Goal: Task Accomplishment & Management: Complete application form

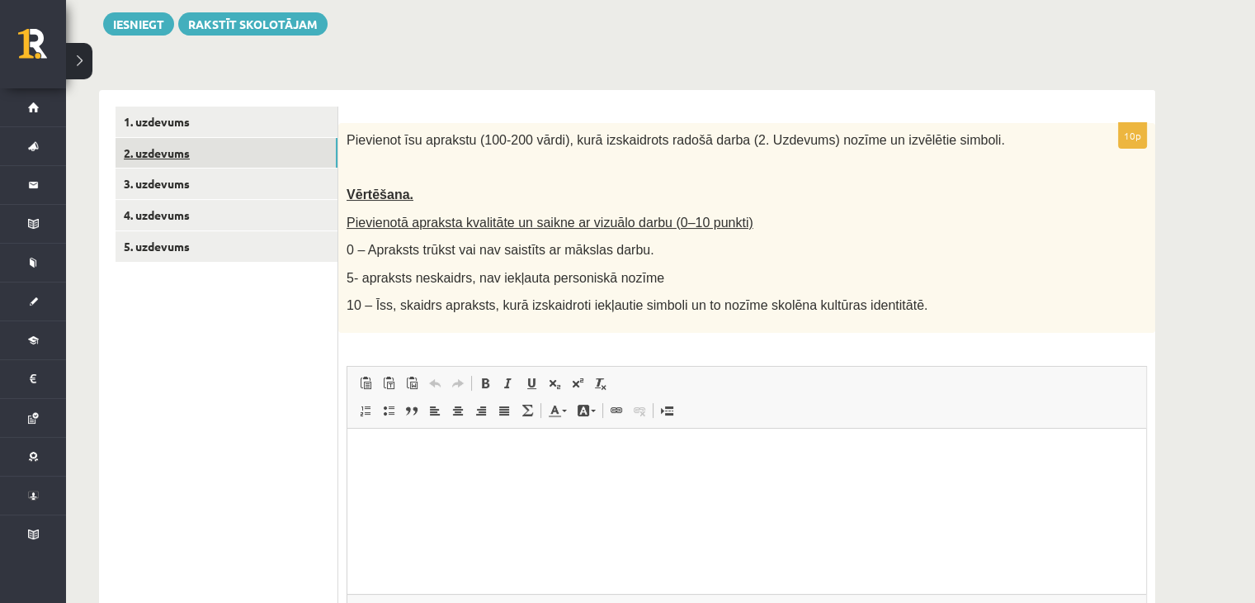
click at [155, 158] on link "2. uzdevums" at bounding box center [227, 153] width 222 height 31
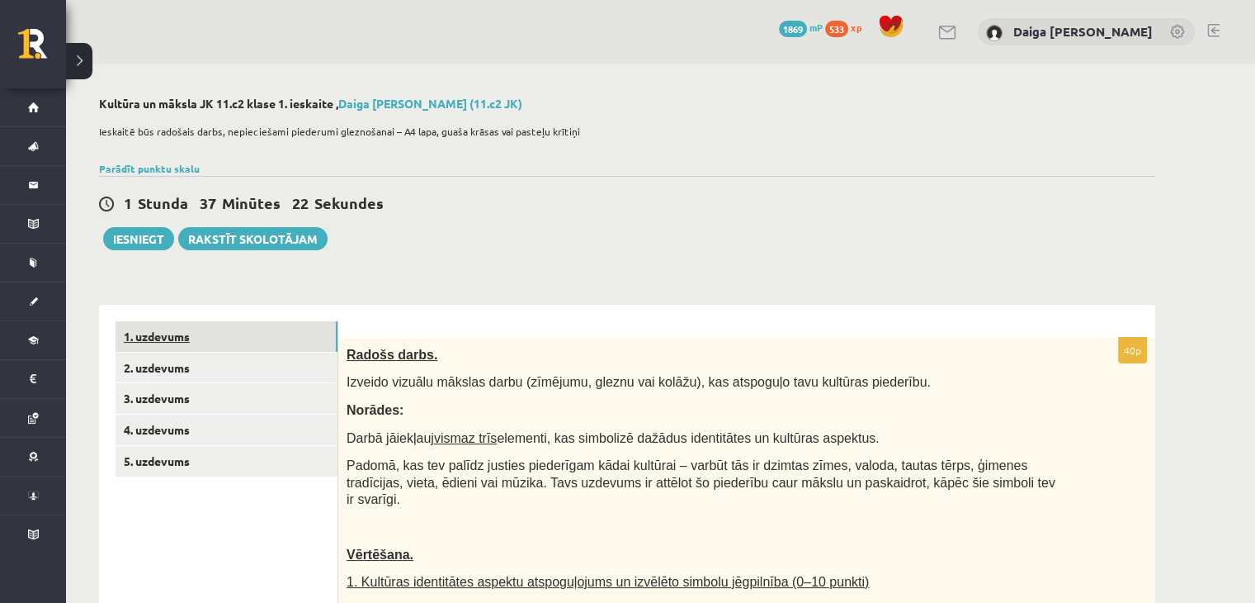
click at [145, 339] on link "1. uzdevums" at bounding box center [227, 336] width 222 height 31
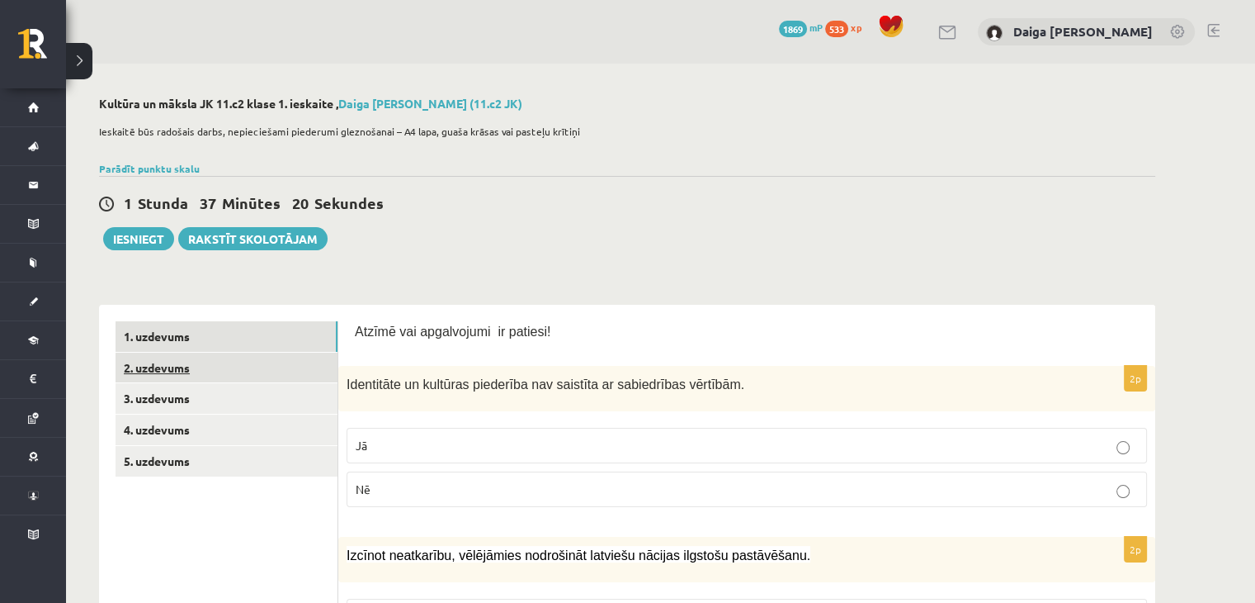
click at [152, 365] on link "2. uzdevums" at bounding box center [227, 367] width 222 height 31
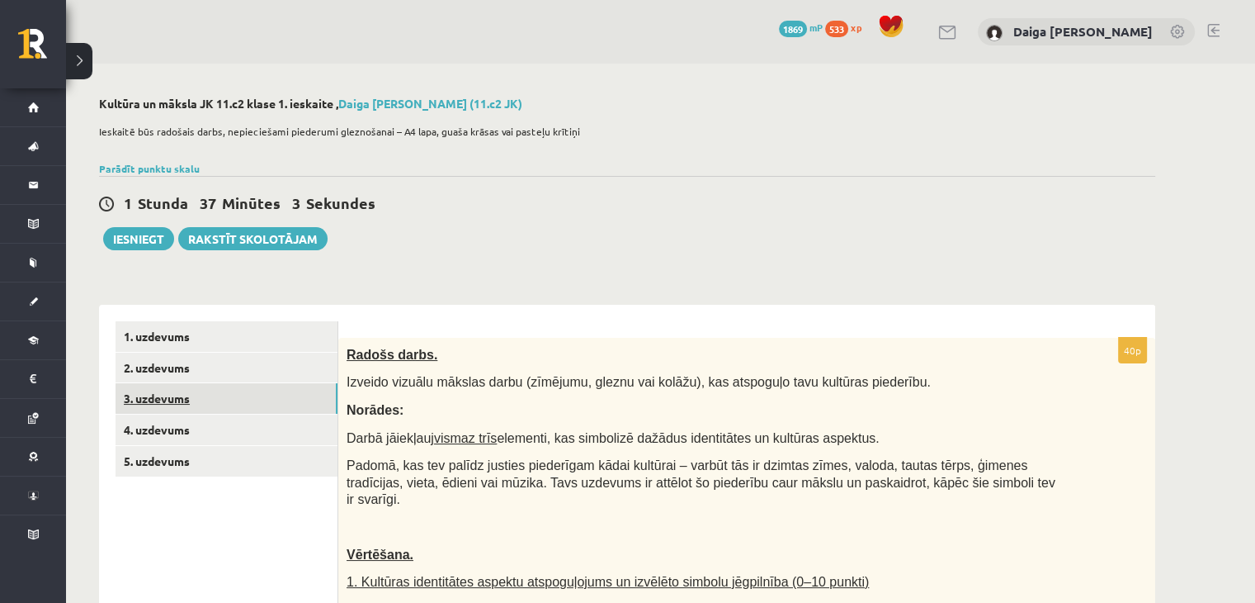
click at [172, 395] on link "3. uzdevums" at bounding box center [227, 398] width 222 height 31
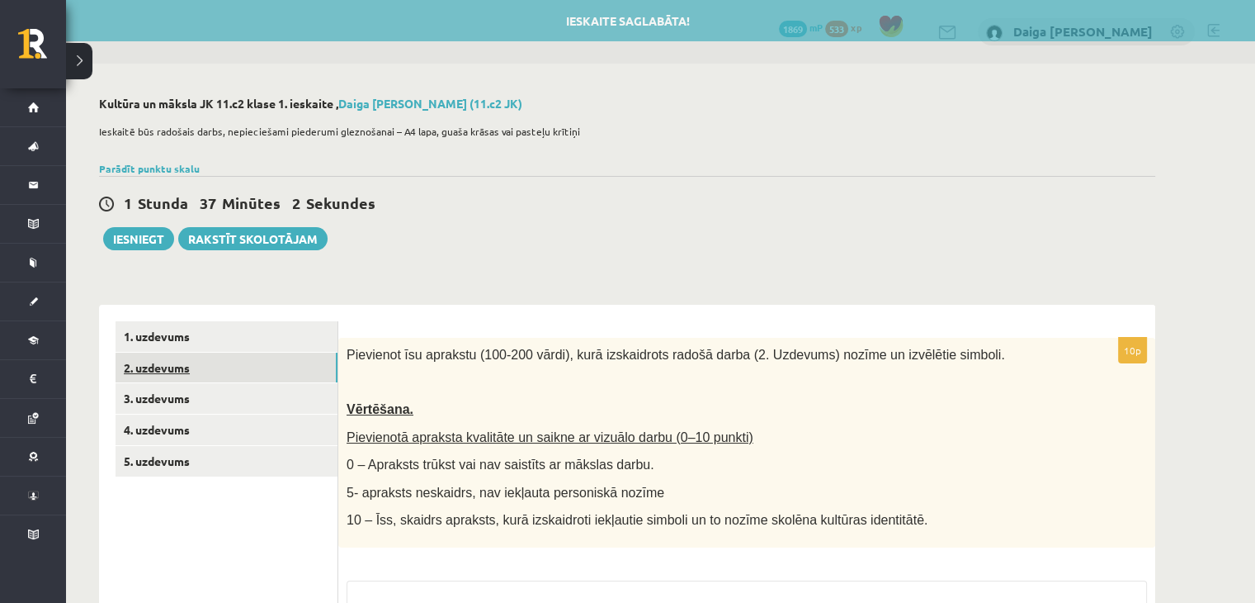
click at [177, 367] on link "2. uzdevums" at bounding box center [227, 367] width 222 height 31
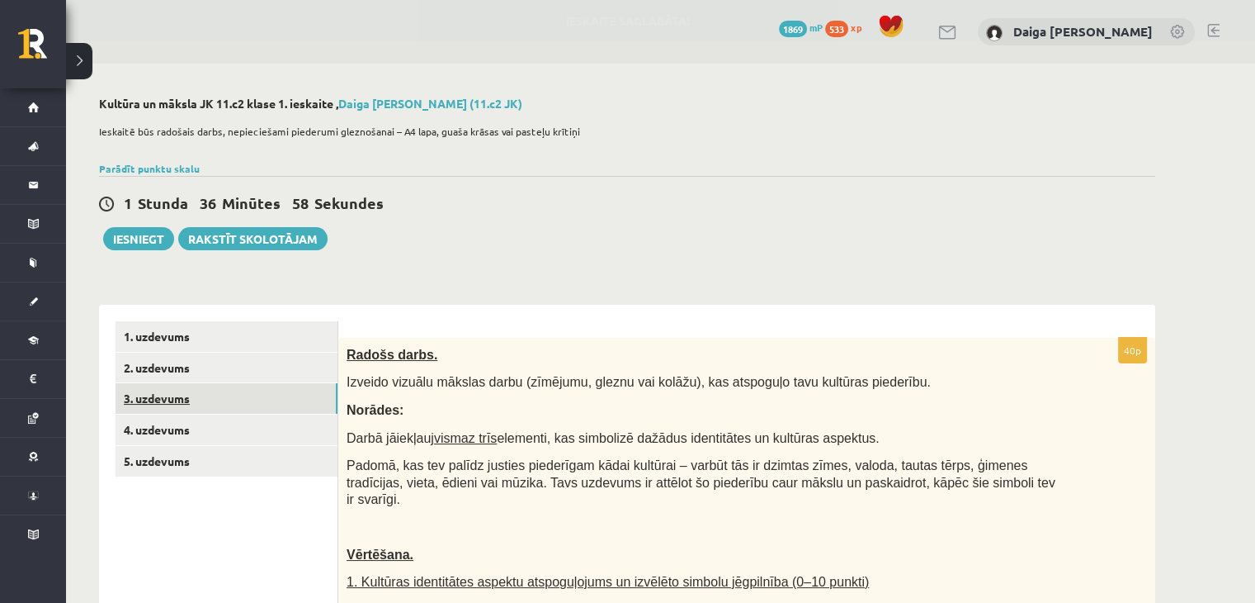
click at [139, 393] on link "3. uzdevums" at bounding box center [227, 398] width 222 height 31
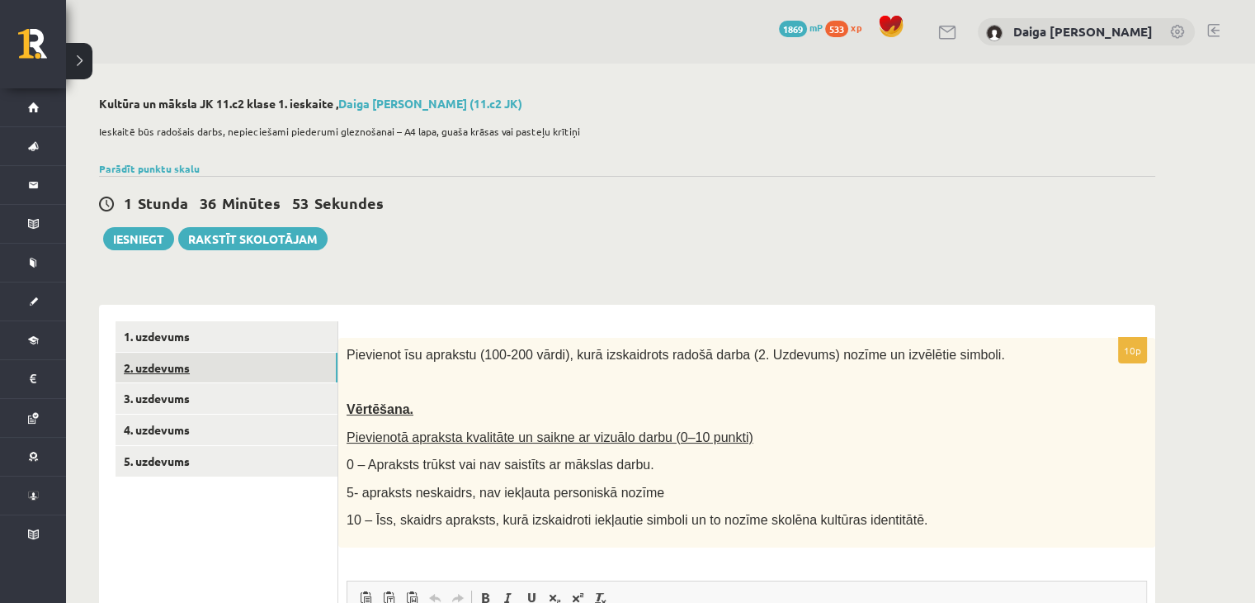
click at [140, 366] on link "2. uzdevums" at bounding box center [227, 367] width 222 height 31
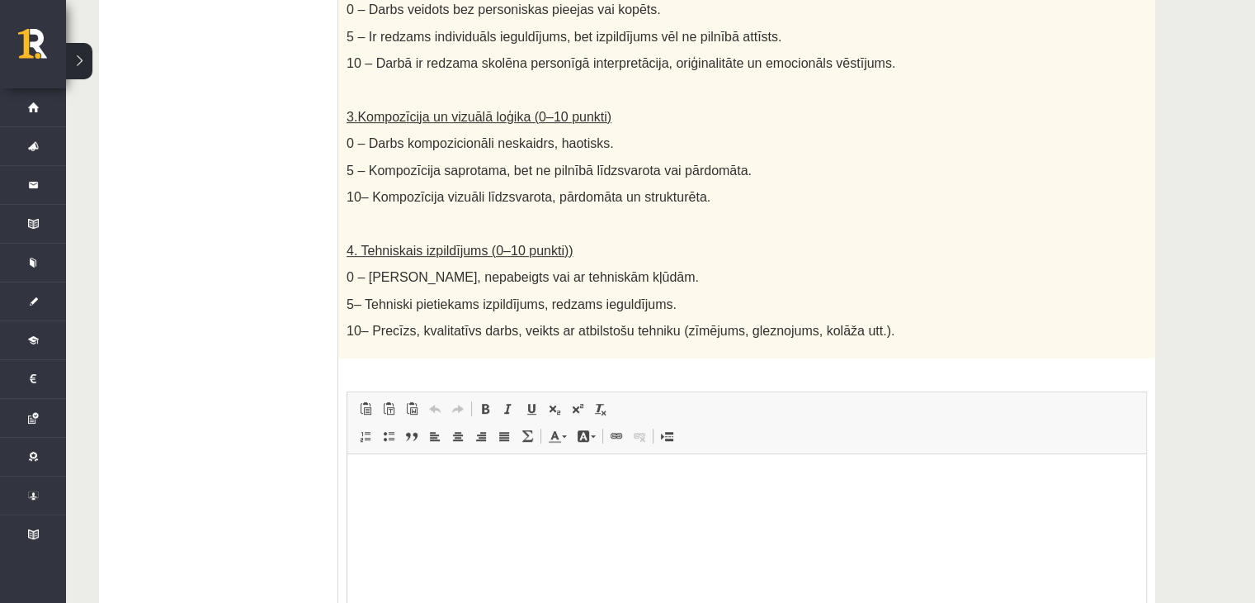
scroll to position [922, 0]
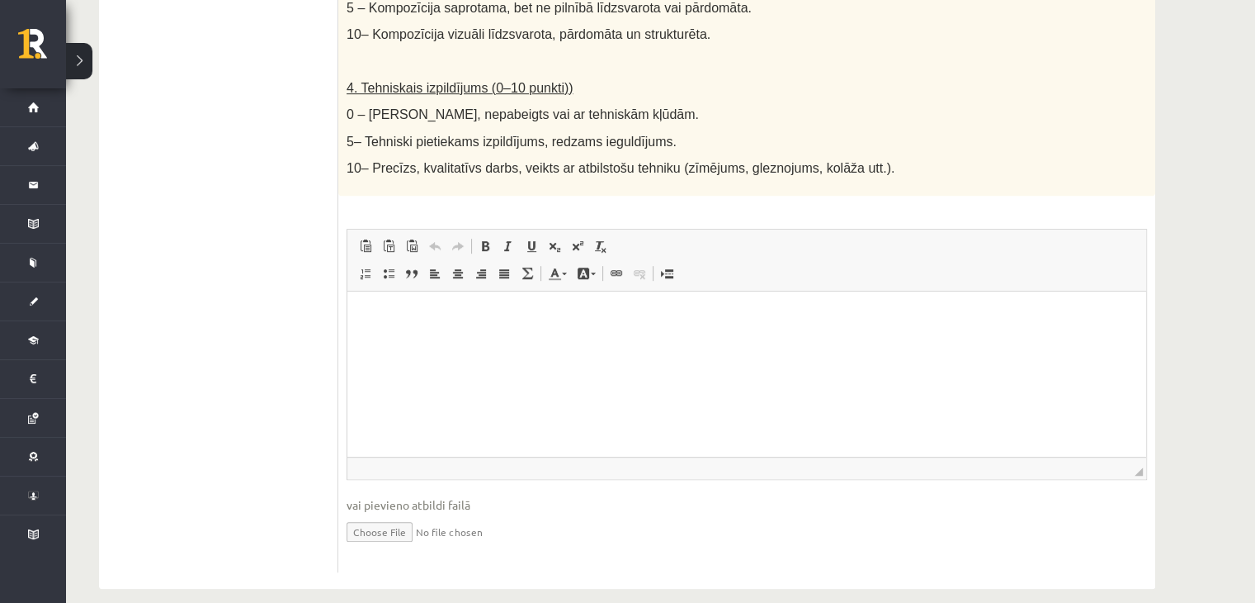
click at [411, 513] on input "file" at bounding box center [747, 530] width 801 height 34
click at [522, 324] on p "Bagātinātā teksta redaktors, wiswyg-editor-user-answer-47433875037460" at bounding box center [747, 316] width 766 height 17
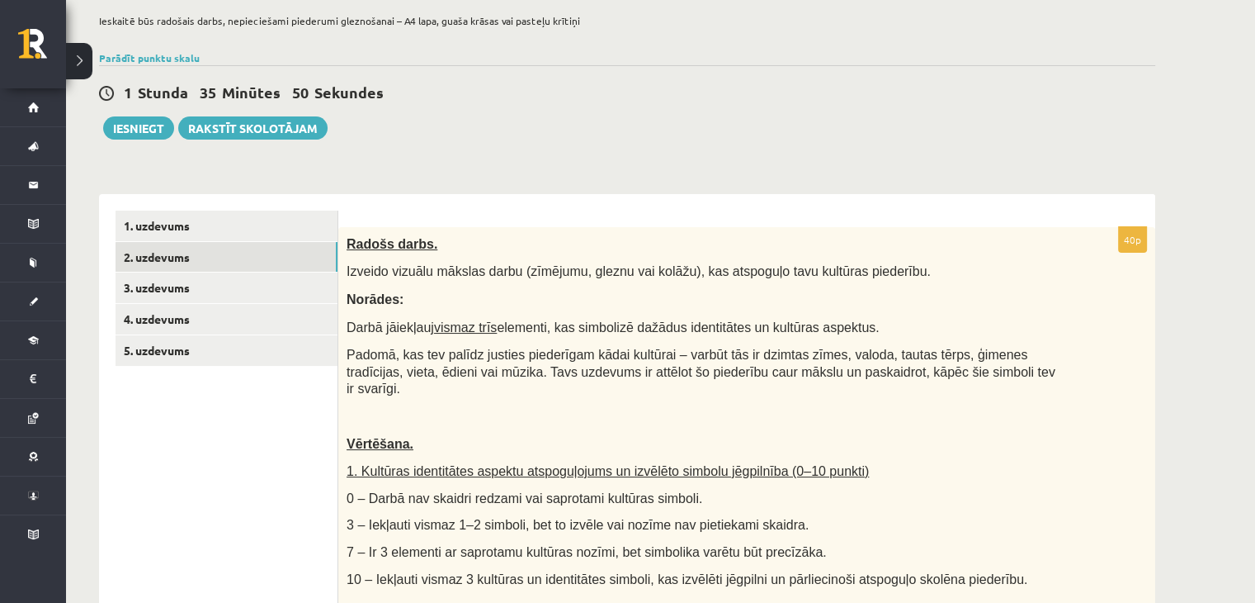
scroll to position [0, 0]
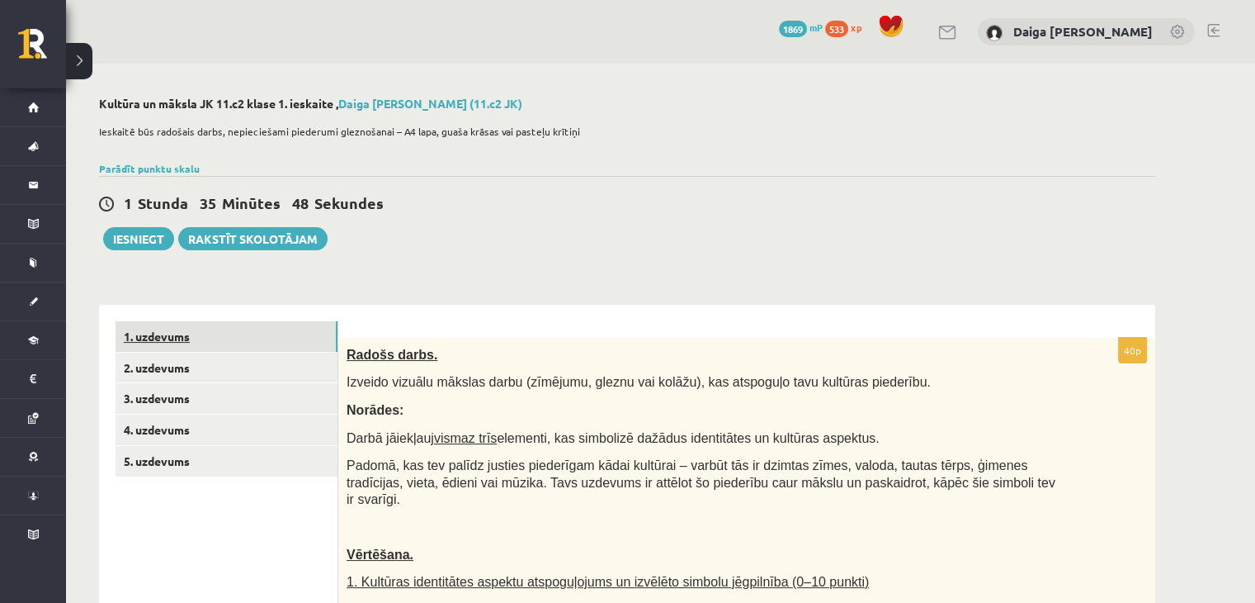
click at [138, 336] on link "1. uzdevums" at bounding box center [227, 336] width 222 height 31
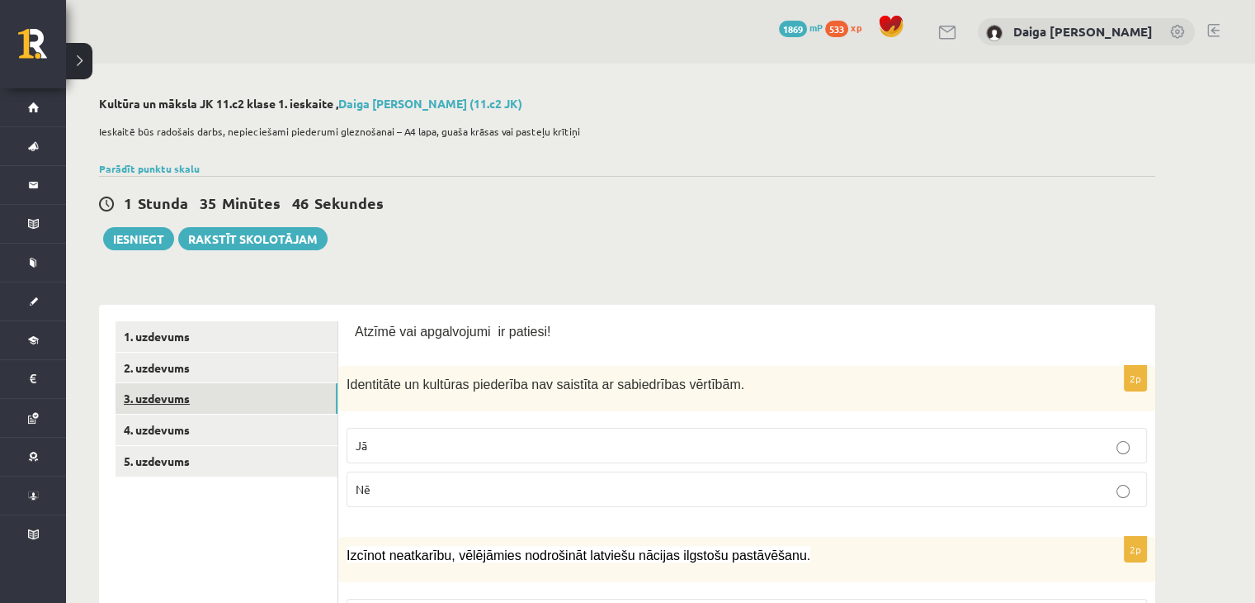
click at [181, 398] on link "3. uzdevums" at bounding box center [227, 398] width 222 height 31
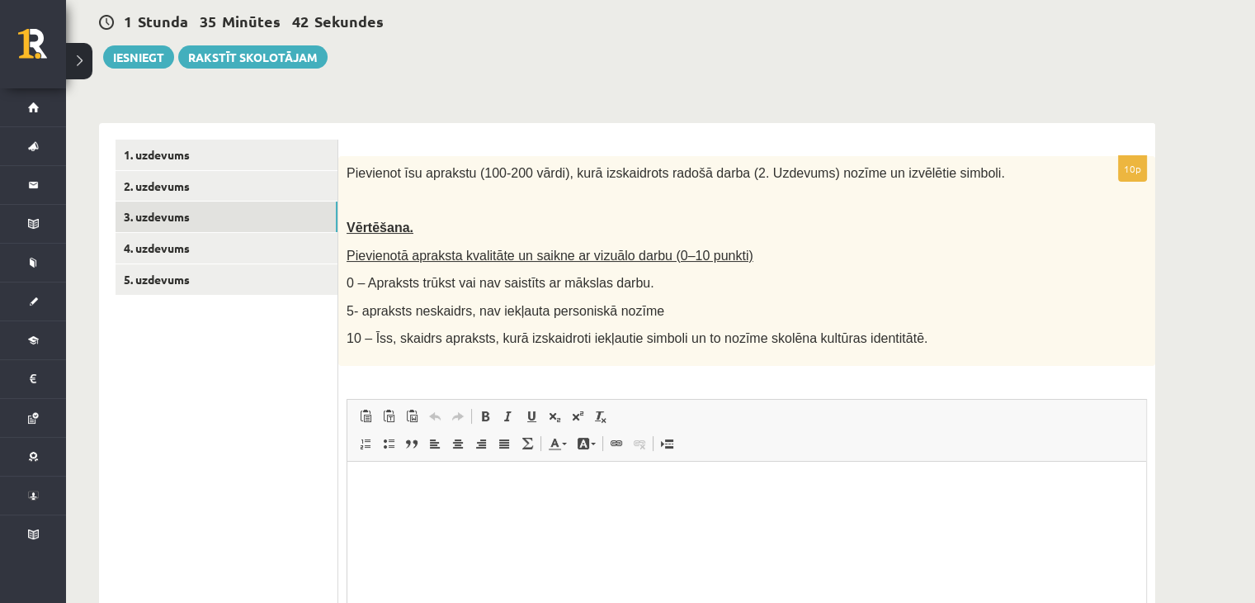
scroll to position [192, 0]
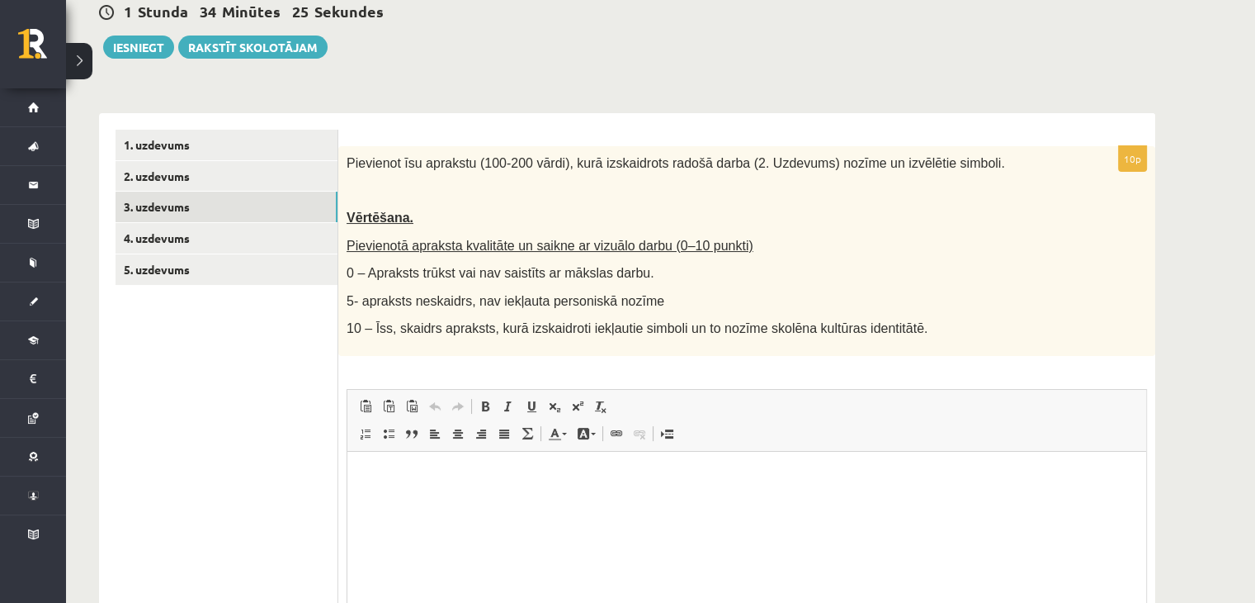
click at [480, 487] on html at bounding box center [747, 477] width 799 height 50
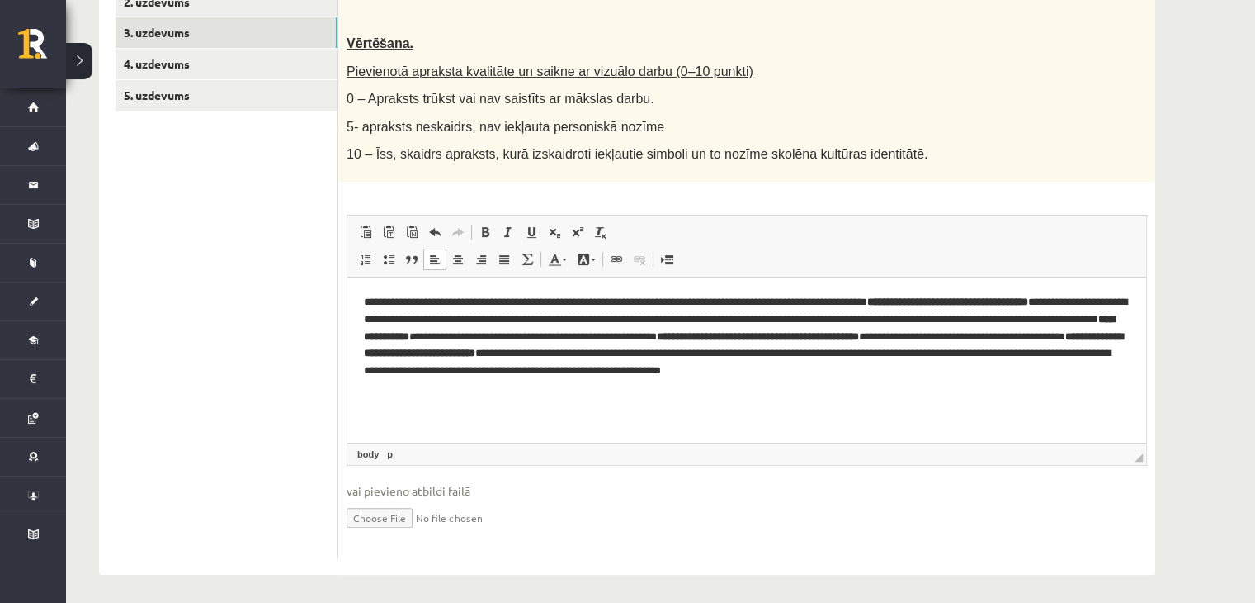
scroll to position [370, 0]
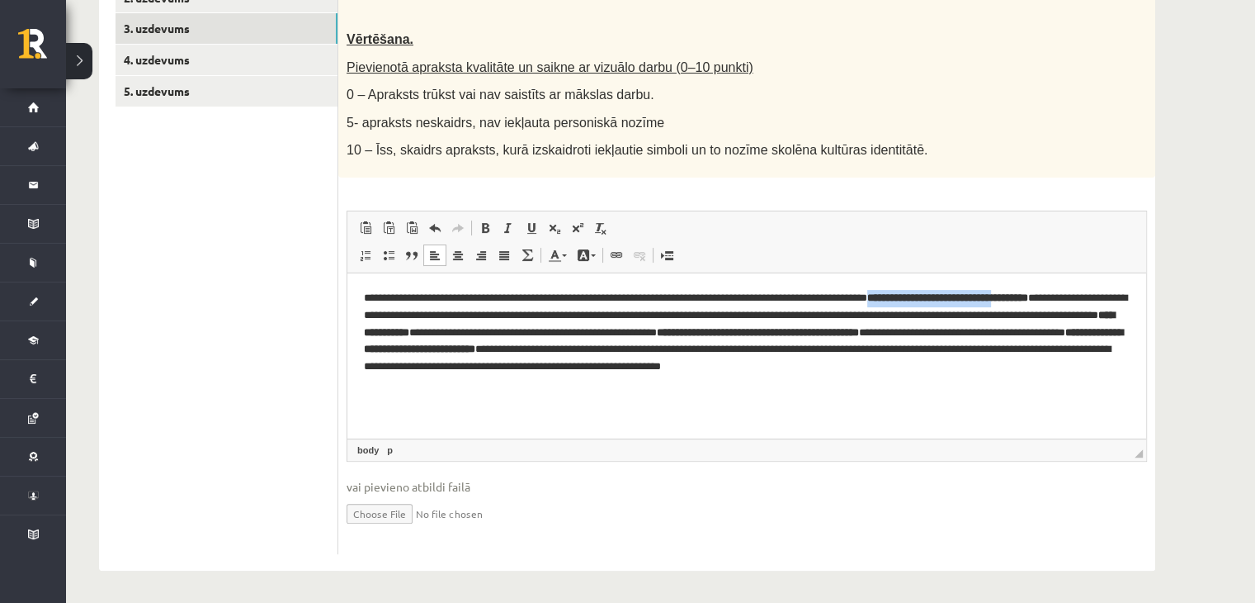
drag, startPoint x: 979, startPoint y: 294, endPoint x: 1141, endPoint y: 291, distance: 161.8
click at [1141, 291] on html "**********" at bounding box center [747, 341] width 799 height 136
click at [483, 223] on span at bounding box center [485, 227] width 13 height 13
drag, startPoint x: 359, startPoint y: 320, endPoint x: 412, endPoint y: 314, distance: 53.2
click at [412, 314] on html "**********" at bounding box center [747, 341] width 799 height 136
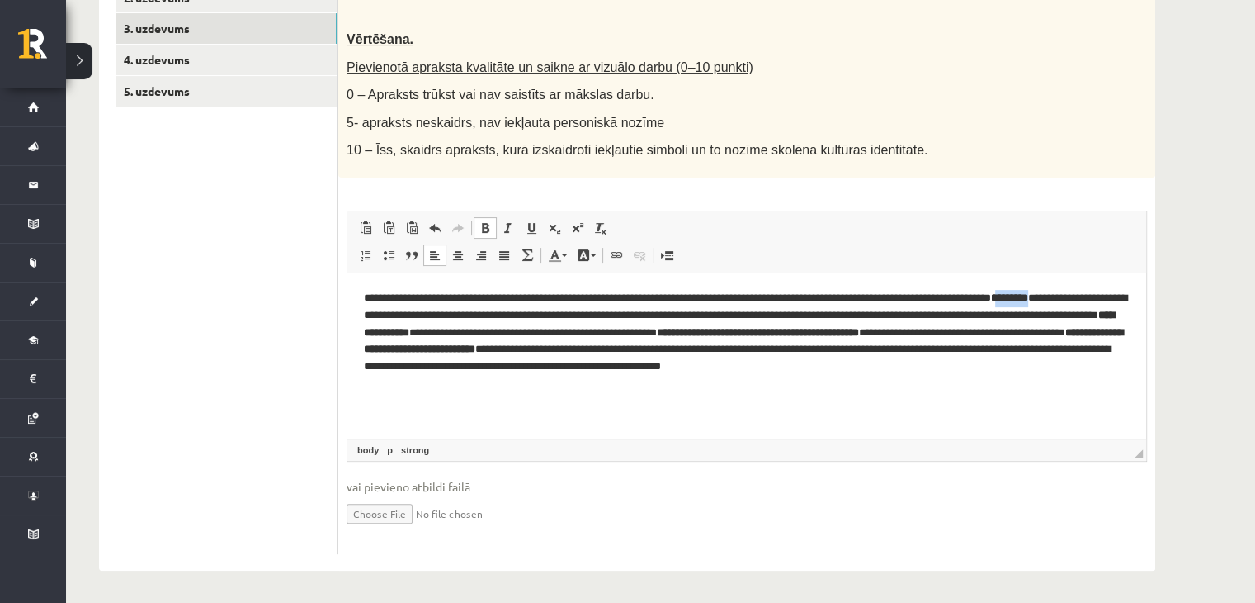
click at [487, 225] on span at bounding box center [485, 227] width 13 height 13
drag, startPoint x: 629, startPoint y: 333, endPoint x: 710, endPoint y: 337, distance: 81.0
click at [710, 337] on strong "**********" at bounding box center [739, 324] width 751 height 28
click at [488, 229] on span at bounding box center [485, 227] width 13 height 13
drag, startPoint x: 976, startPoint y: 334, endPoint x: 1119, endPoint y: 328, distance: 143.8
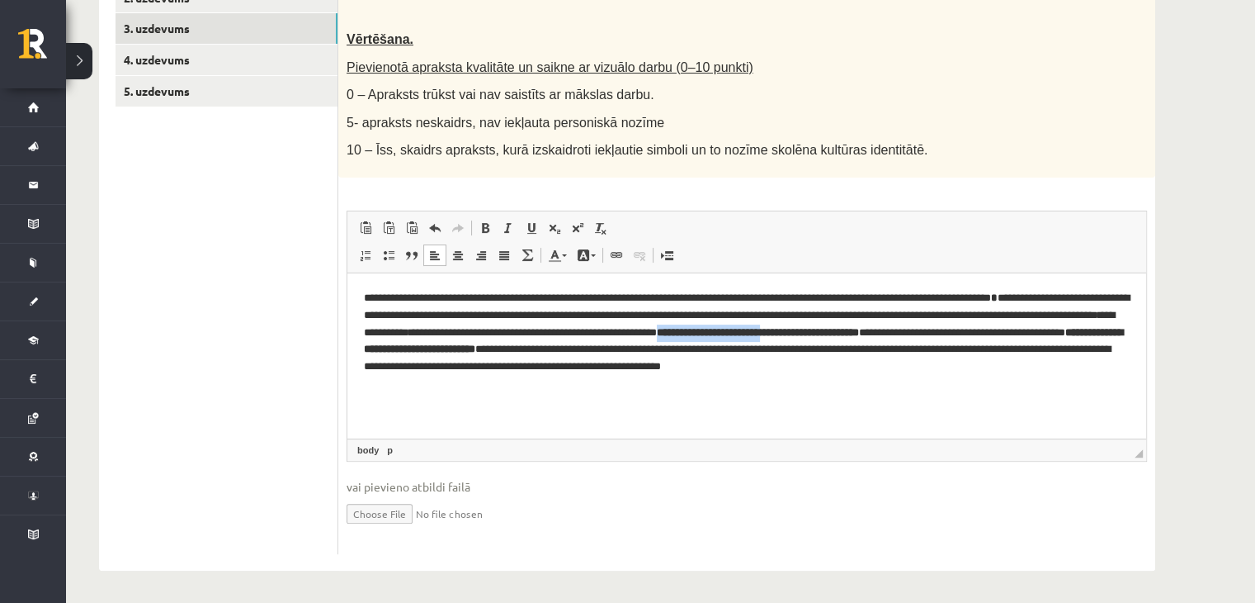
click at [1119, 328] on p "**********" at bounding box center [747, 341] width 767 height 103
click at [487, 227] on span at bounding box center [485, 227] width 13 height 13
drag, startPoint x: 357, startPoint y: 350, endPoint x: 481, endPoint y: 355, distance: 123.9
click at [481, 355] on html "**********" at bounding box center [747, 341] width 799 height 136
click at [492, 228] on link "Treknraksts Klaviatūras saīsne vadīšanas taustiņš+B" at bounding box center [485, 227] width 23 height 21
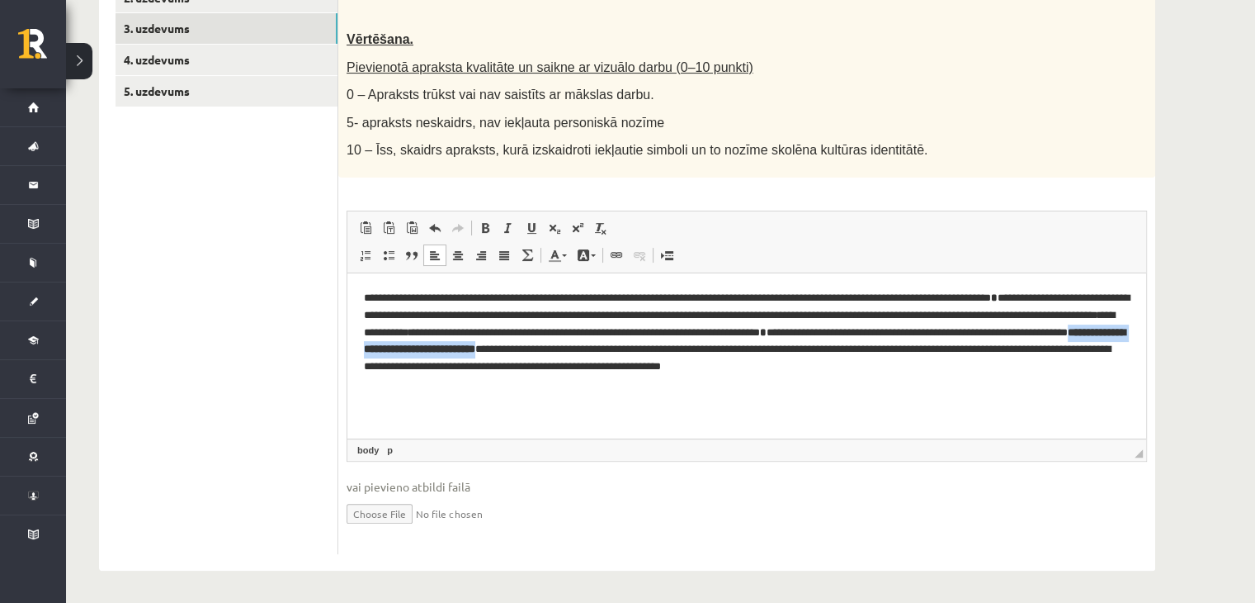
drag, startPoint x: 720, startPoint y: 350, endPoint x: 949, endPoint y: 355, distance: 229.5
click at [949, 355] on p "**********" at bounding box center [747, 341] width 767 height 103
click at [484, 222] on span at bounding box center [485, 227] width 13 height 13
click at [523, 299] on p "**********" at bounding box center [747, 341] width 767 height 103
click at [525, 297] on p "**********" at bounding box center [747, 341] width 767 height 103
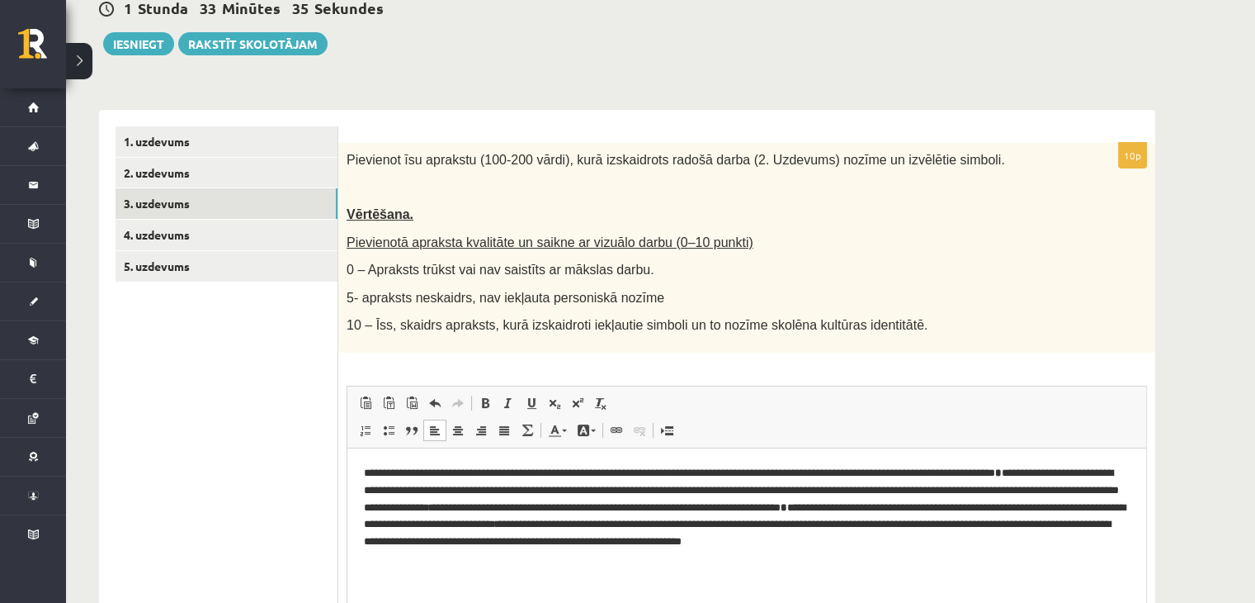
scroll to position [124, 0]
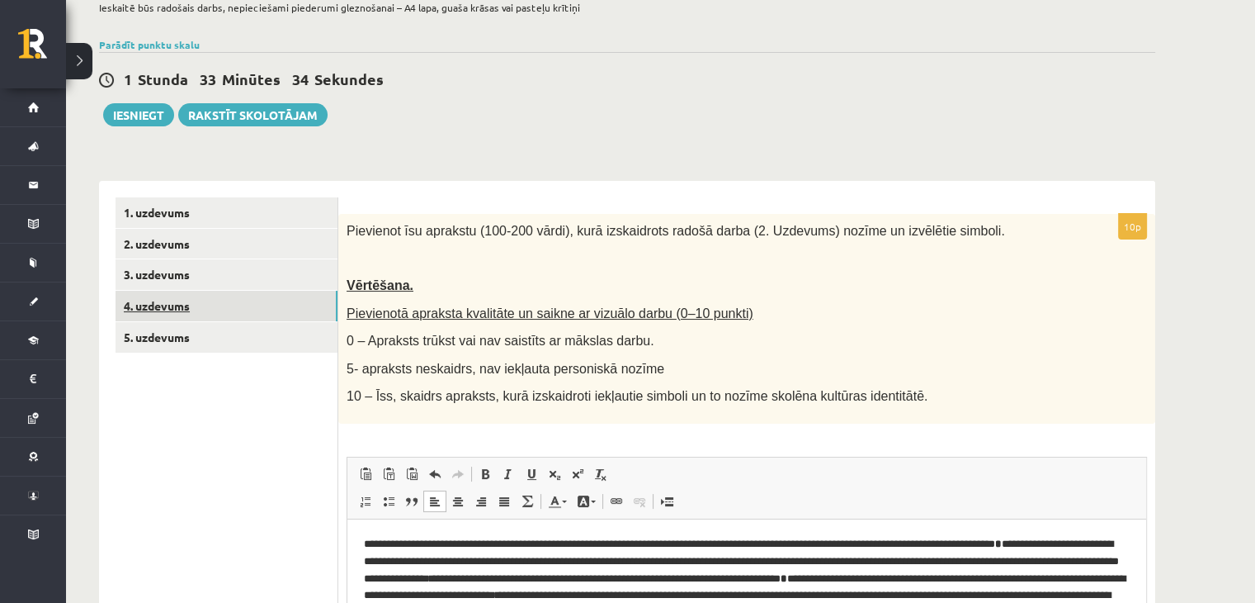
click at [173, 312] on link "4. uzdevums" at bounding box center [227, 306] width 222 height 31
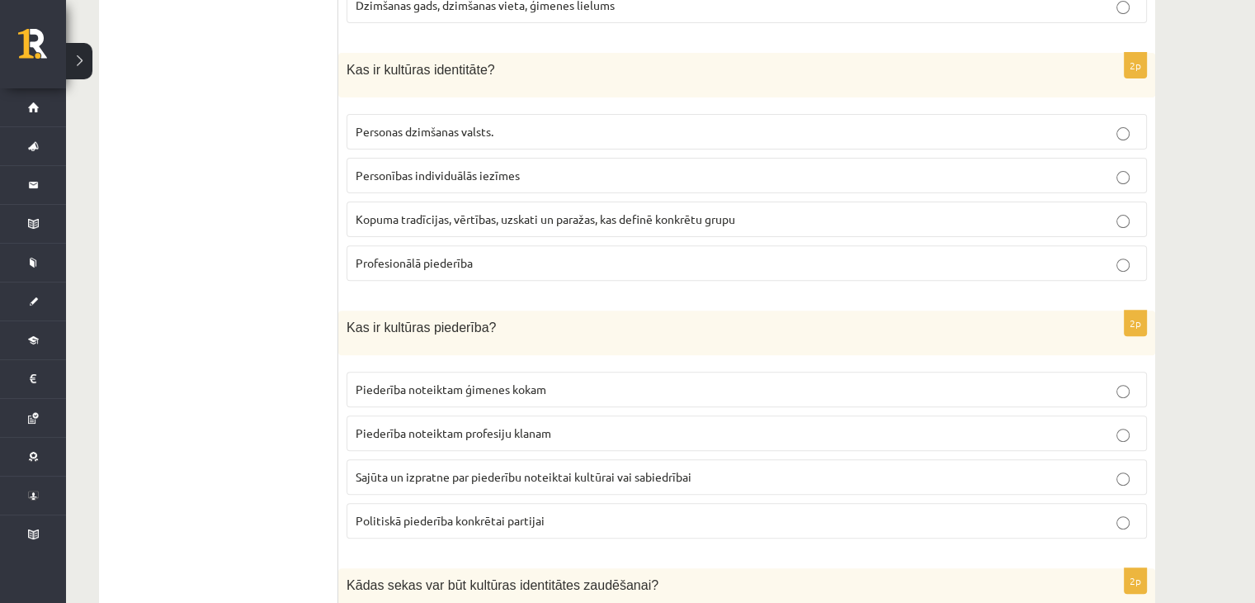
scroll to position [0, 0]
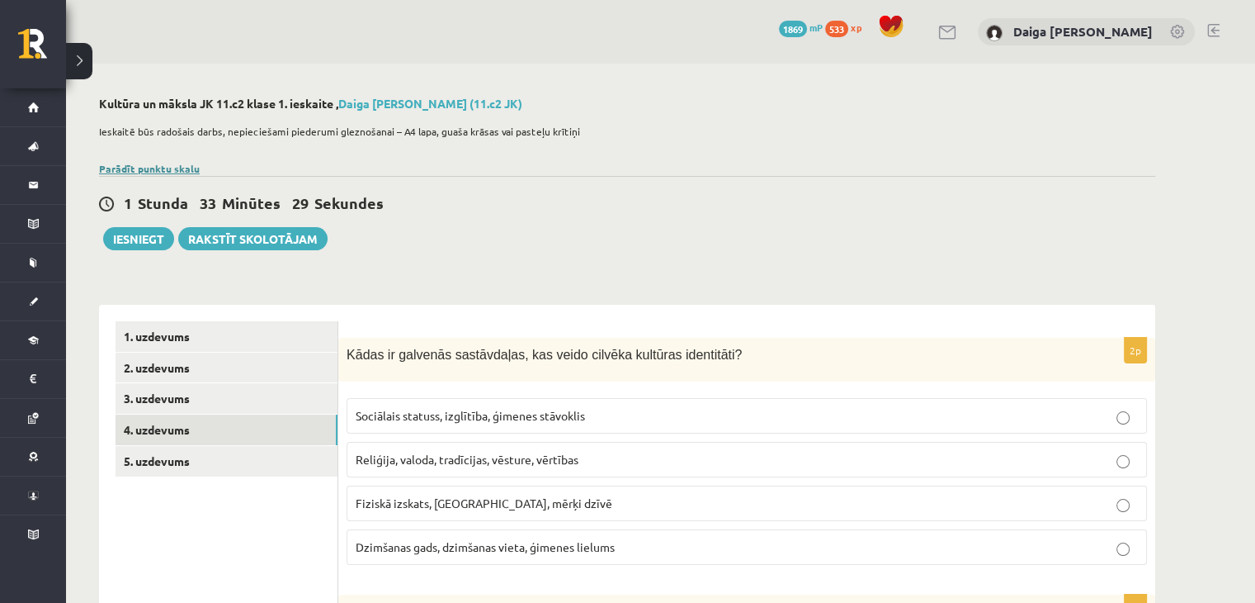
click at [175, 166] on link "Parādīt punktu skalu" at bounding box center [149, 168] width 101 height 13
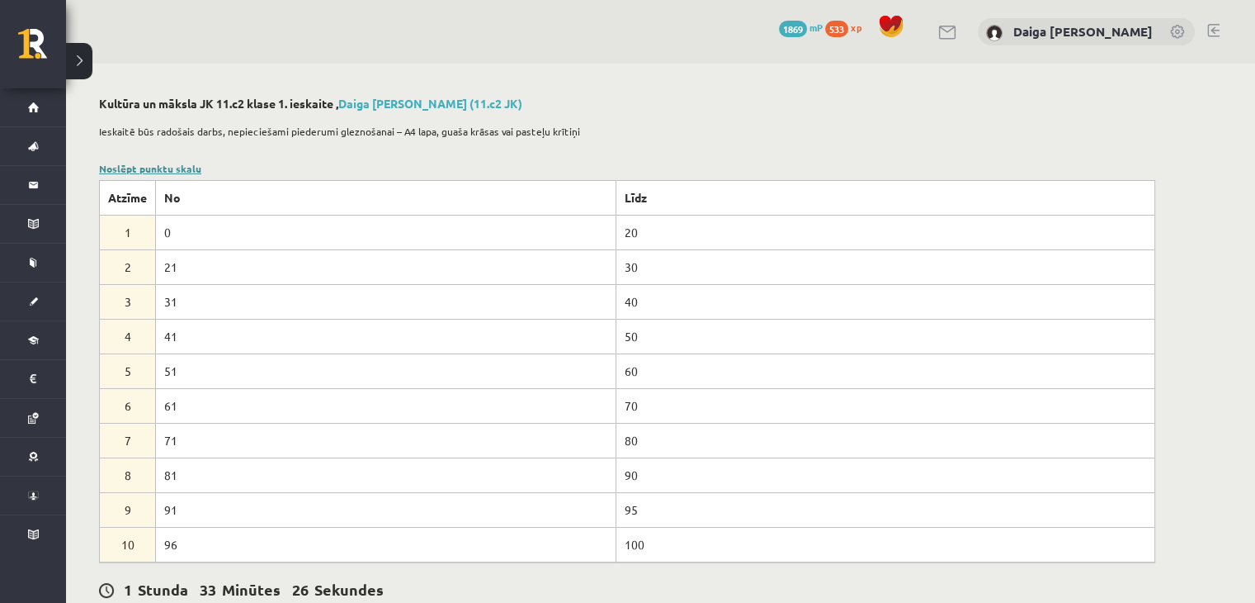
click at [185, 164] on link "Noslēpt punktu skalu" at bounding box center [150, 168] width 102 height 13
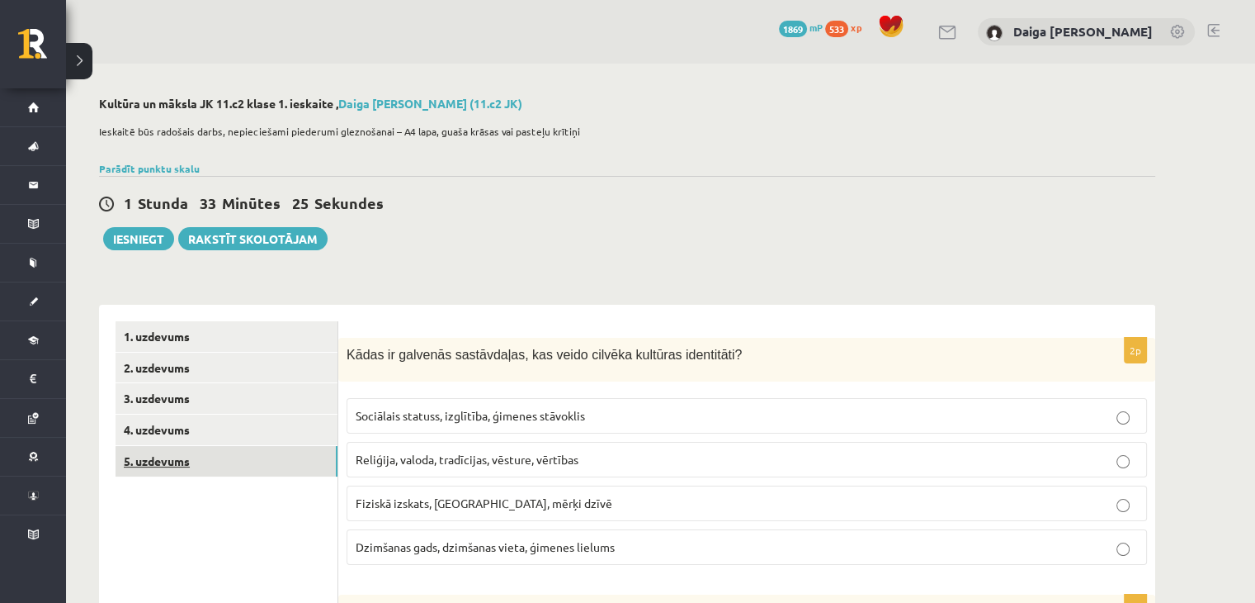
click at [175, 454] on link "5. uzdevums" at bounding box center [227, 461] width 222 height 31
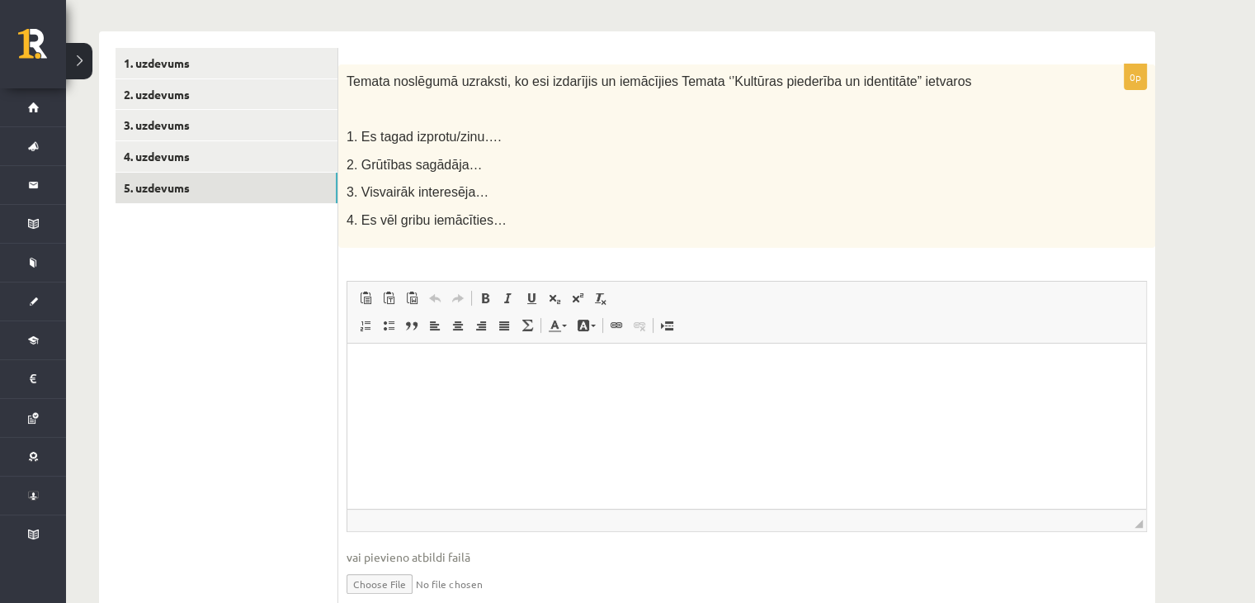
scroll to position [274, 0]
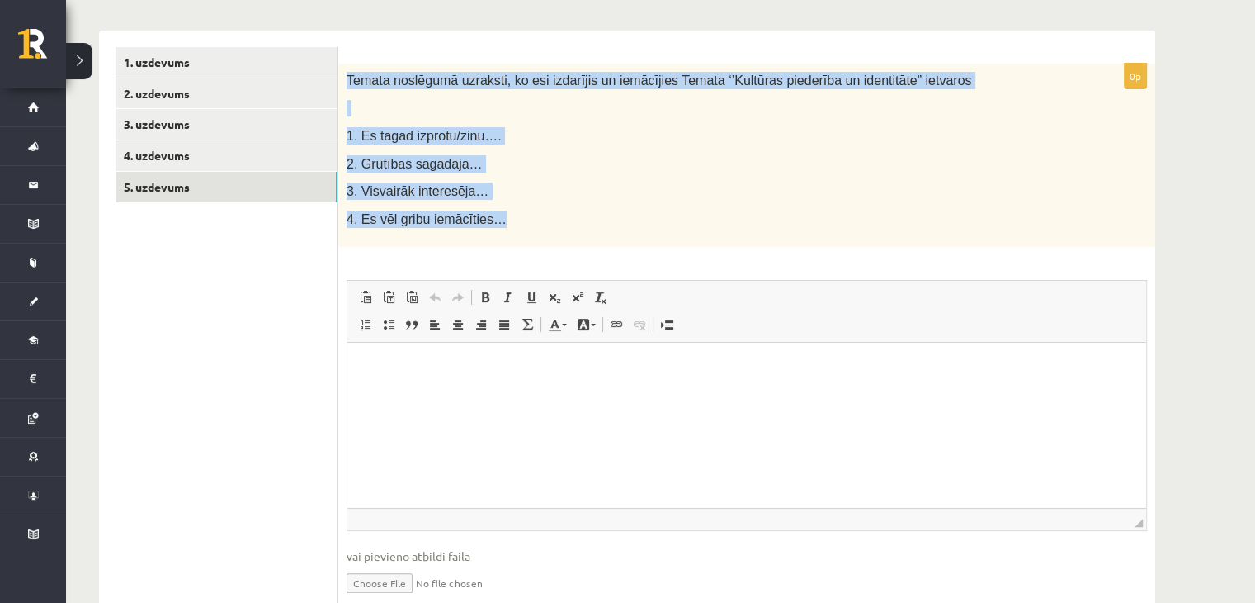
drag, startPoint x: 348, startPoint y: 80, endPoint x: 490, endPoint y: 217, distance: 197.9
click at [490, 217] on div "Temata noslēgumā uzraksti, ko esi izdarījis un iemācījies Temata ‘’Kultūras pie…" at bounding box center [746, 156] width 817 height 184
copy div "Temata noslēgumā uzraksti, ko esi izdarījis un iemācījies Temata ‘’Kultūras pie…"
click at [490, 217] on p "4. Es vēl gribu iemācīties…" at bounding box center [706, 218] width 718 height 17
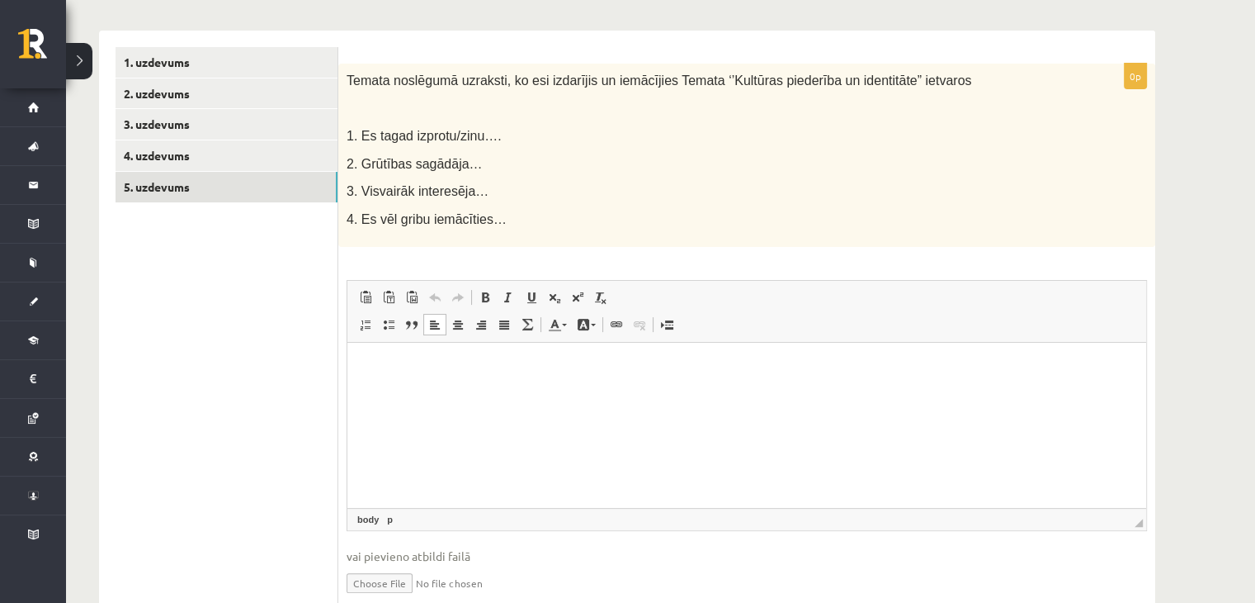
click at [364, 362] on p "Bagātinātā teksta redaktors, wiswyg-editor-user-answer-47433885147720" at bounding box center [747, 367] width 766 height 17
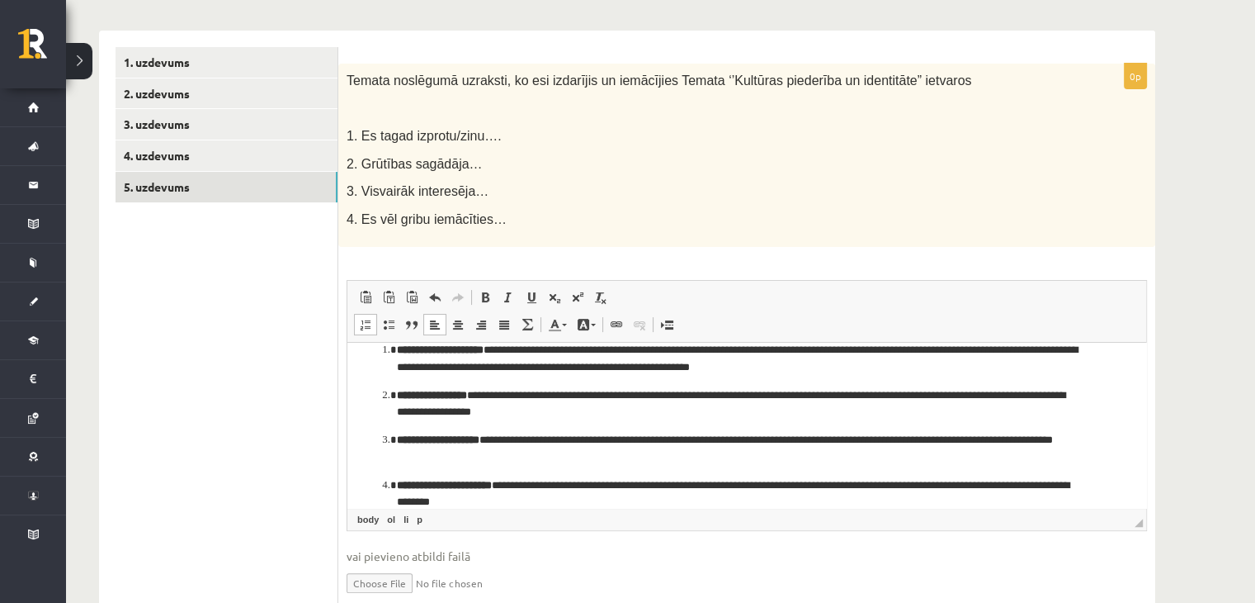
scroll to position [0, 0]
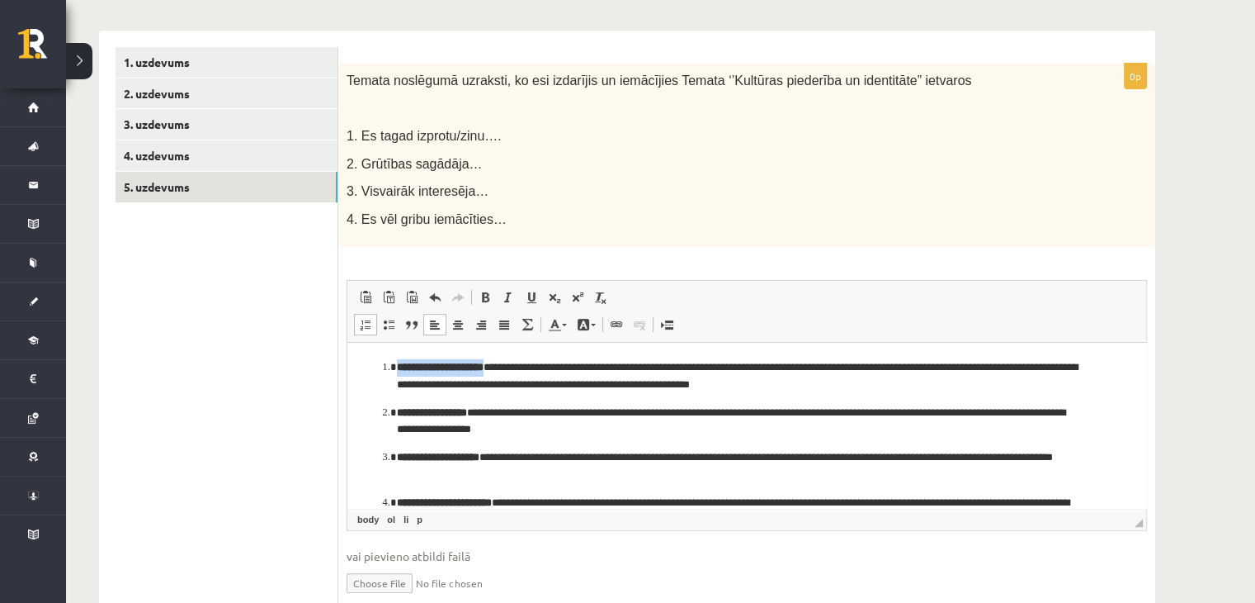
drag, startPoint x: 395, startPoint y: 370, endPoint x: 503, endPoint y: 366, distance: 107.4
click at [503, 366] on li "**********" at bounding box center [747, 376] width 700 height 35
click at [485, 296] on span at bounding box center [485, 297] width 13 height 13
click at [378, 363] on ol "**********" at bounding box center [747, 443] width 766 height 169
click at [372, 361] on ol "**********" at bounding box center [747, 443] width 766 height 169
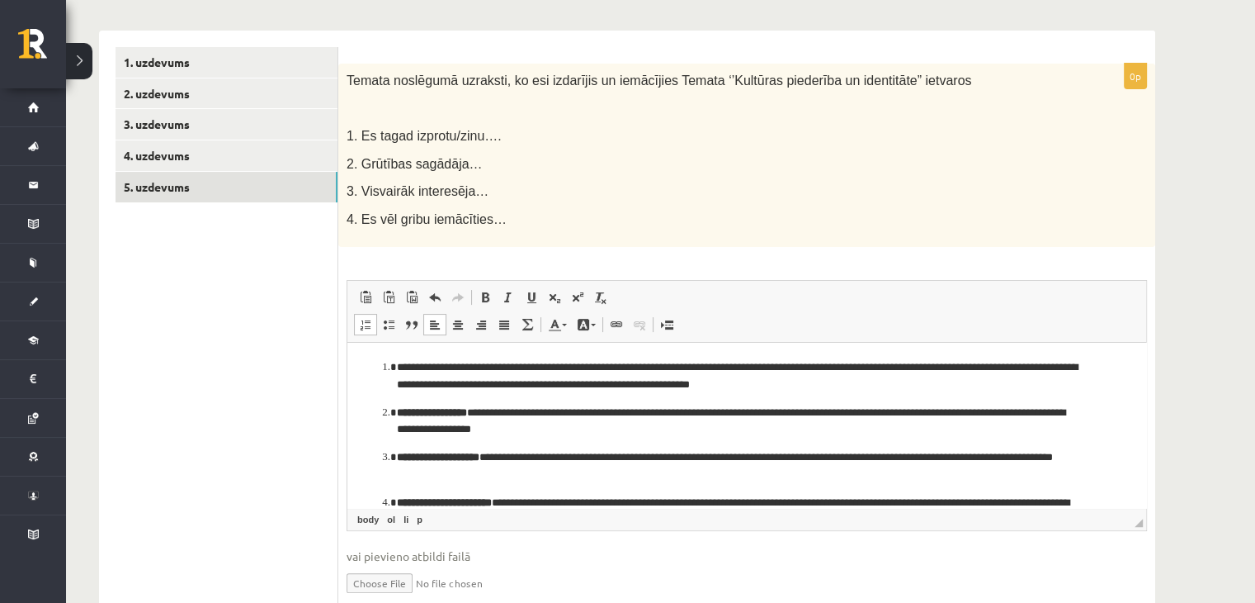
click at [349, 346] on html "**********" at bounding box center [747, 444] width 799 height 202
click at [362, 359] on html "**********" at bounding box center [747, 444] width 799 height 202
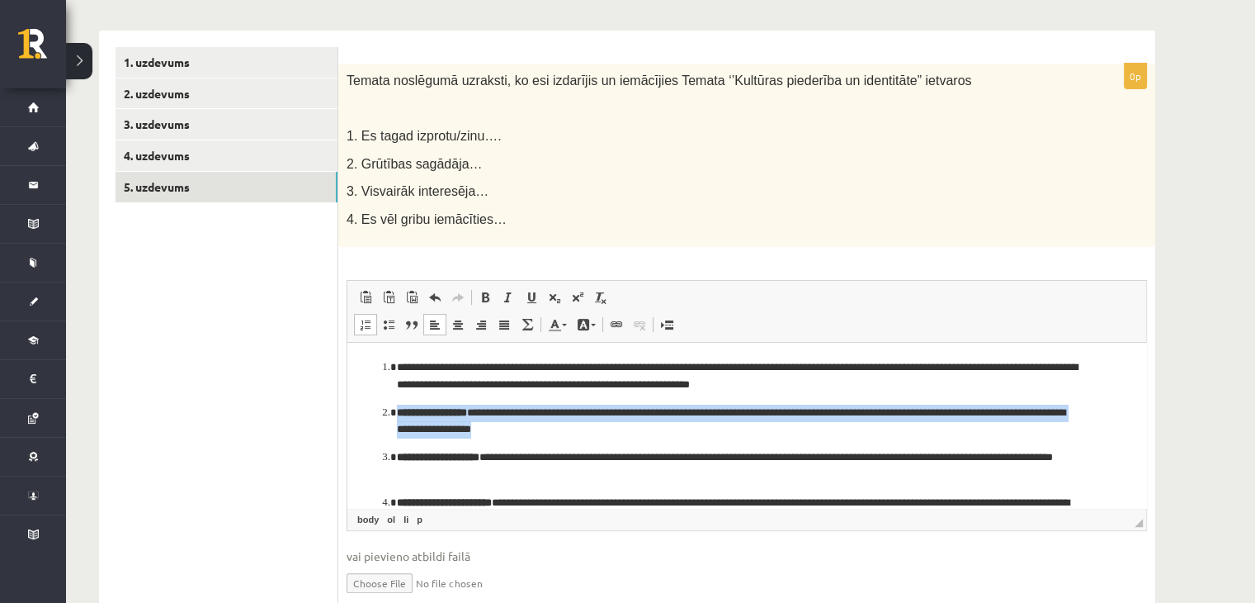
drag, startPoint x: 468, startPoint y: 398, endPoint x: 483, endPoint y: 438, distance: 43.1
click at [483, 438] on ol "**********" at bounding box center [747, 443] width 766 height 169
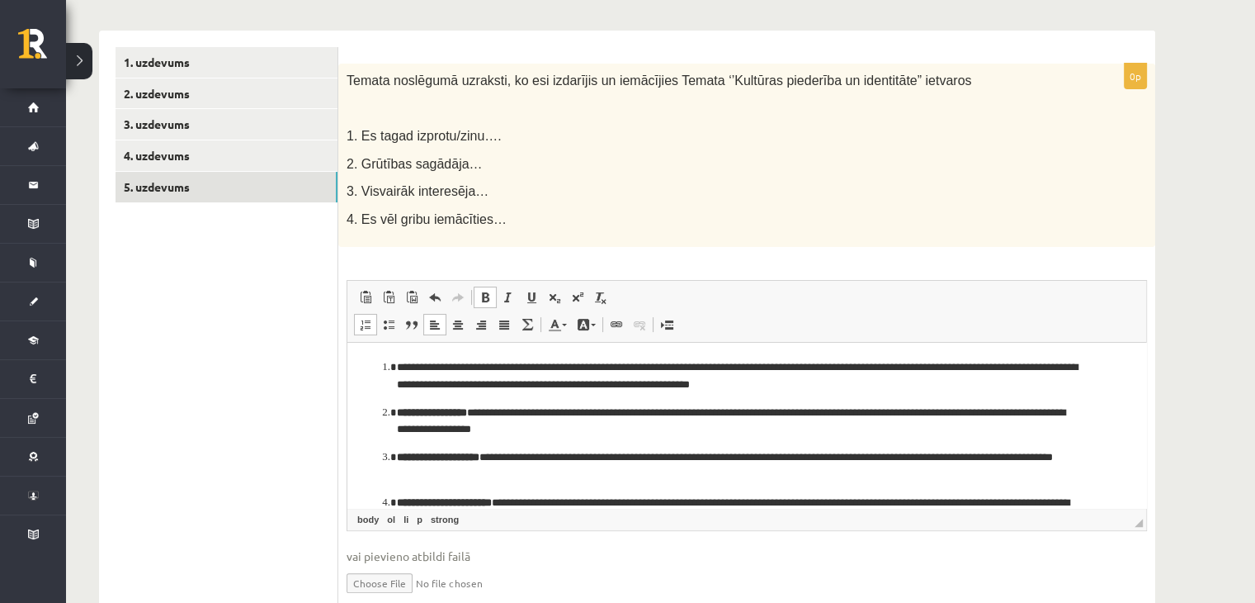
click at [599, 440] on ol "**********" at bounding box center [747, 443] width 766 height 169
drag, startPoint x: 398, startPoint y: 414, endPoint x: 489, endPoint y: 416, distance: 91.7
click at [467, 416] on strong "**********" at bounding box center [432, 412] width 70 height 11
click at [489, 299] on span at bounding box center [485, 297] width 13 height 13
drag, startPoint x: 397, startPoint y: 456, endPoint x: 494, endPoint y: 461, distance: 96.7
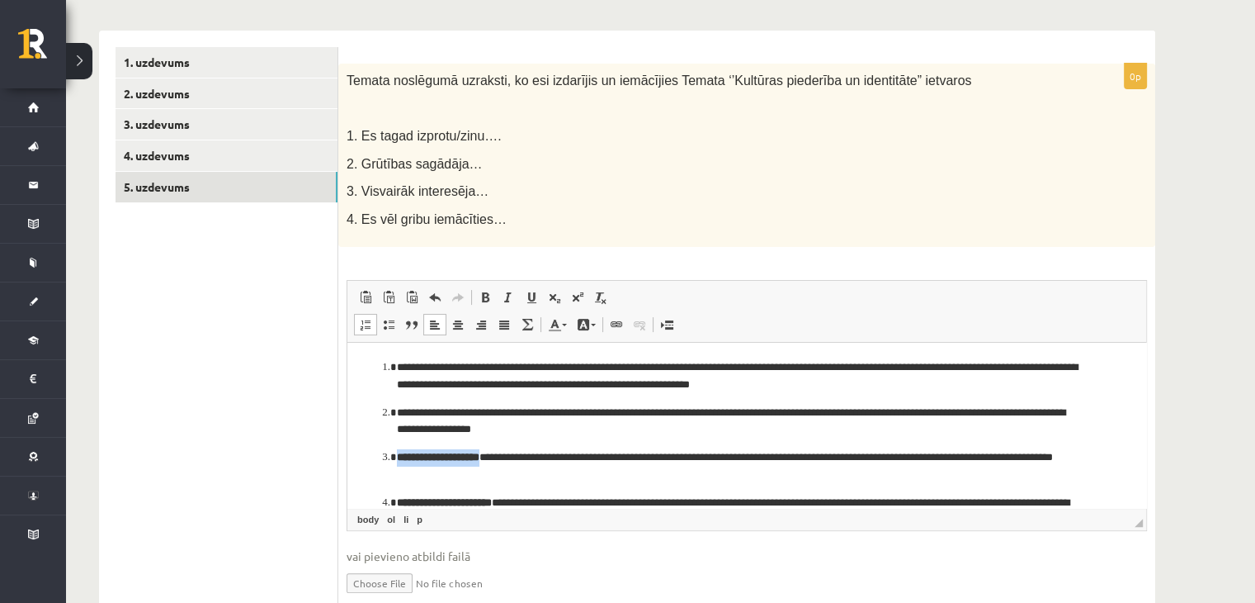
click at [480, 461] on strong "**********" at bounding box center [438, 457] width 83 height 11
click at [483, 299] on span at bounding box center [485, 297] width 13 height 13
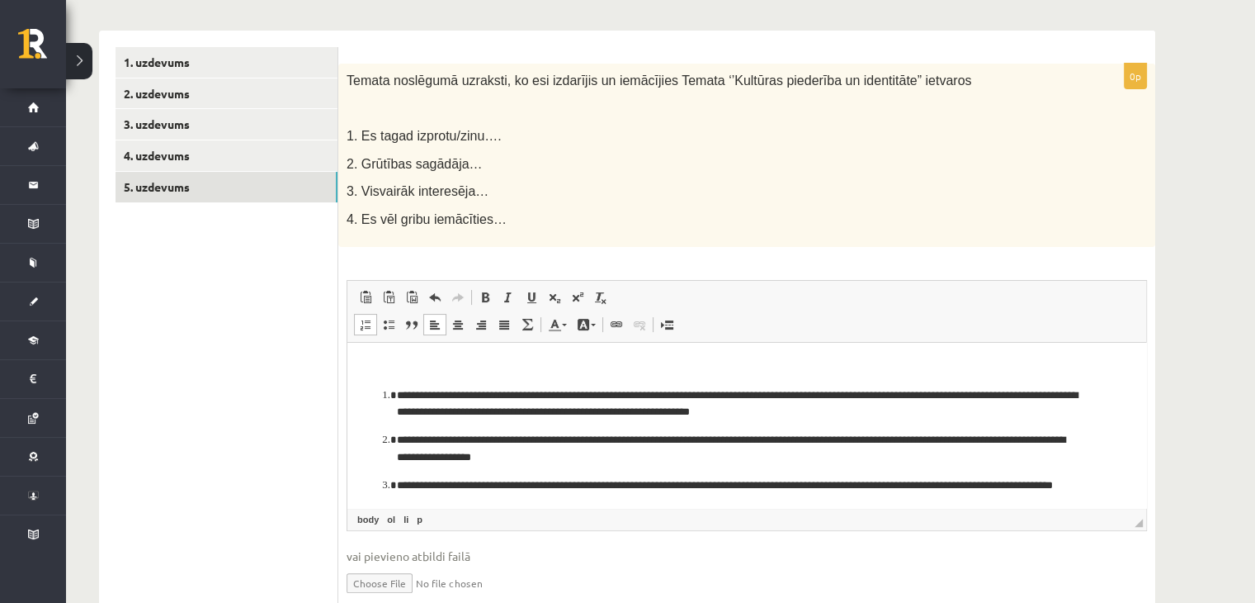
click at [397, 383] on body "**********" at bounding box center [747, 457] width 766 height 197
click at [401, 378] on body "**********" at bounding box center [747, 457] width 766 height 197
click at [406, 366] on p "Bagātinātā teksta redaktors, wiswyg-editor-user-answer-47433885147720" at bounding box center [741, 367] width 754 height 17
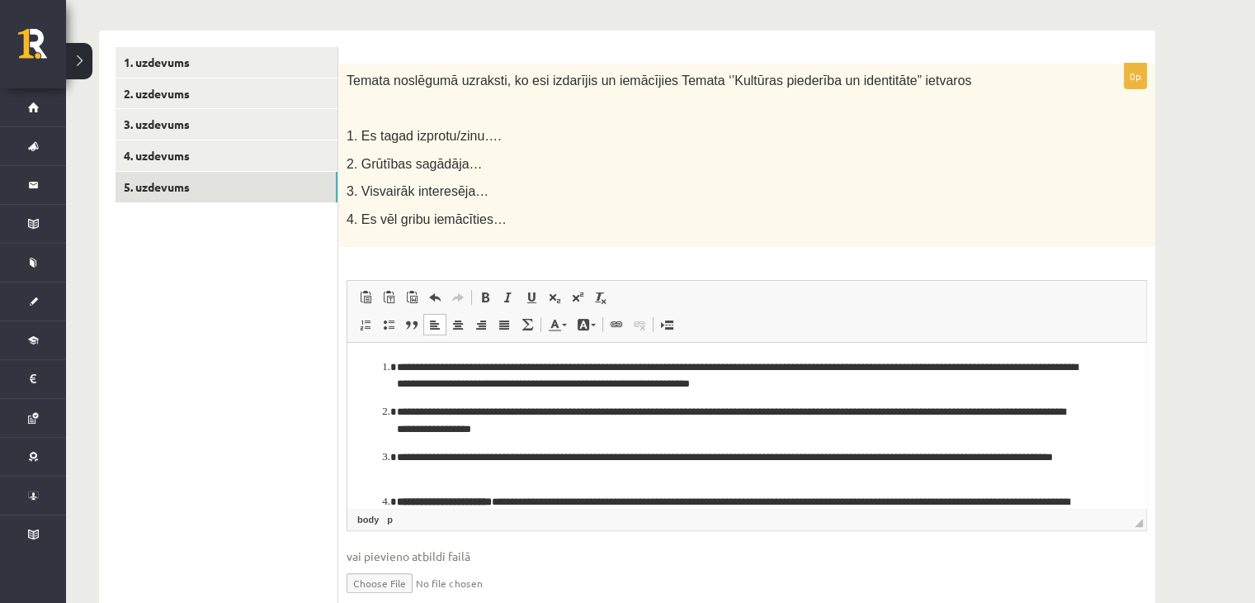
scroll to position [65, 0]
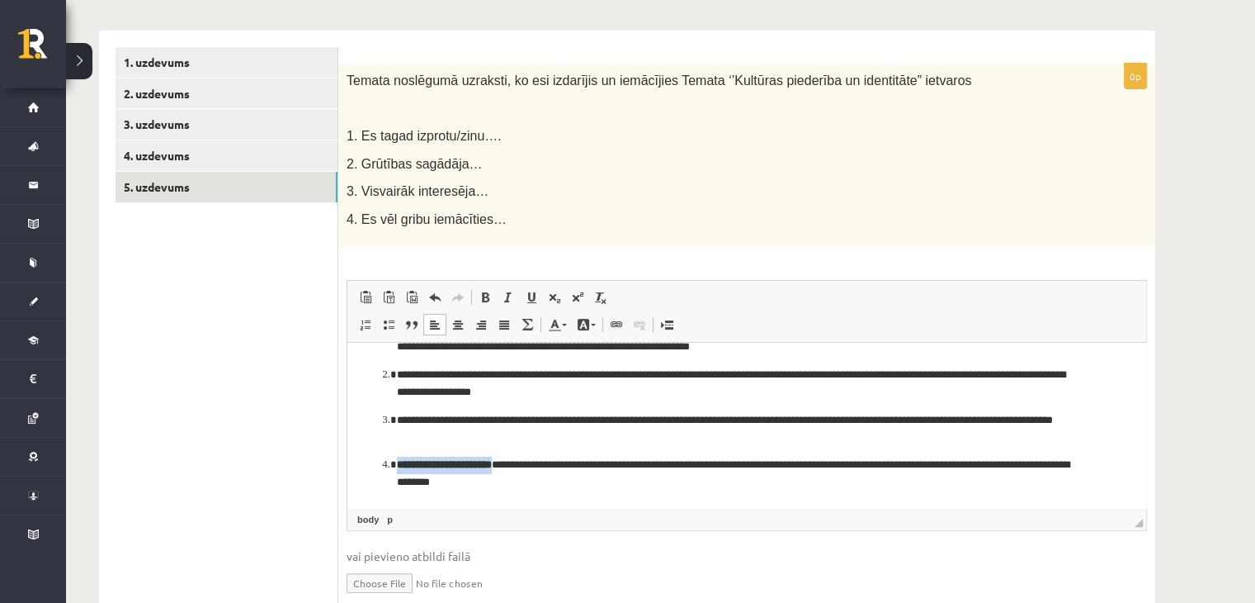
drag, startPoint x: 397, startPoint y: 466, endPoint x: 513, endPoint y: 457, distance: 115.9
click at [513, 457] on p "**********" at bounding box center [741, 473] width 688 height 35
click at [488, 300] on span at bounding box center [485, 297] width 13 height 13
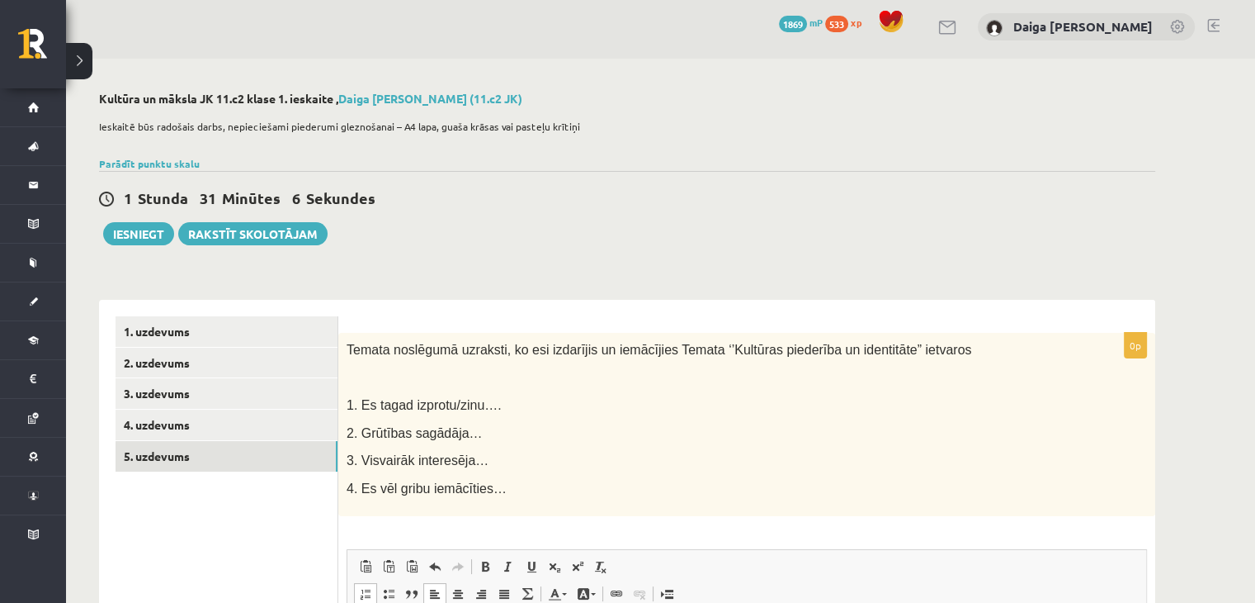
scroll to position [0, 0]
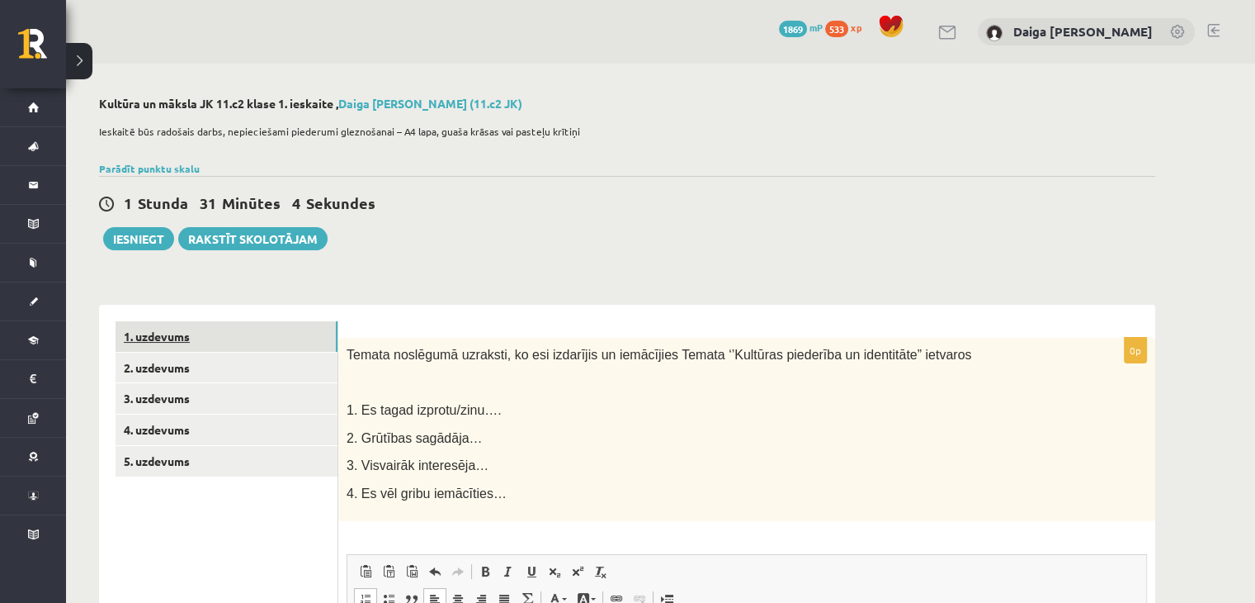
click at [181, 334] on link "1. uzdevums" at bounding box center [227, 336] width 222 height 31
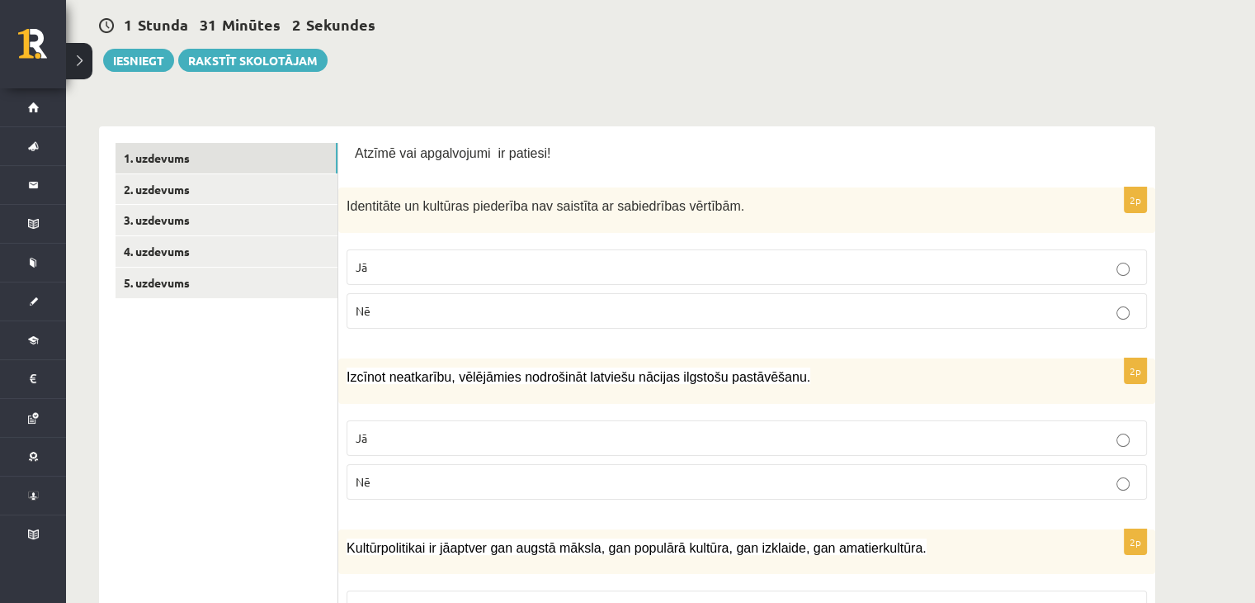
scroll to position [182, 0]
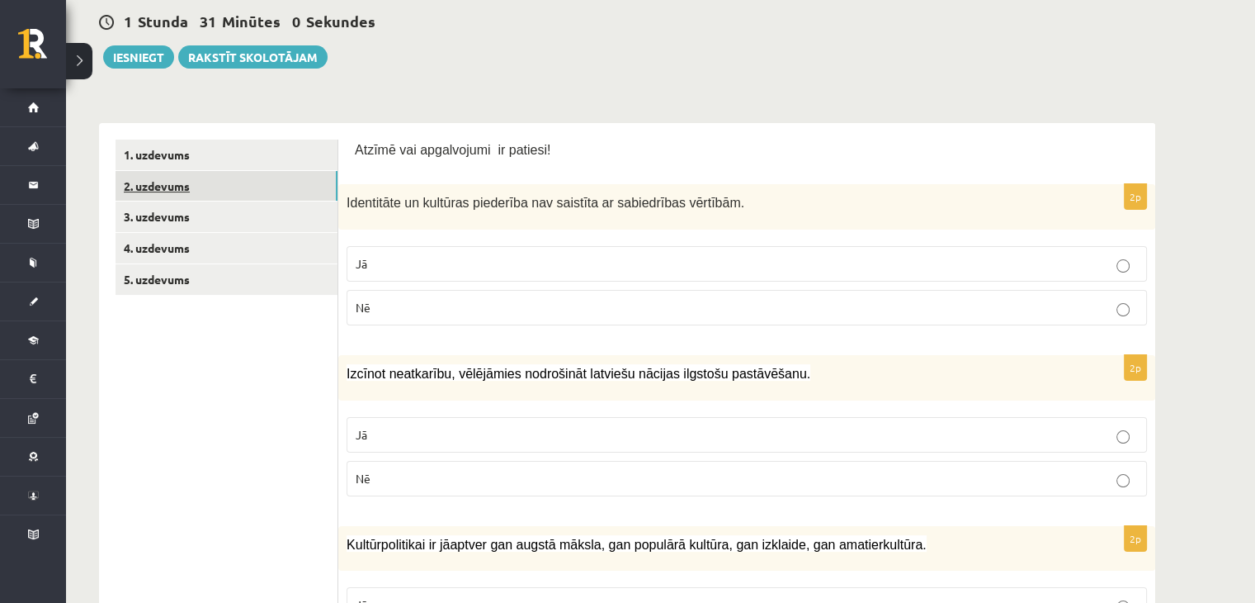
click at [178, 184] on link "2. uzdevums" at bounding box center [227, 186] width 222 height 31
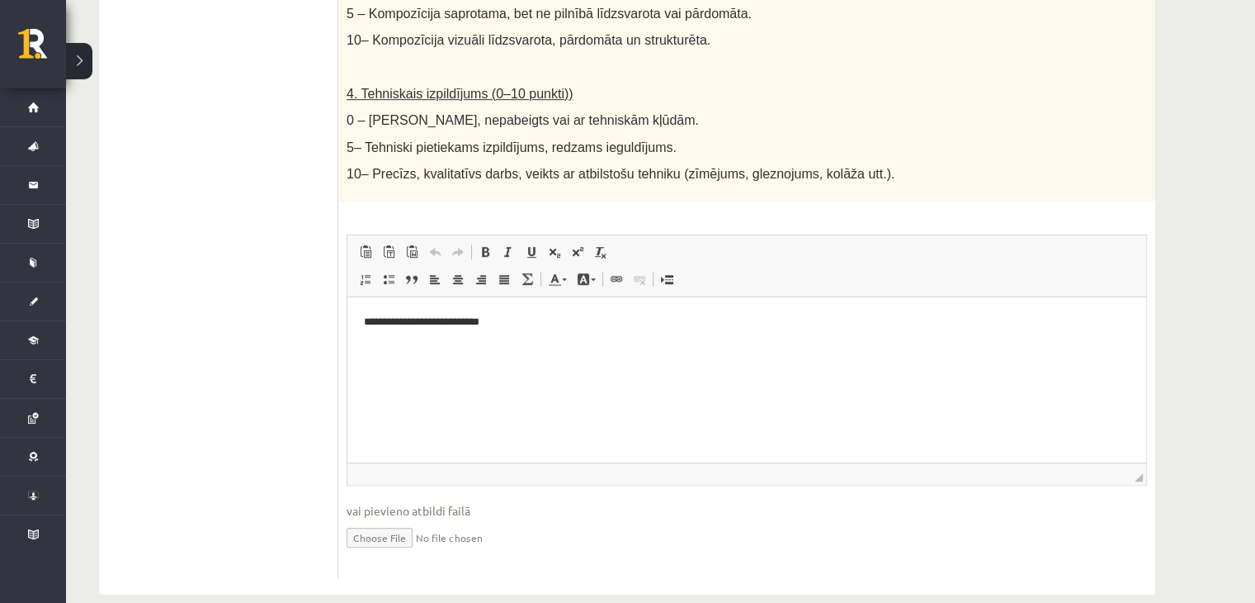
scroll to position [922, 0]
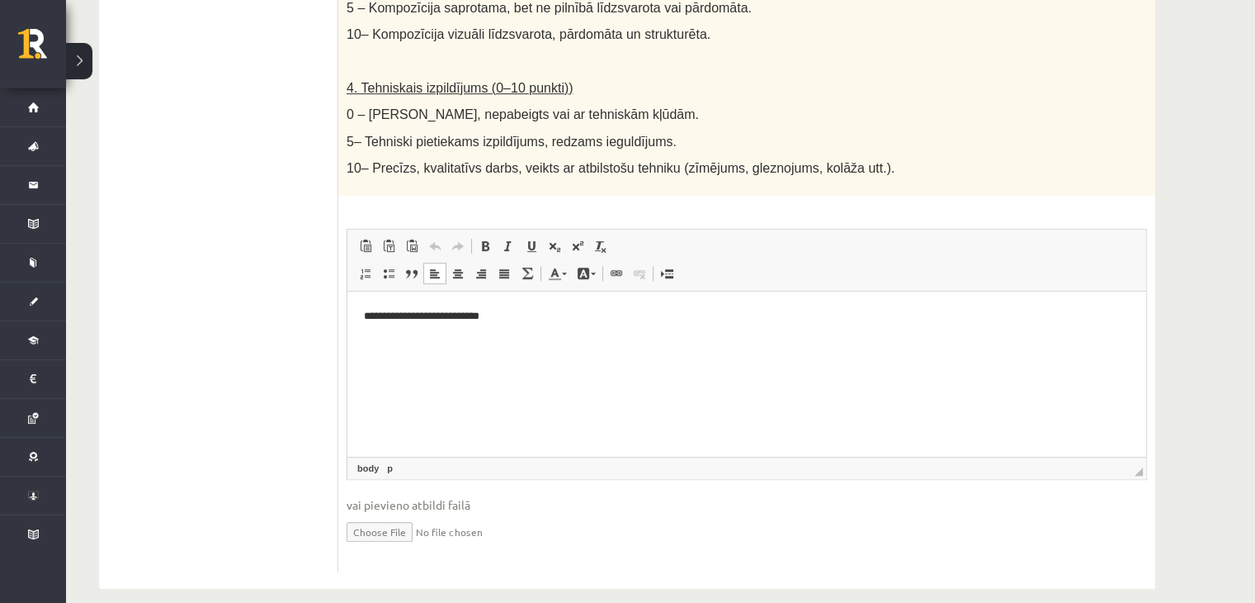
click at [524, 306] on html "**********" at bounding box center [747, 316] width 799 height 50
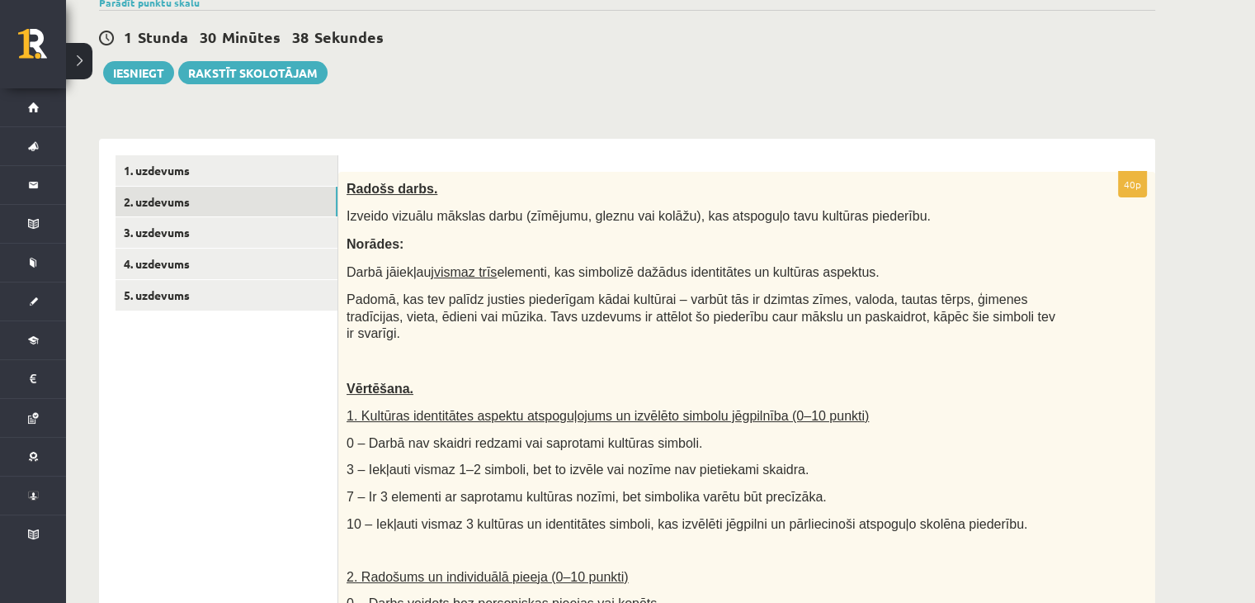
scroll to position [0, 0]
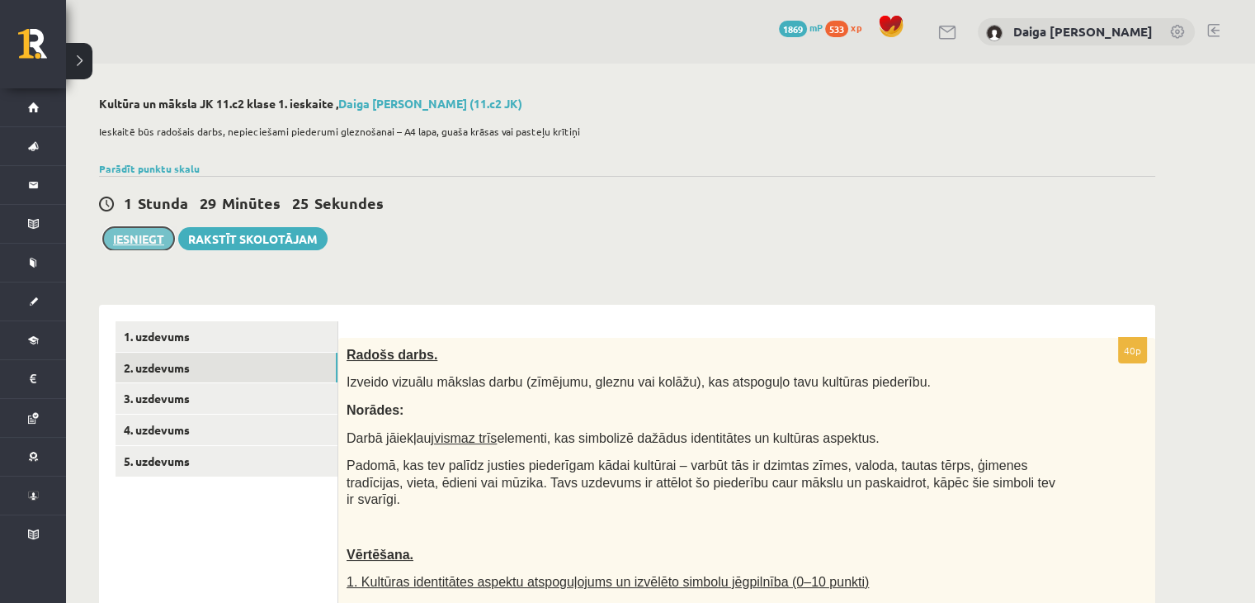
click at [148, 236] on button "Iesniegt" at bounding box center [138, 238] width 71 height 23
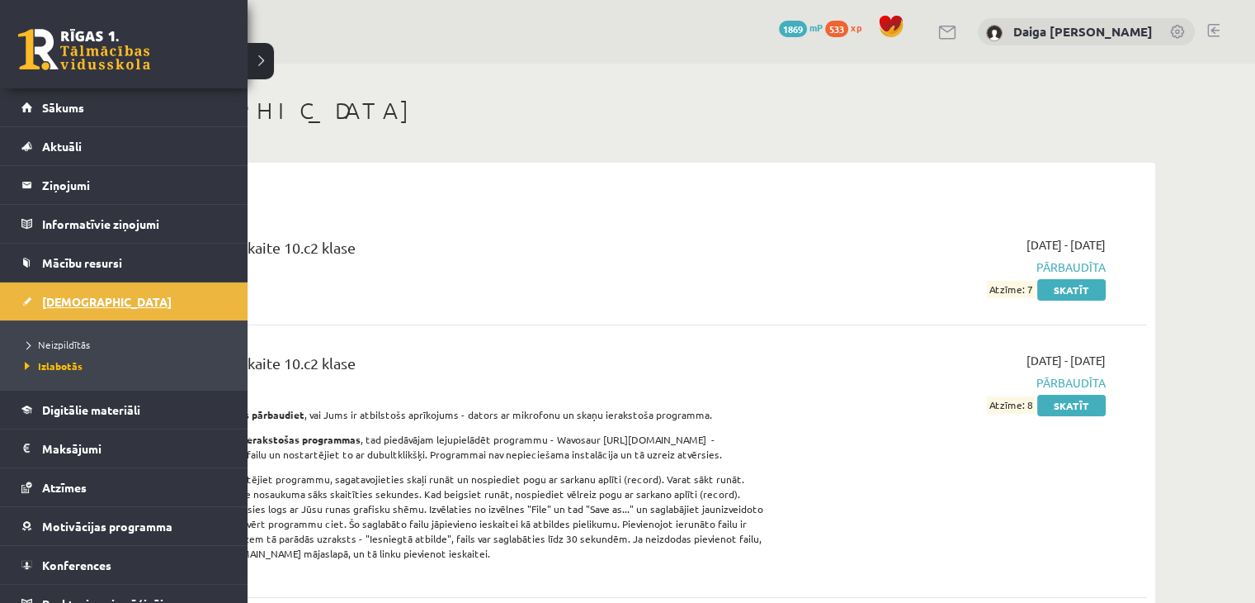
click at [69, 297] on span "[DEMOGRAPHIC_DATA]" at bounding box center [107, 301] width 130 height 15
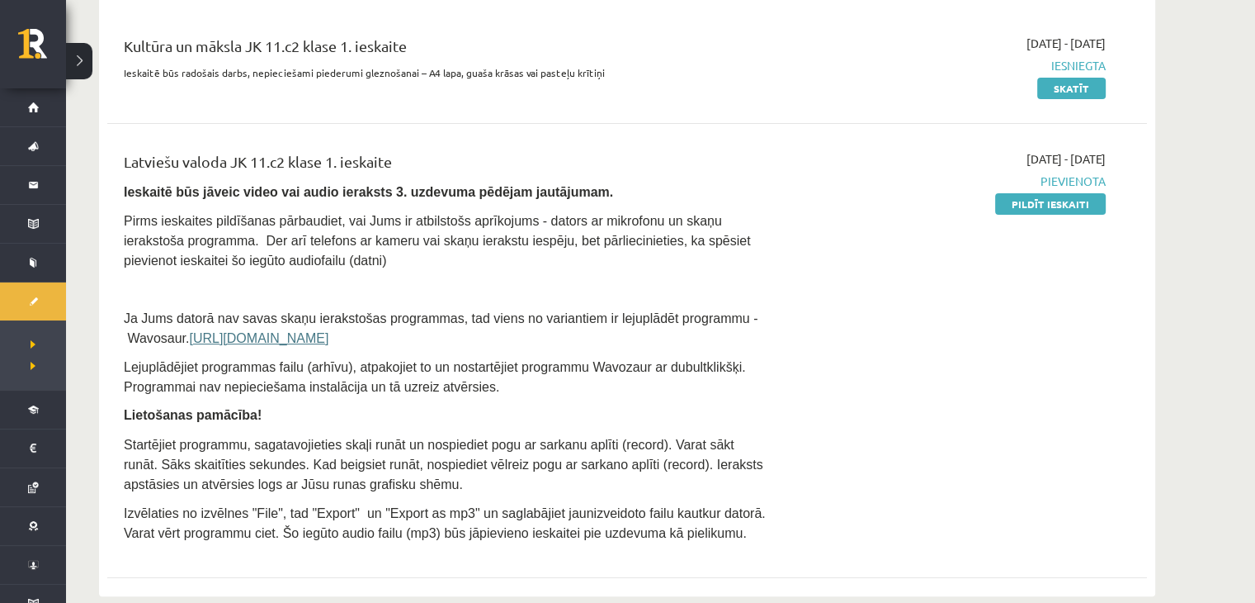
scroll to position [201, 0]
click at [1062, 210] on link "Pildīt ieskaiti" at bounding box center [1050, 203] width 111 height 21
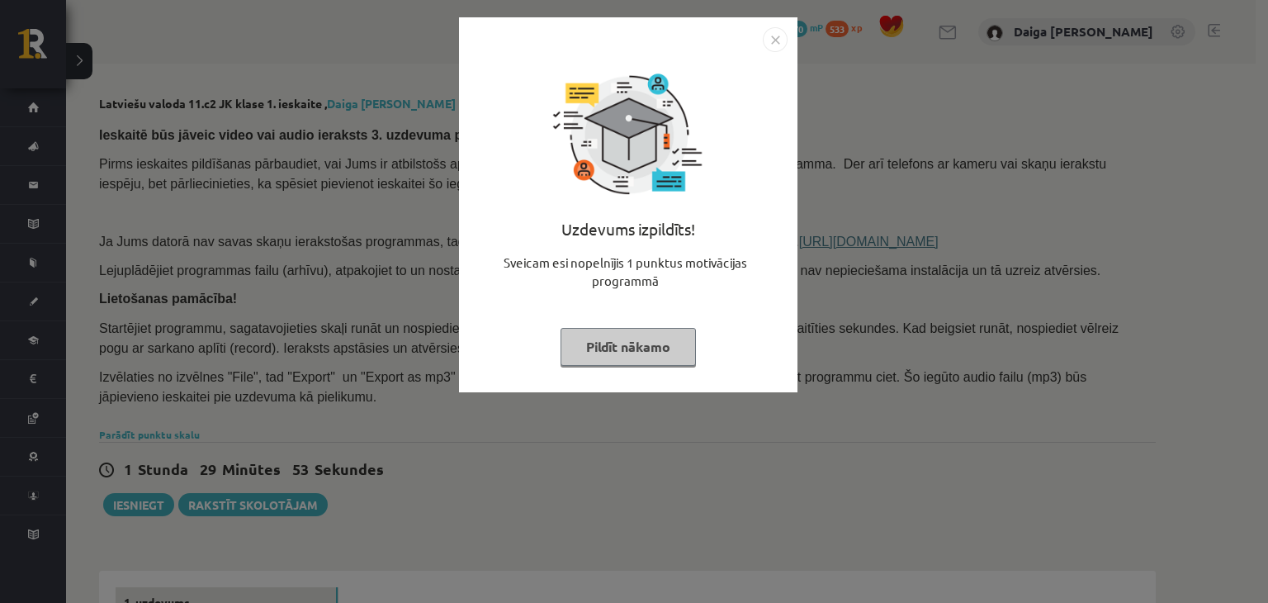
click at [657, 342] on button "Pildīt nākamo" at bounding box center [627, 347] width 135 height 38
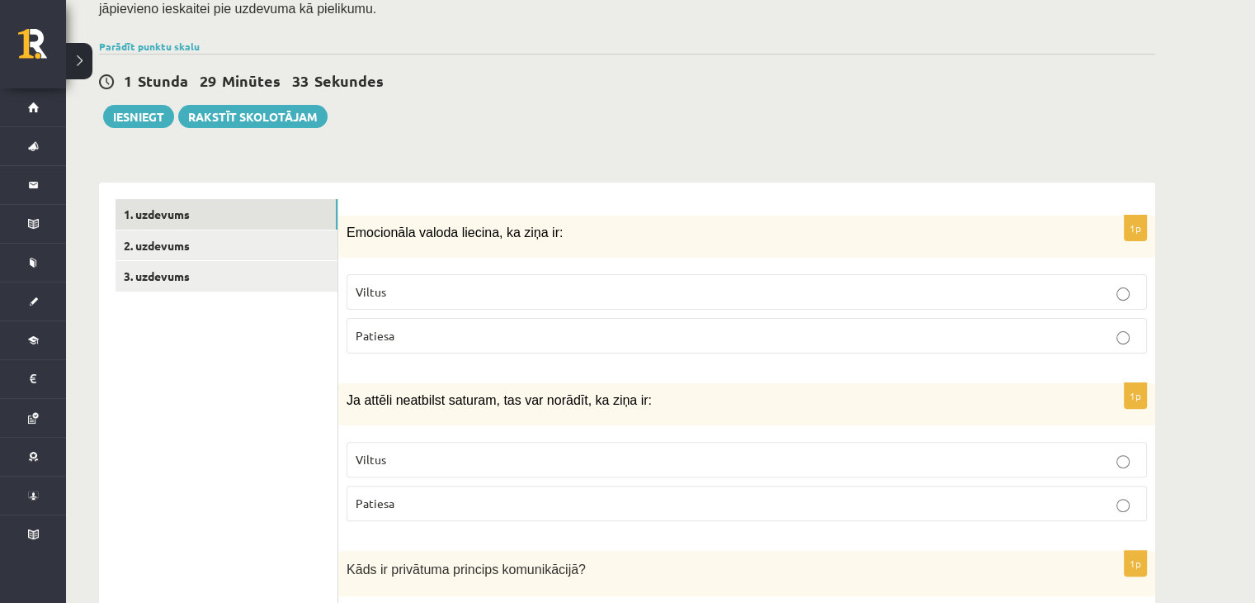
scroll to position [389, 0]
click at [154, 247] on link "2. uzdevums" at bounding box center [227, 244] width 222 height 31
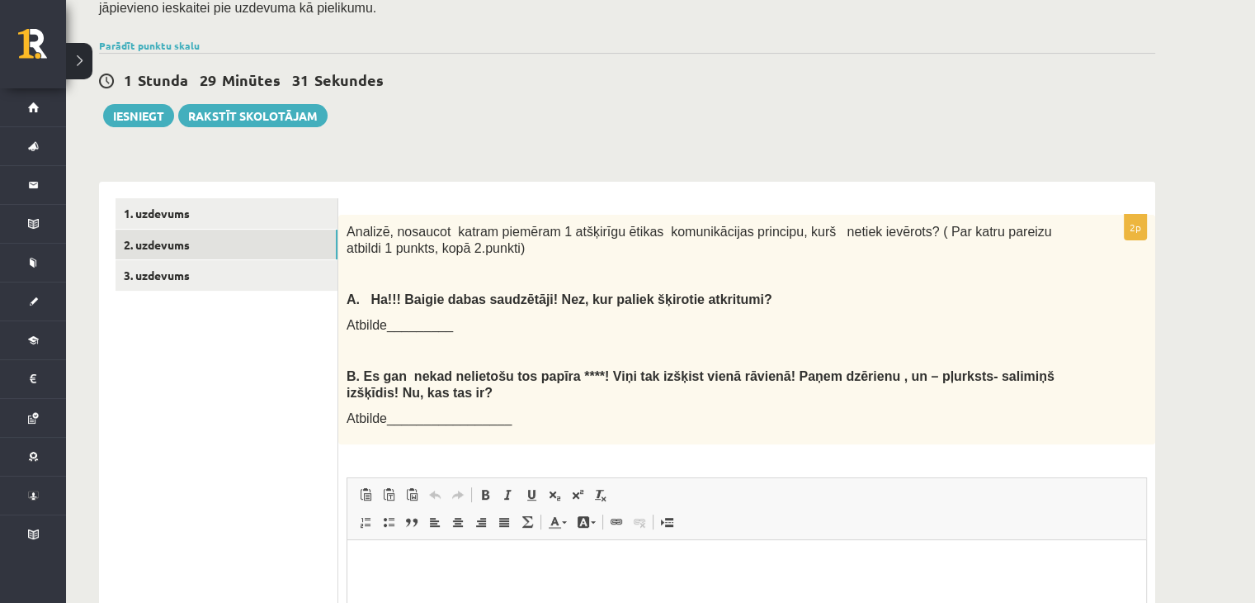
scroll to position [0, 0]
click at [154, 267] on link "3. uzdevums" at bounding box center [227, 275] width 222 height 31
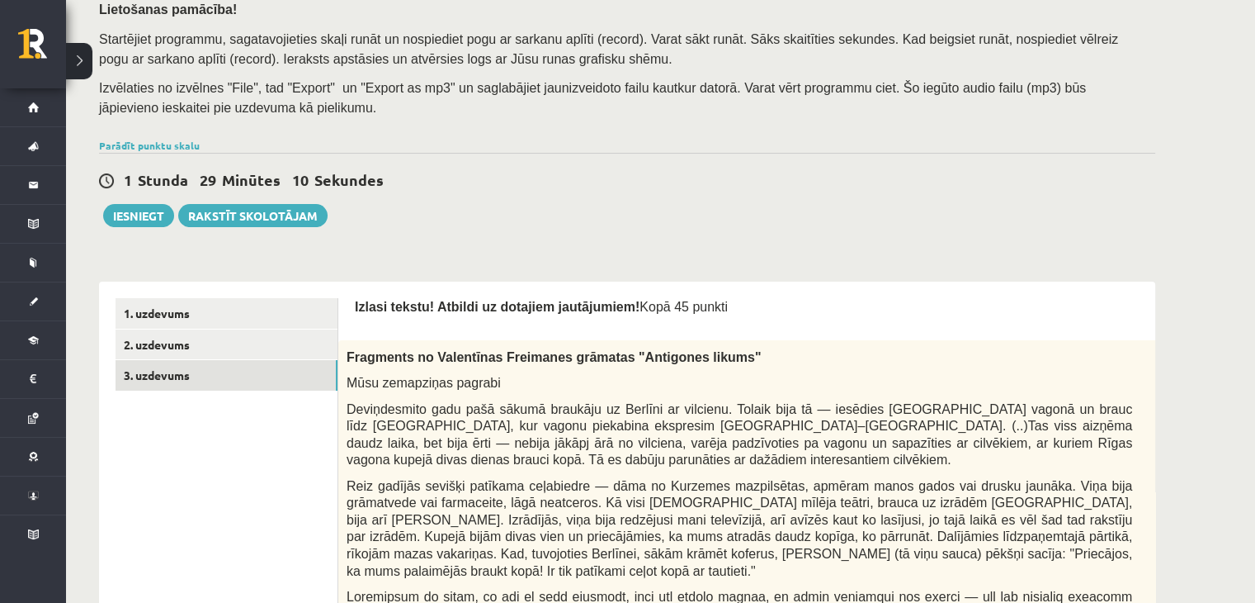
scroll to position [287, 0]
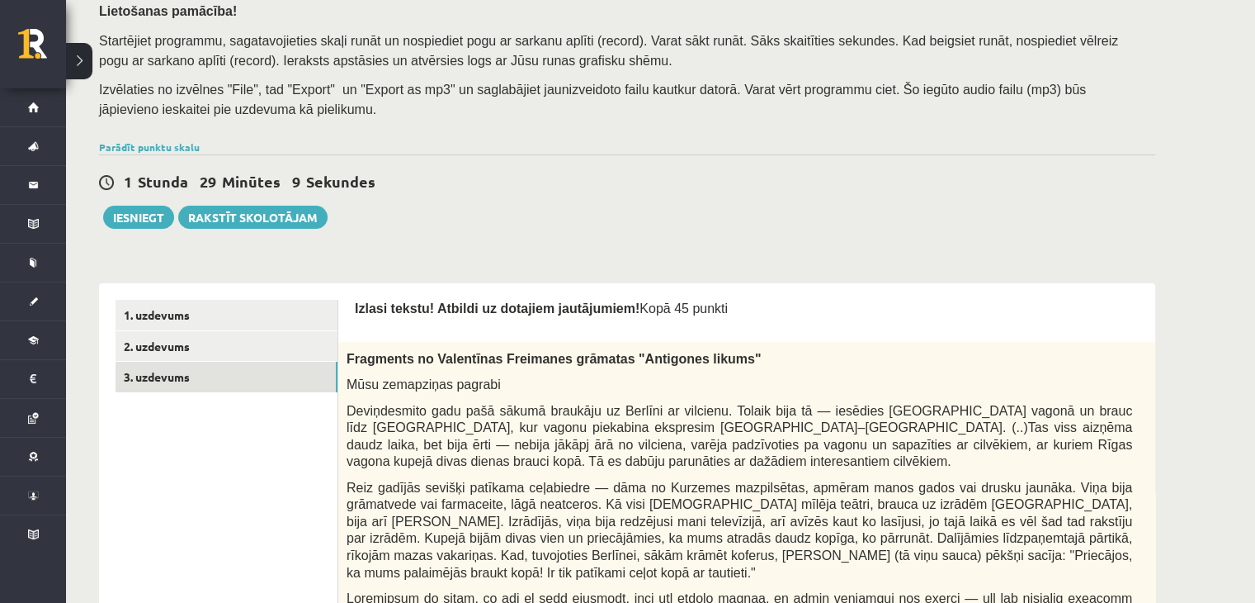
click at [1192, 354] on p "0p" at bounding box center [1203, 354] width 23 height 26
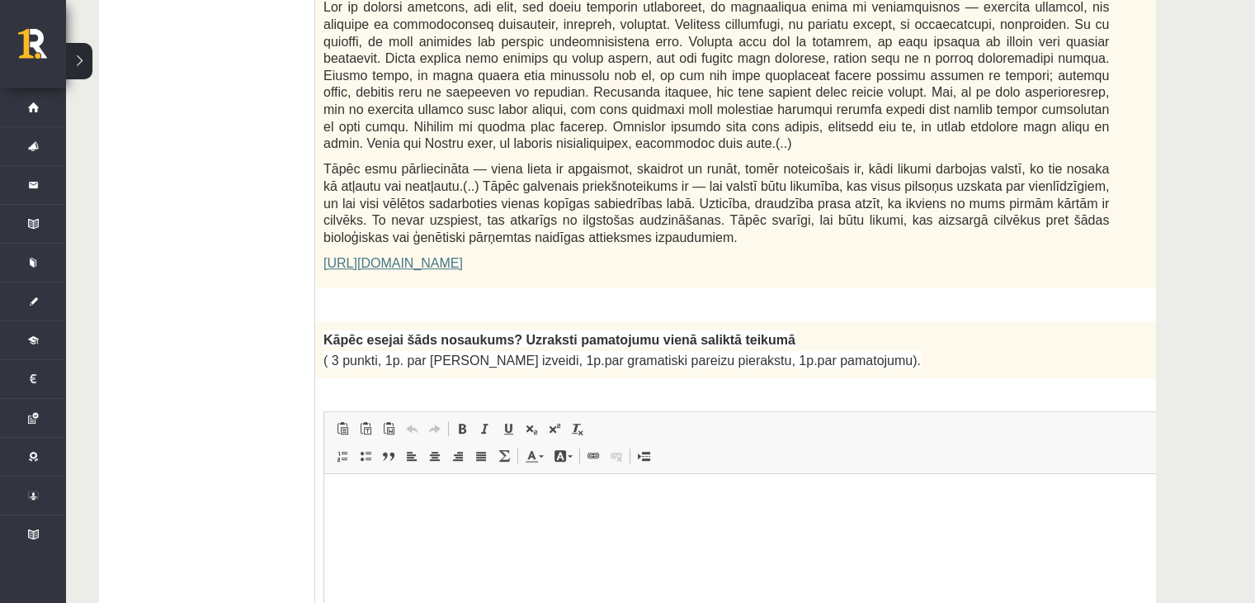
scroll to position [1148, 0]
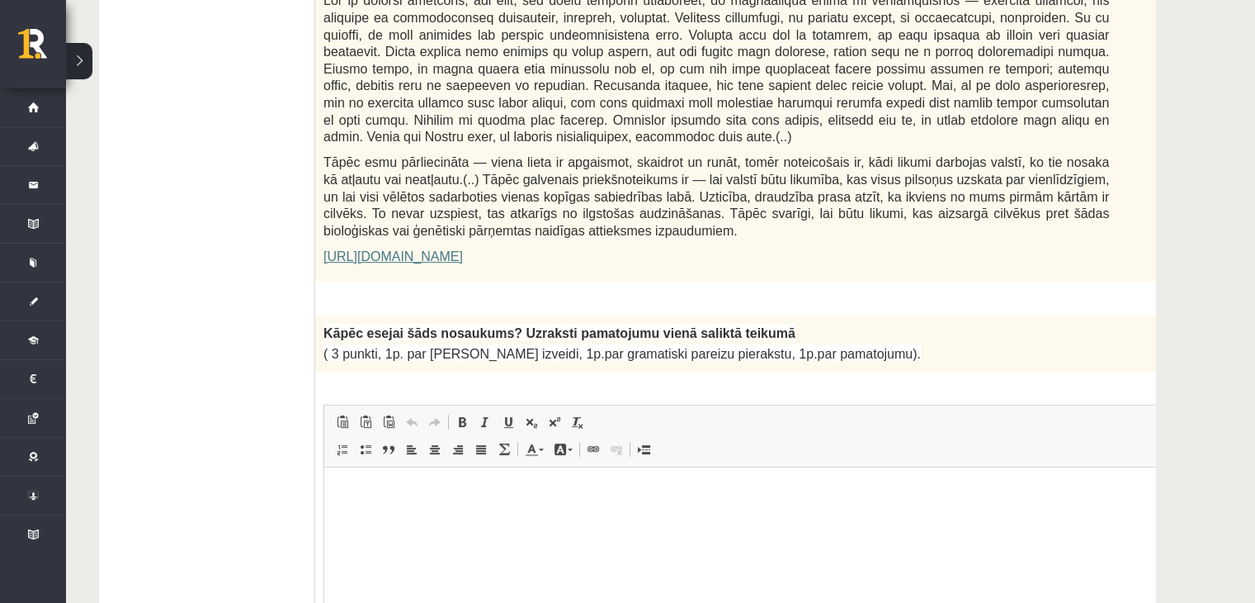
click at [463, 249] on link "https://satori.lv/article/musu-zemapzinas-pagrabi" at bounding box center [393, 256] width 139 height 14
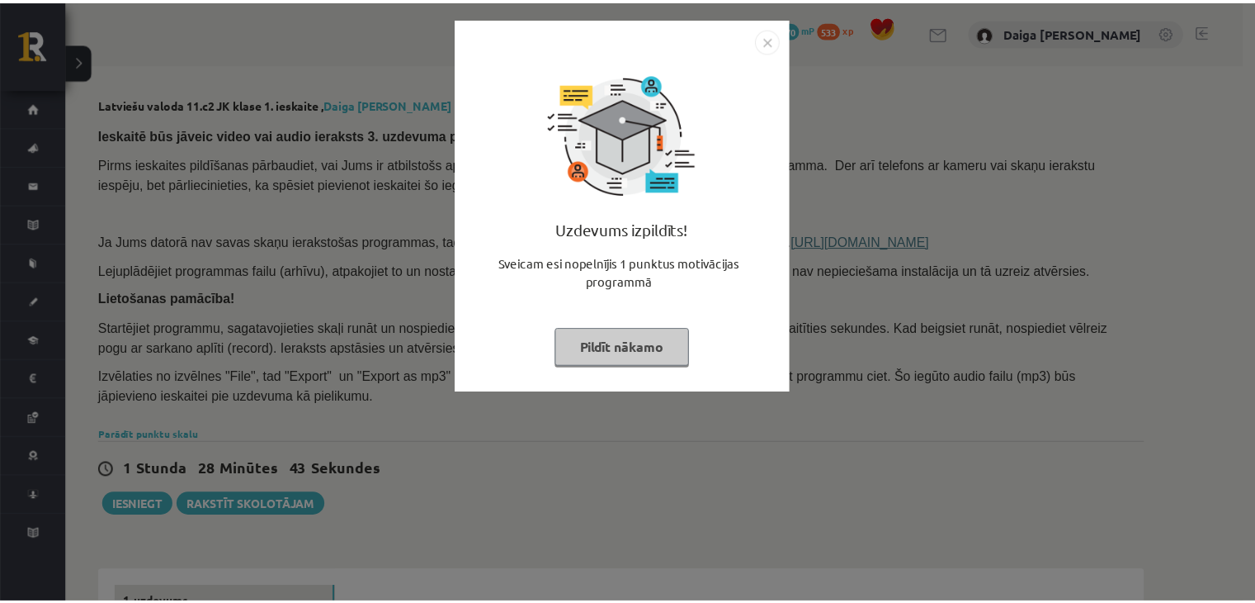
scroll to position [1148, 0]
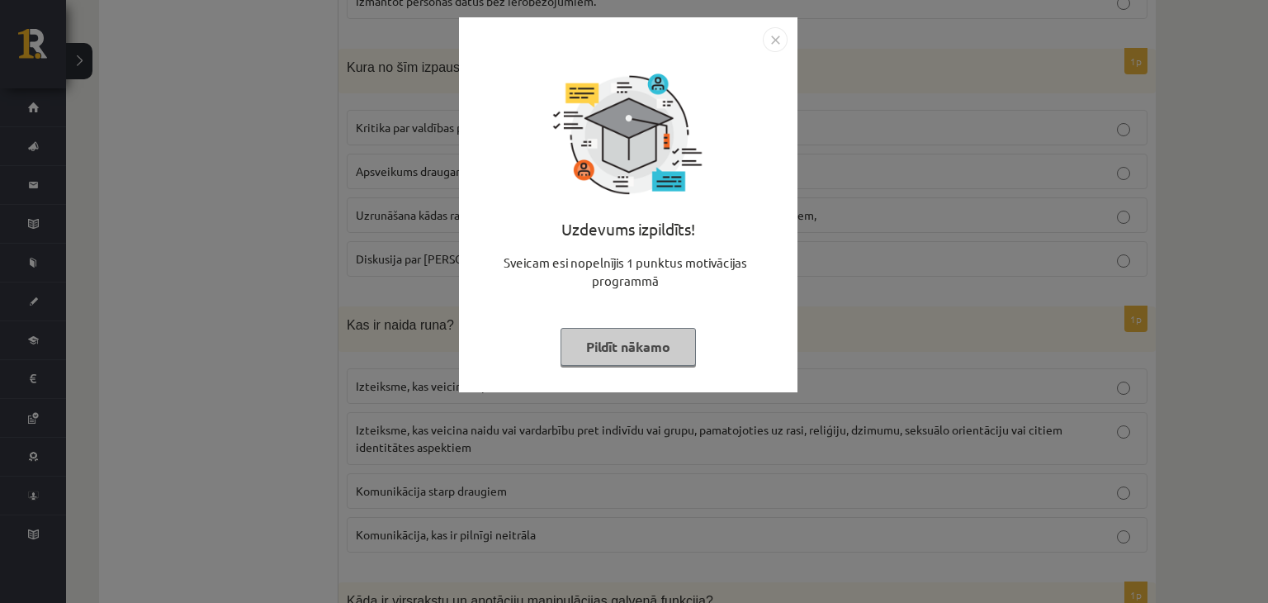
click at [612, 348] on button "Pildīt nākamo" at bounding box center [627, 347] width 135 height 38
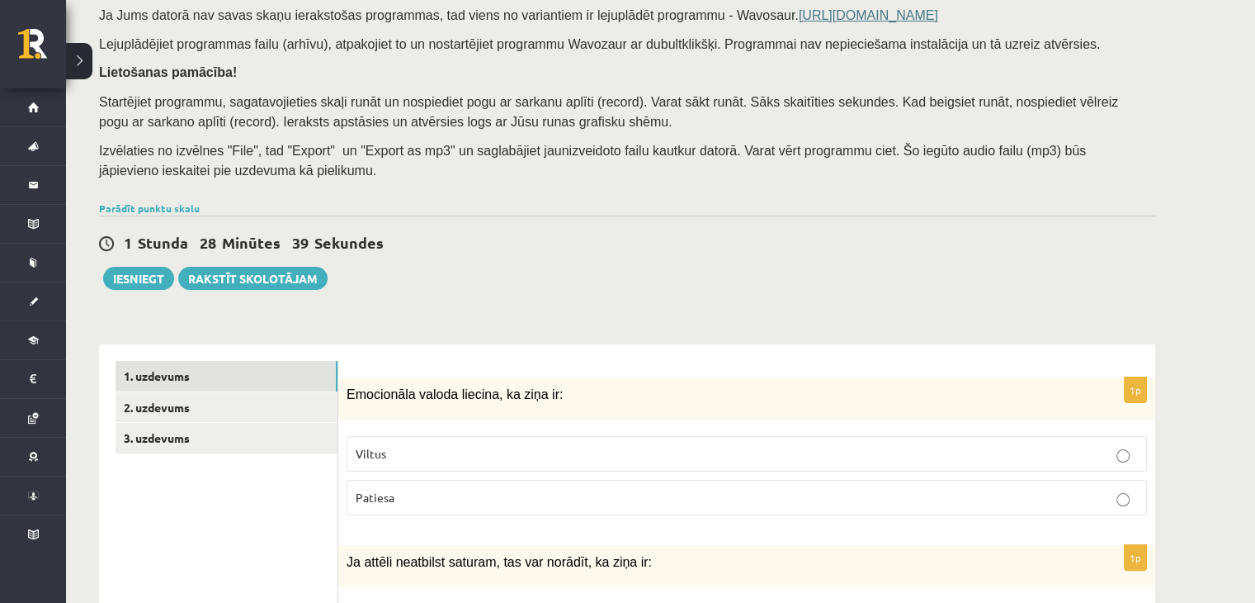
scroll to position [227, 0]
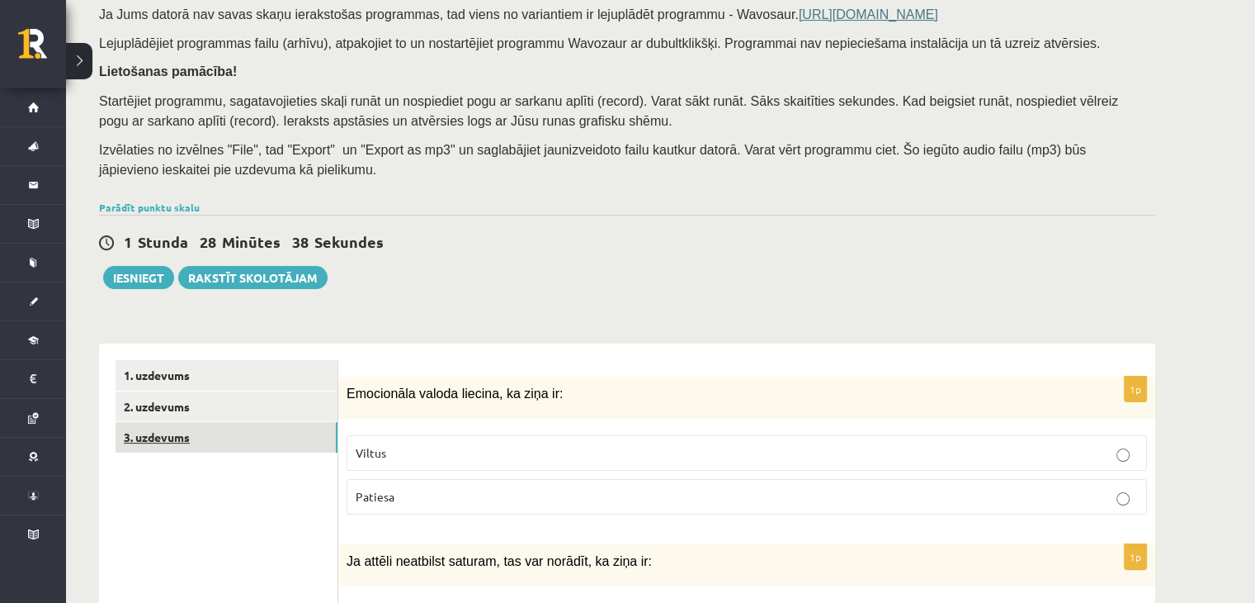
click at [180, 435] on link "3. uzdevums" at bounding box center [227, 437] width 222 height 31
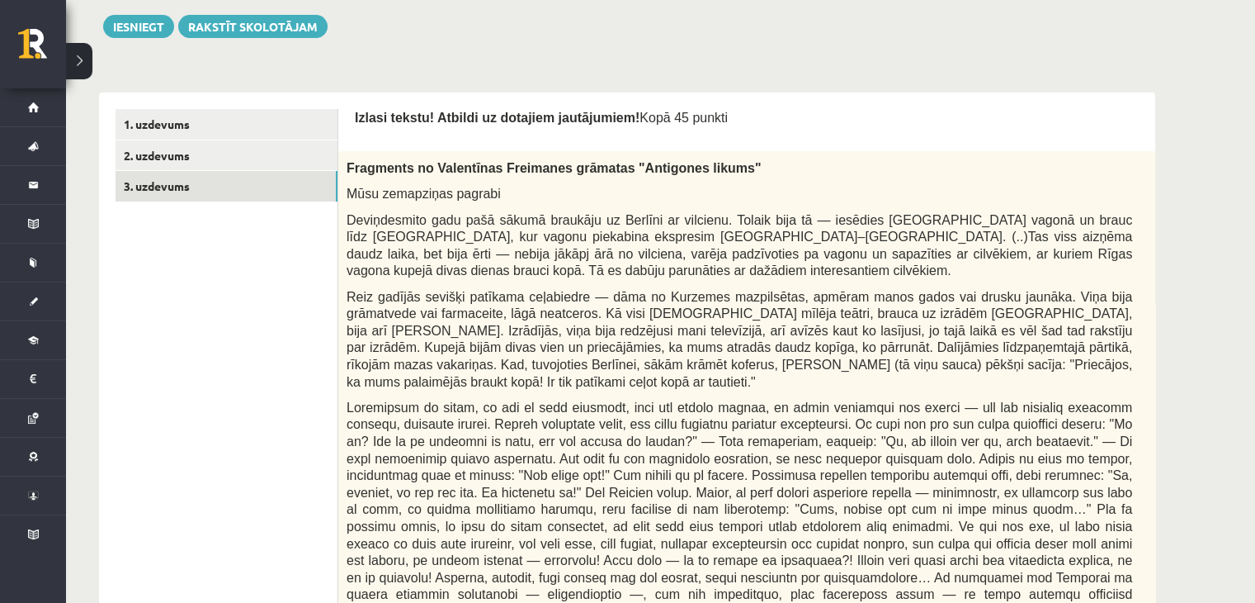
scroll to position [481, 0]
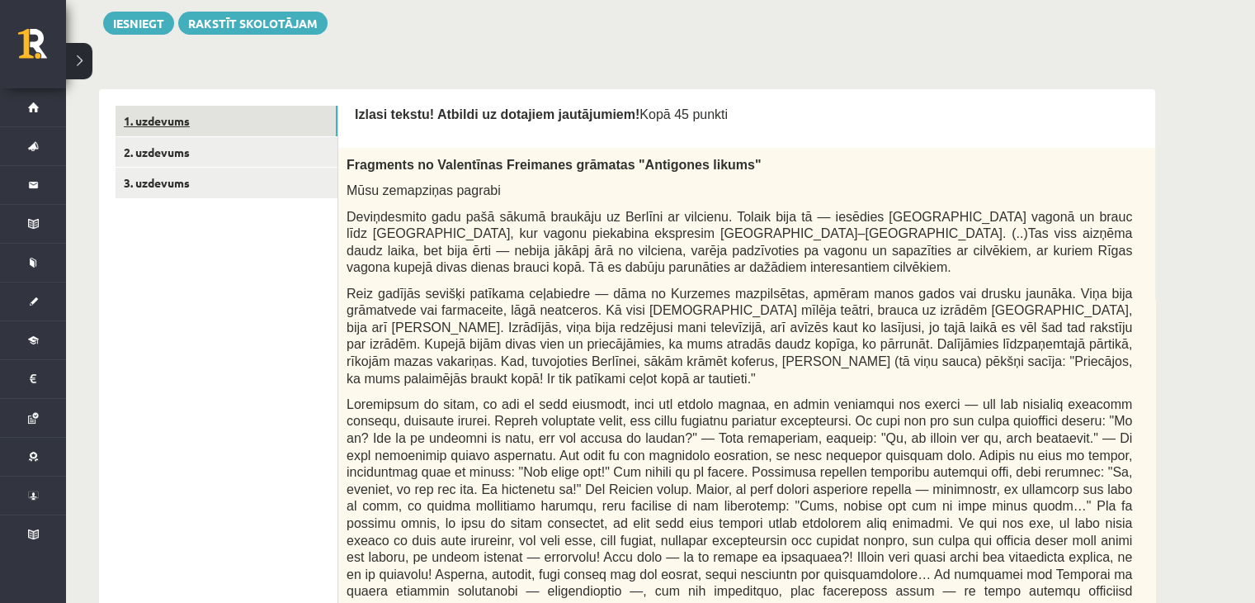
click at [179, 115] on link "1. uzdevums" at bounding box center [227, 121] width 222 height 31
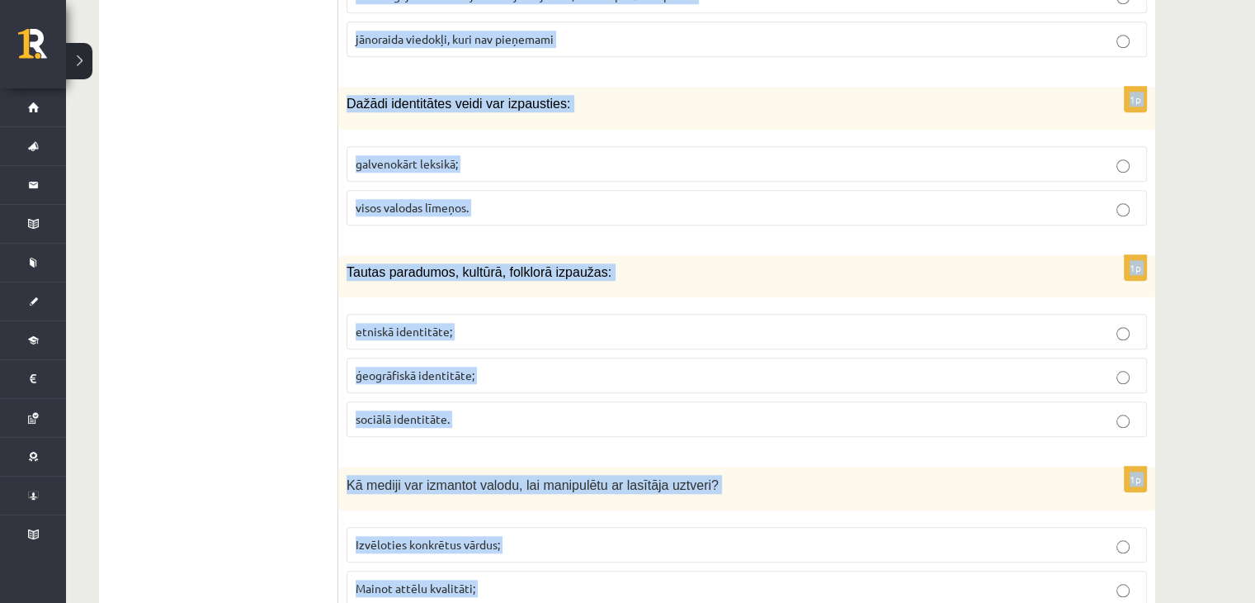
scroll to position [7805, 0]
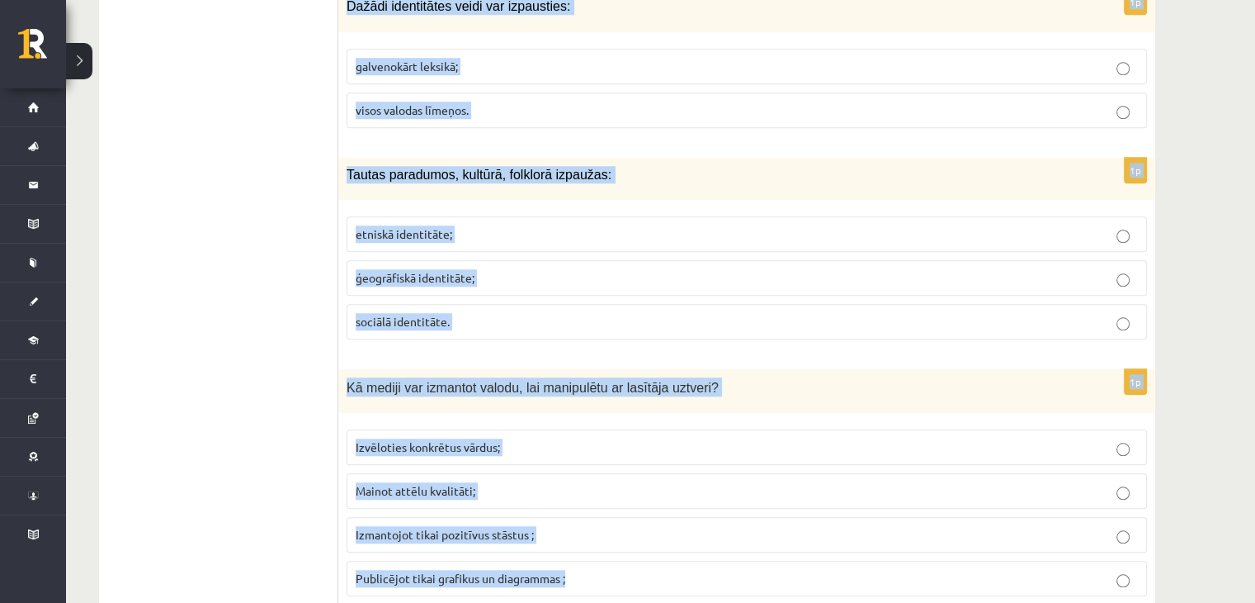
drag, startPoint x: 344, startPoint y: 139, endPoint x: 603, endPoint y: 545, distance: 481.1
copy form "Emocionāla valoda liecina, ka ziņa ir: Viltus Patiesa 1p Ja attēli neatbilst sa…"
click at [603, 545] on div "1p Kā mediji var izmantot valodu, lai manipulētu ar lasītāja uztveri? Izvēlotie…" at bounding box center [746, 489] width 817 height 241
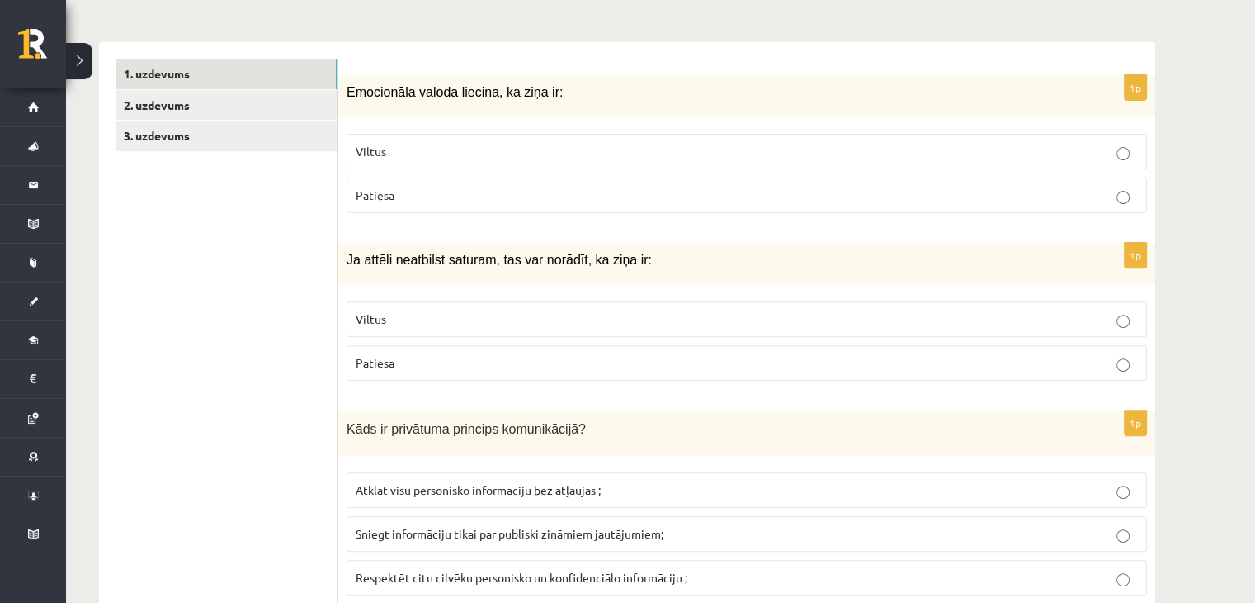
scroll to position [541, 0]
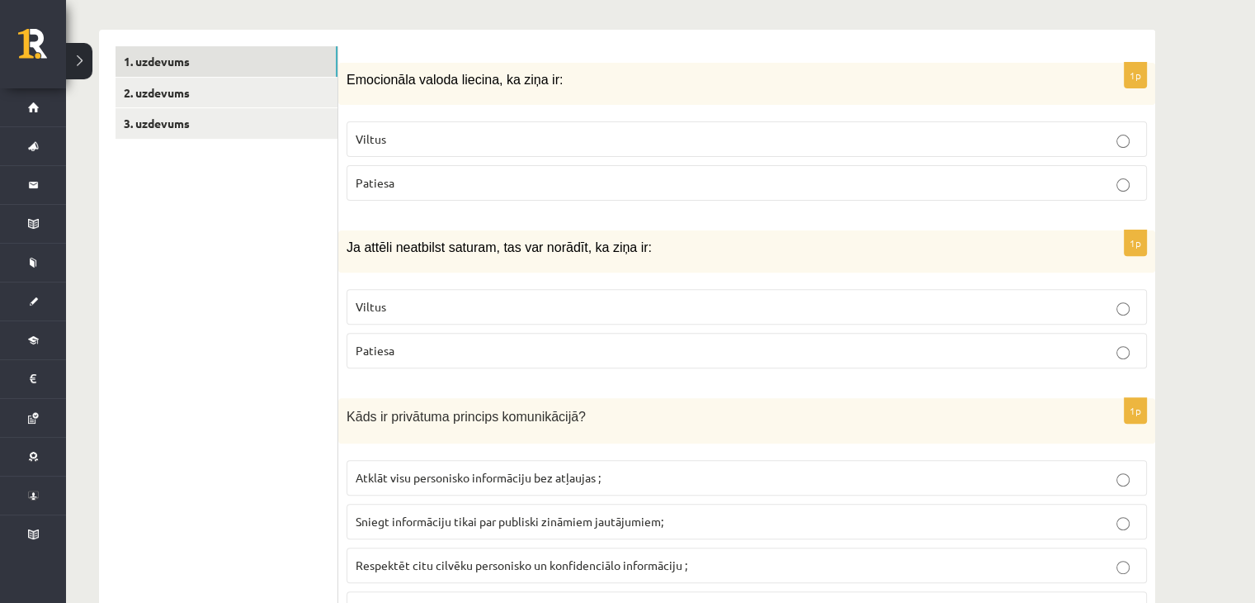
click at [532, 133] on p "Viltus" at bounding box center [747, 138] width 783 height 17
click at [428, 303] on p "Viltus" at bounding box center [747, 306] width 783 height 17
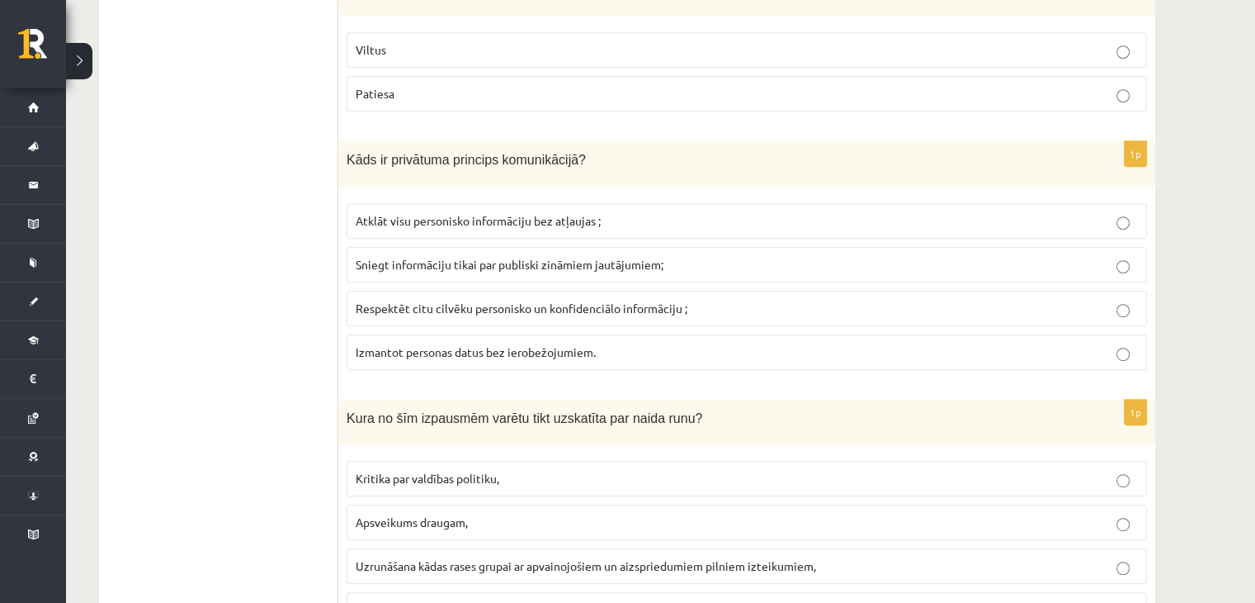
scroll to position [828, 0]
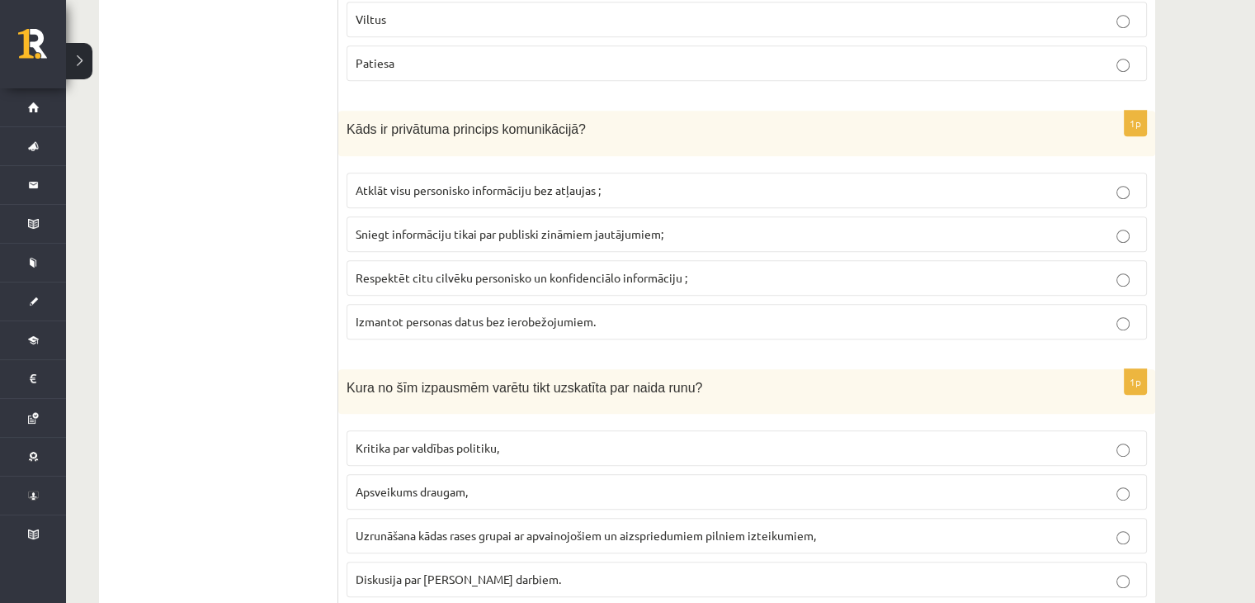
click at [444, 279] on span "Respektēt citu cilvēku personisko un konfidenciālo informāciju ;" at bounding box center [522, 277] width 332 height 15
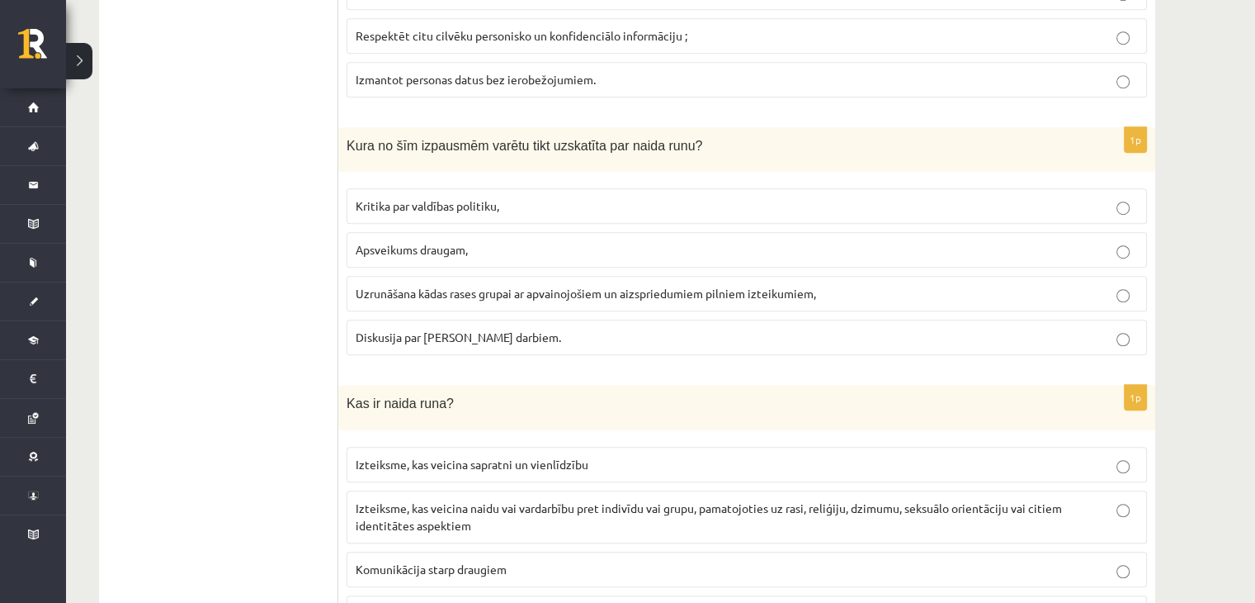
scroll to position [1069, 0]
click at [453, 302] on label "Uzrunāšana kādas rases grupai ar apvainojošiem un aizspriedumiem pilniem izteik…" at bounding box center [747, 294] width 801 height 35
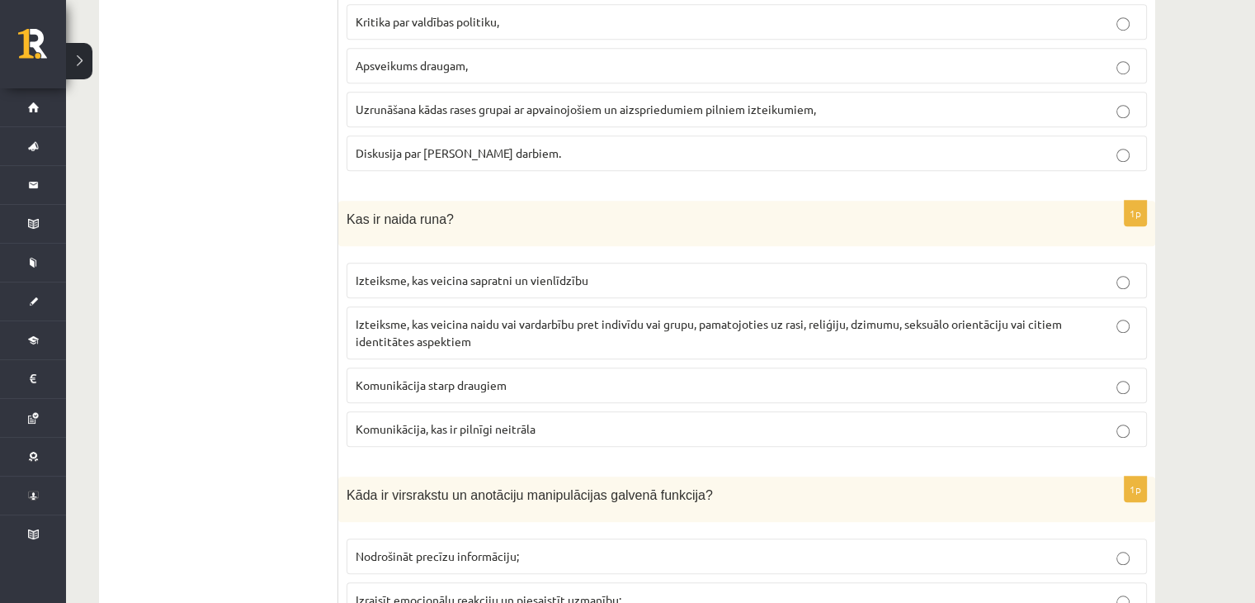
scroll to position [1290, 0]
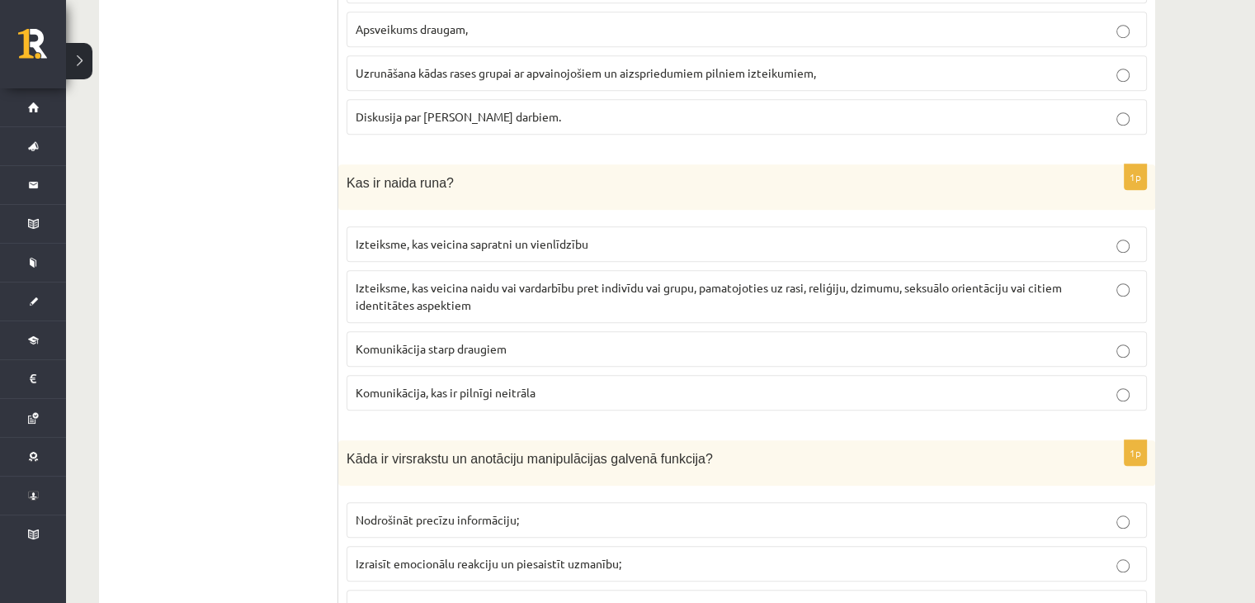
click at [536, 295] on p "Izteiksme, kas veicina naidu vai vardarbību pret indivīdu vai grupu, pamatojoti…" at bounding box center [747, 296] width 783 height 35
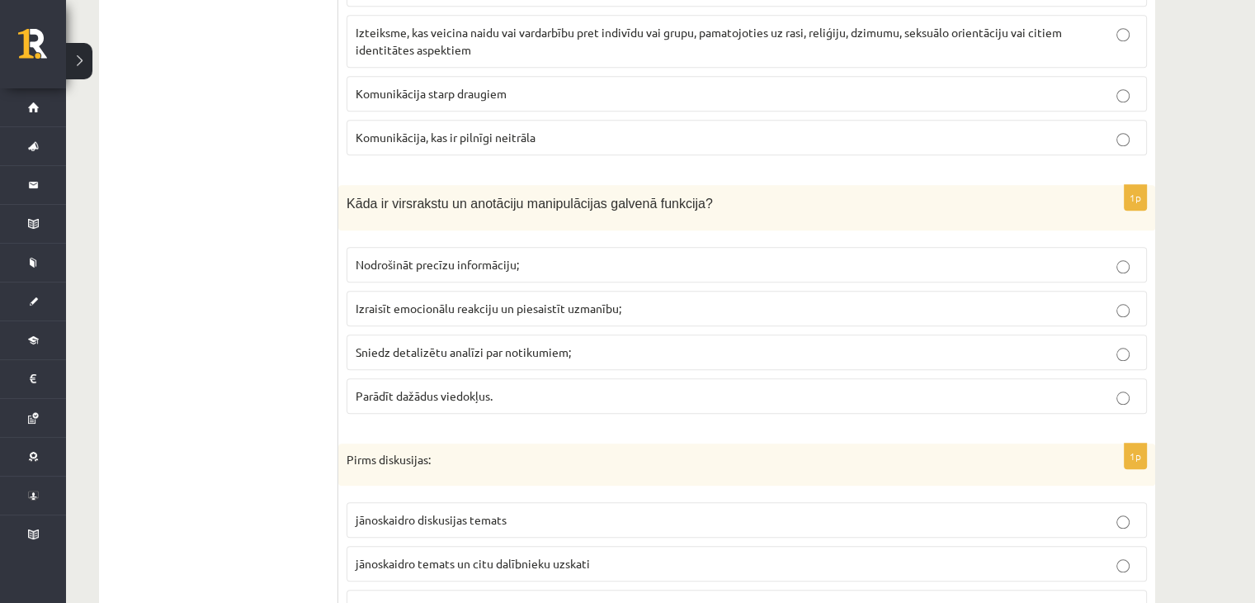
scroll to position [1547, 0]
click at [536, 299] on span "Izraisīt emocionālu reakciju un piesaistīt uzmanību;" at bounding box center [489, 306] width 266 height 15
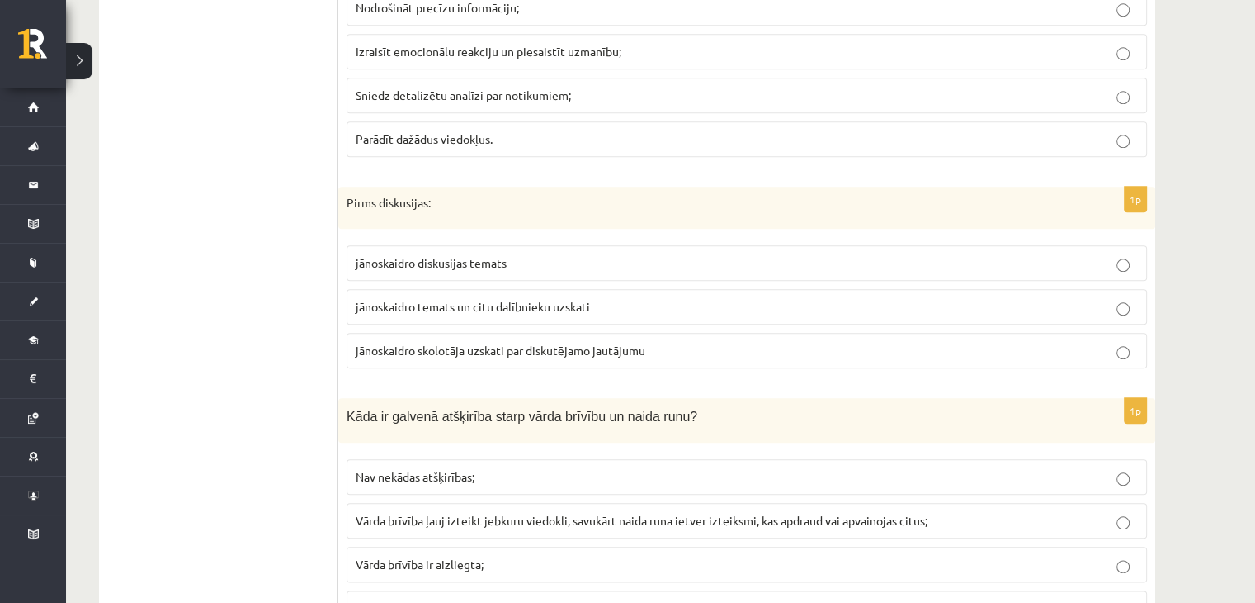
scroll to position [1803, 0]
click at [484, 298] on span "jānoskaidro temats un citu dalībnieku uzskati" at bounding box center [473, 305] width 234 height 15
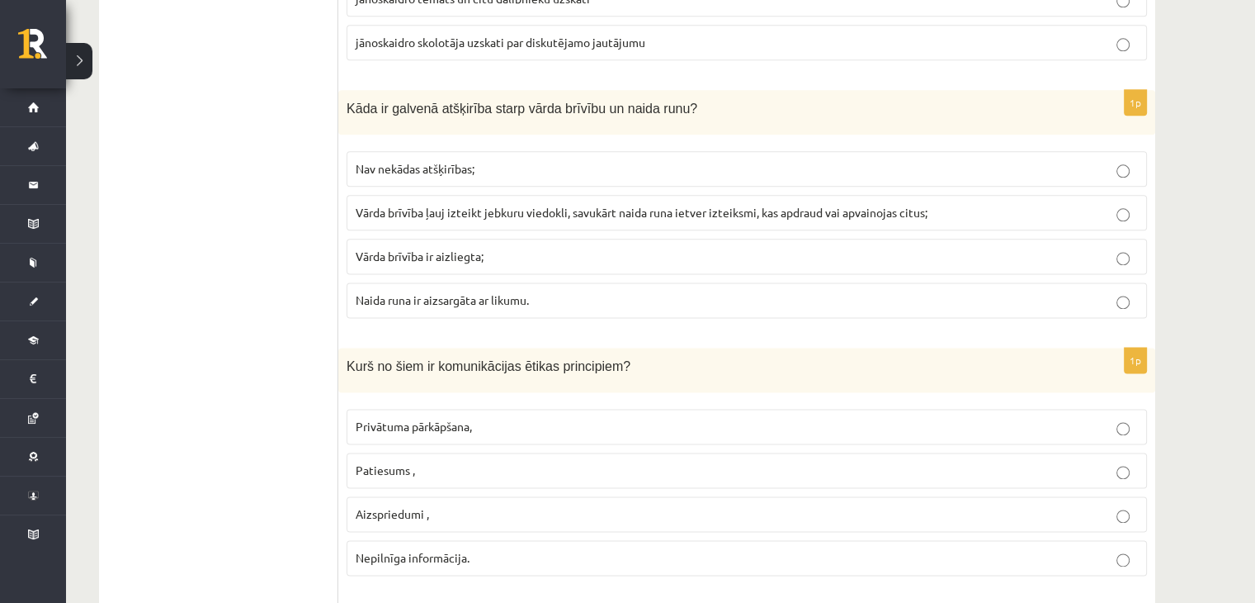
scroll to position [2113, 0]
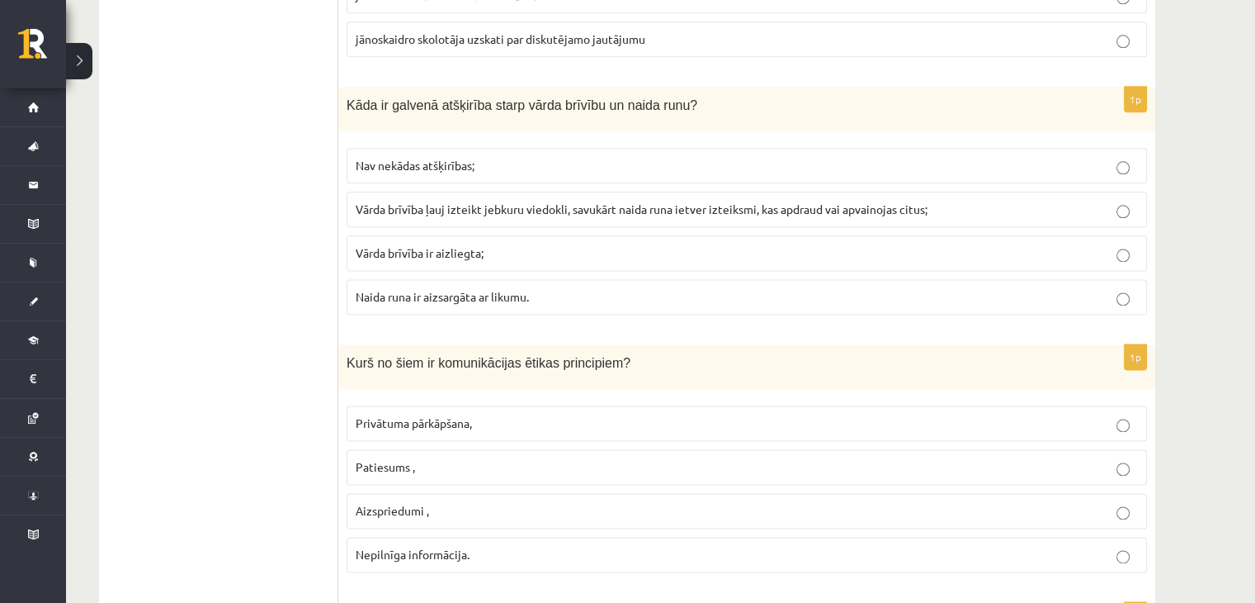
click at [556, 201] on span "Vārda brīvība ļauj izteikt jebkuru viedokli, savukārt naida runa ietver izteiks…" at bounding box center [642, 208] width 572 height 15
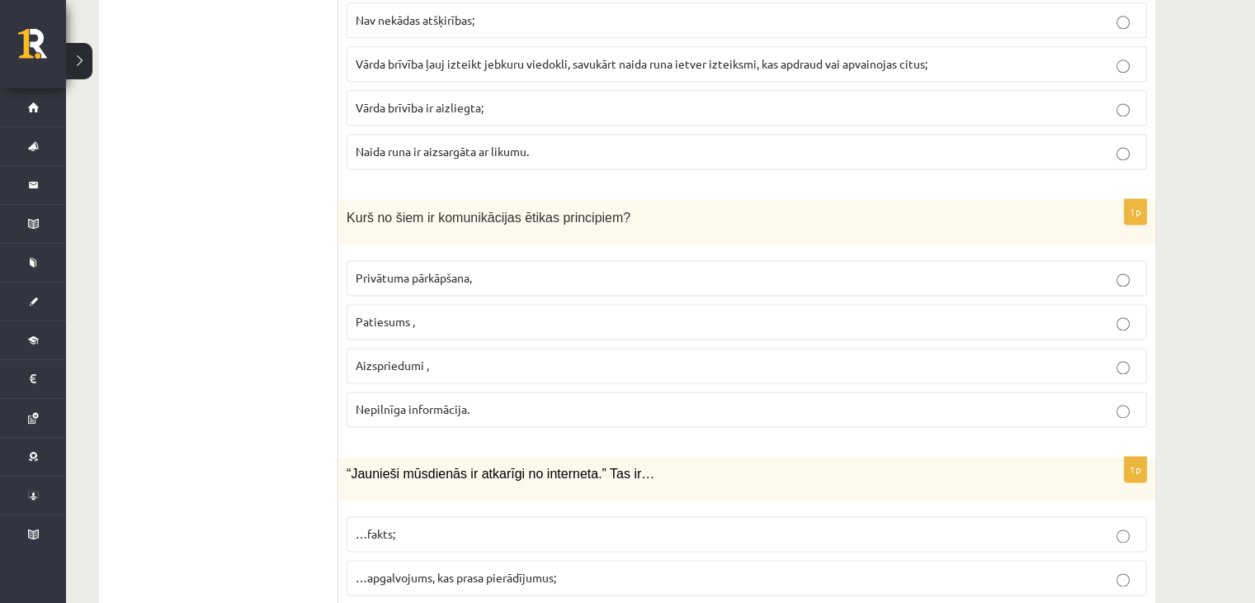
scroll to position [2260, 0]
click at [435, 318] on label "Patiesums ," at bounding box center [747, 319] width 801 height 35
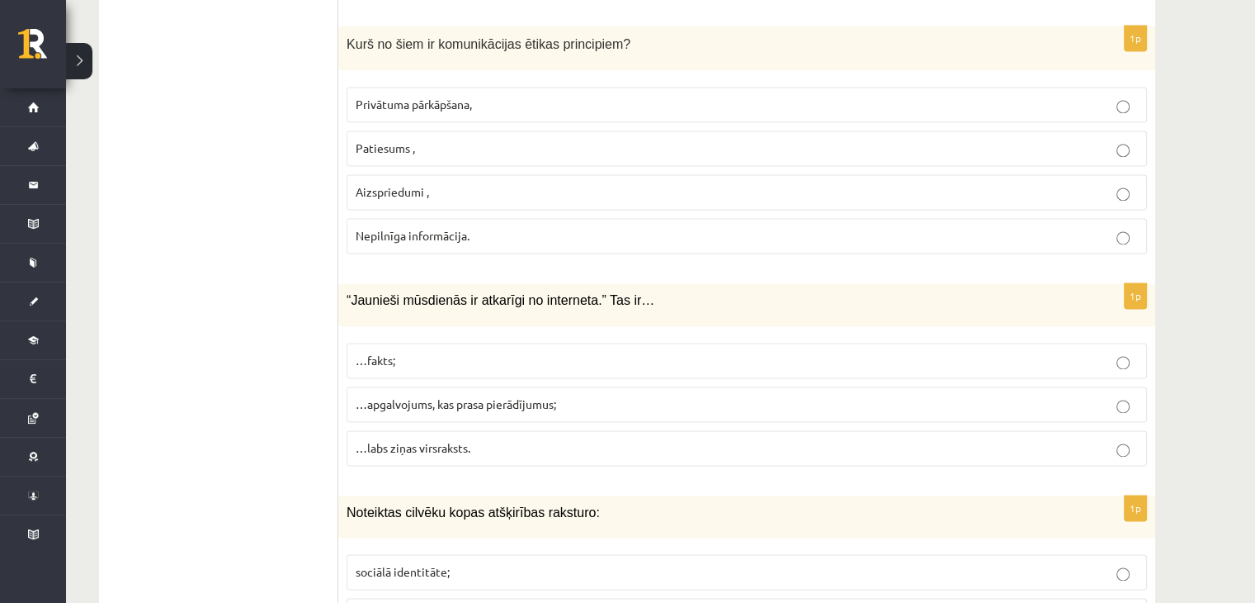
scroll to position [2515, 0]
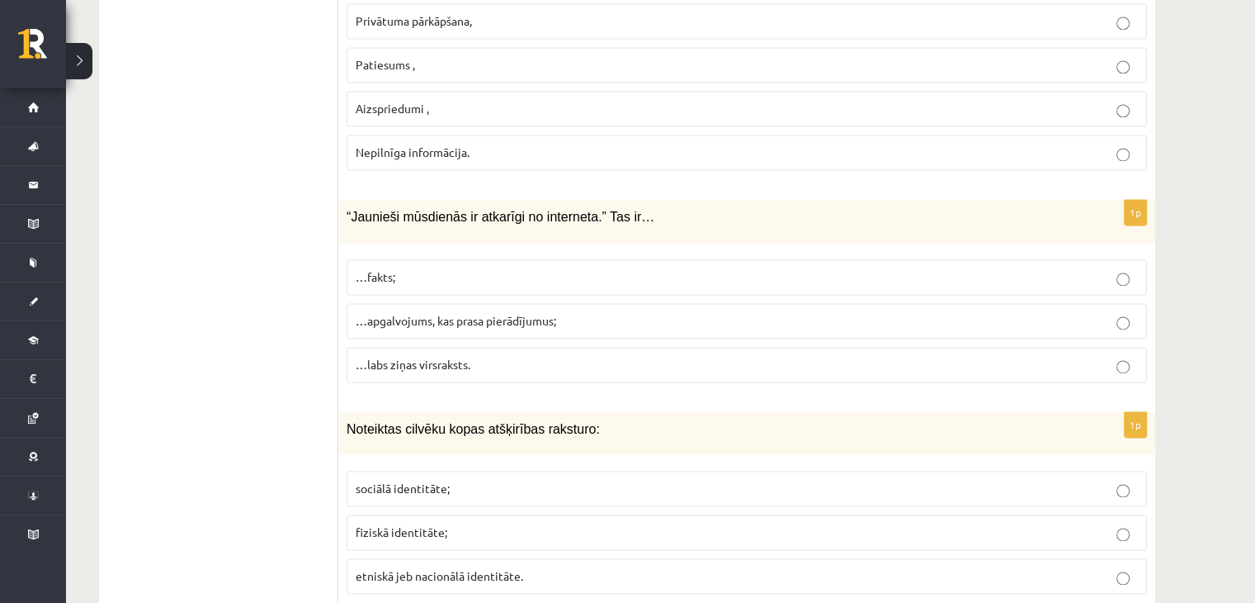
click at [435, 318] on label "…apgalvojums, kas prasa pierādījumus;" at bounding box center [747, 320] width 801 height 35
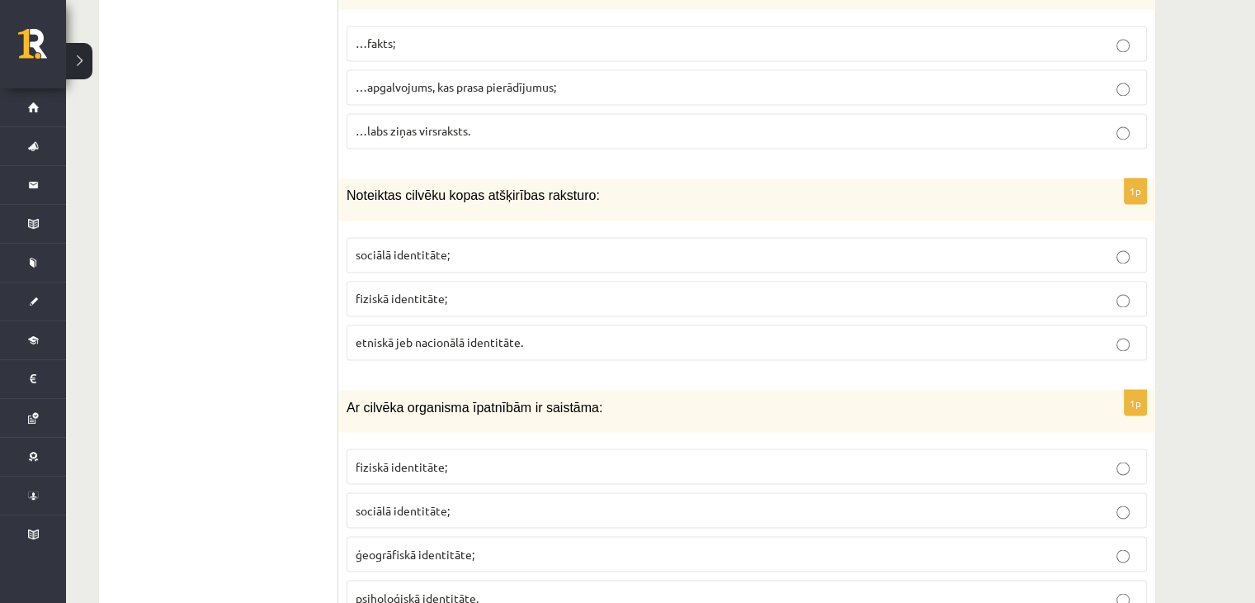
scroll to position [2750, 0]
click at [421, 333] on span "etniskā jeb nacionālā identitāte." at bounding box center [440, 340] width 168 height 15
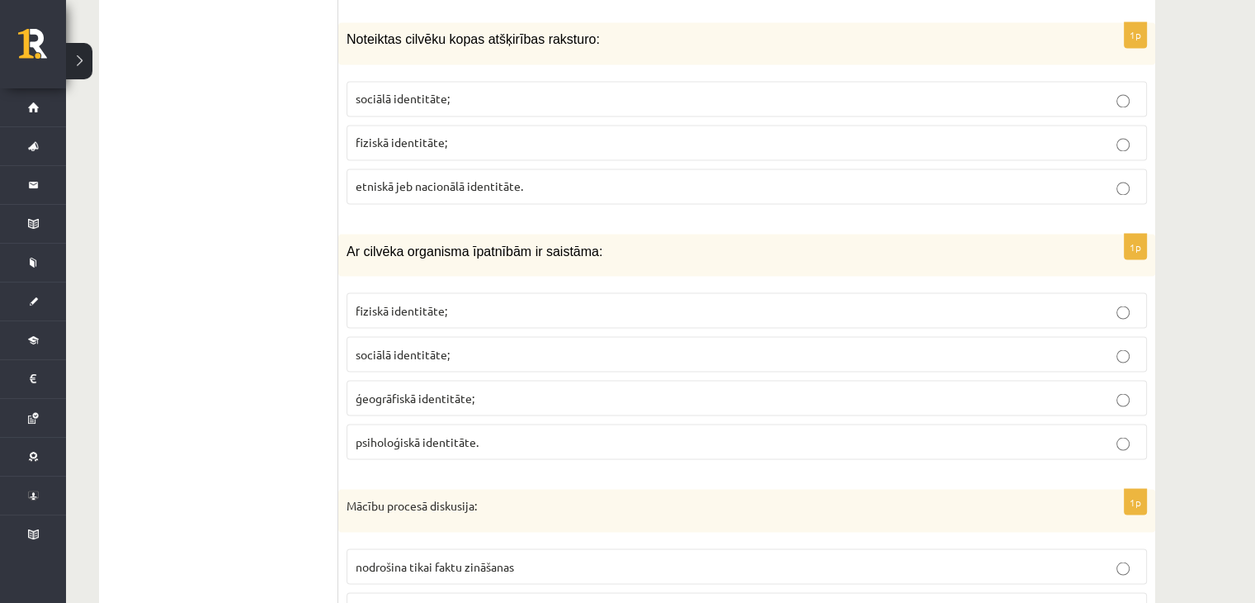
click at [433, 302] on span "fiziskā identitāte;" at bounding box center [402, 309] width 92 height 15
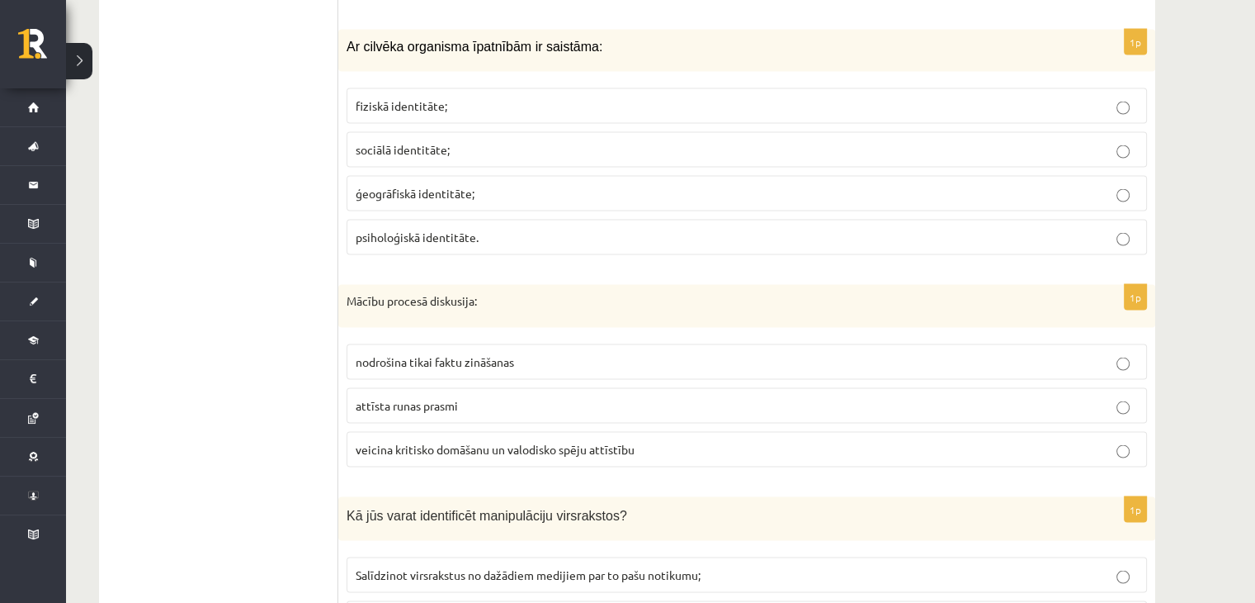
scroll to position [3112, 0]
click at [439, 438] on span "veicina kritisko domāšanu un valodisko spēju attīstību" at bounding box center [495, 445] width 279 height 15
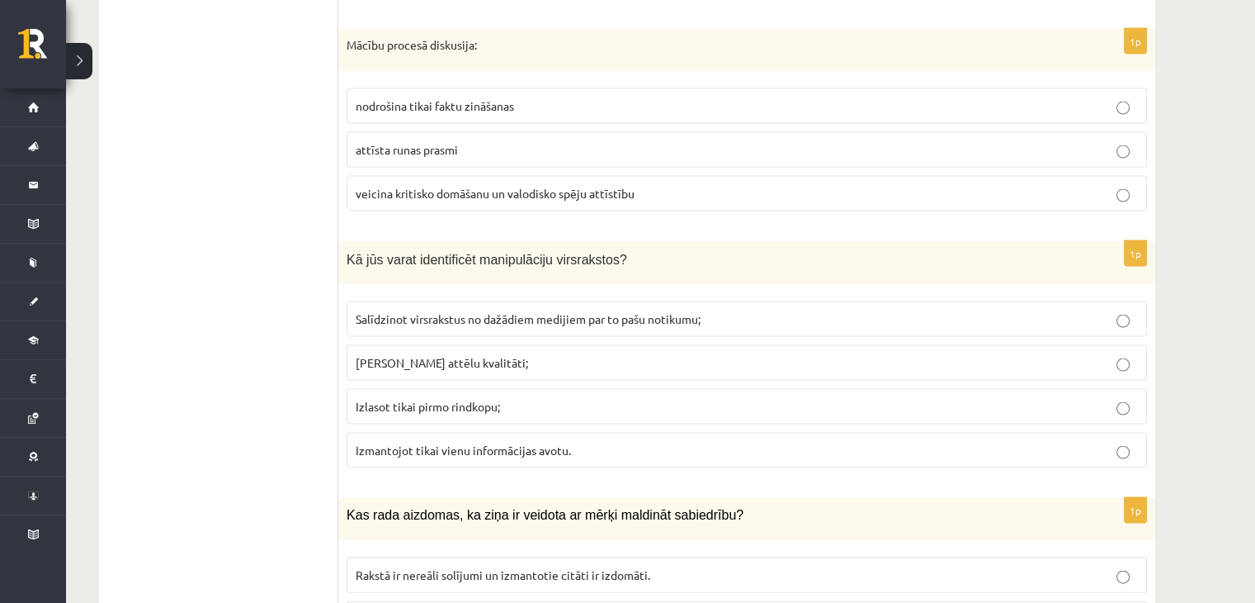
scroll to position [3366, 0]
click at [474, 310] on span "Salīdzinot virsrakstus no dažādiem medijiem par to pašu notikumu;" at bounding box center [528, 317] width 345 height 15
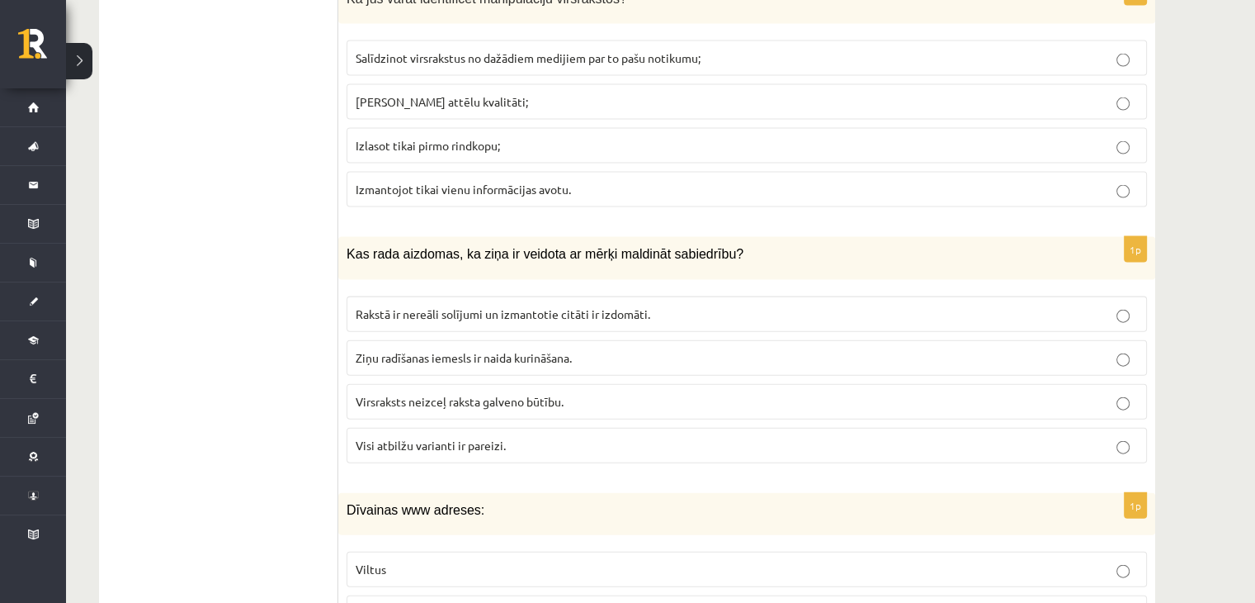
scroll to position [3627, 0]
click at [423, 436] on span "Visi atbilžu varianti ir pareizi." at bounding box center [431, 443] width 150 height 15
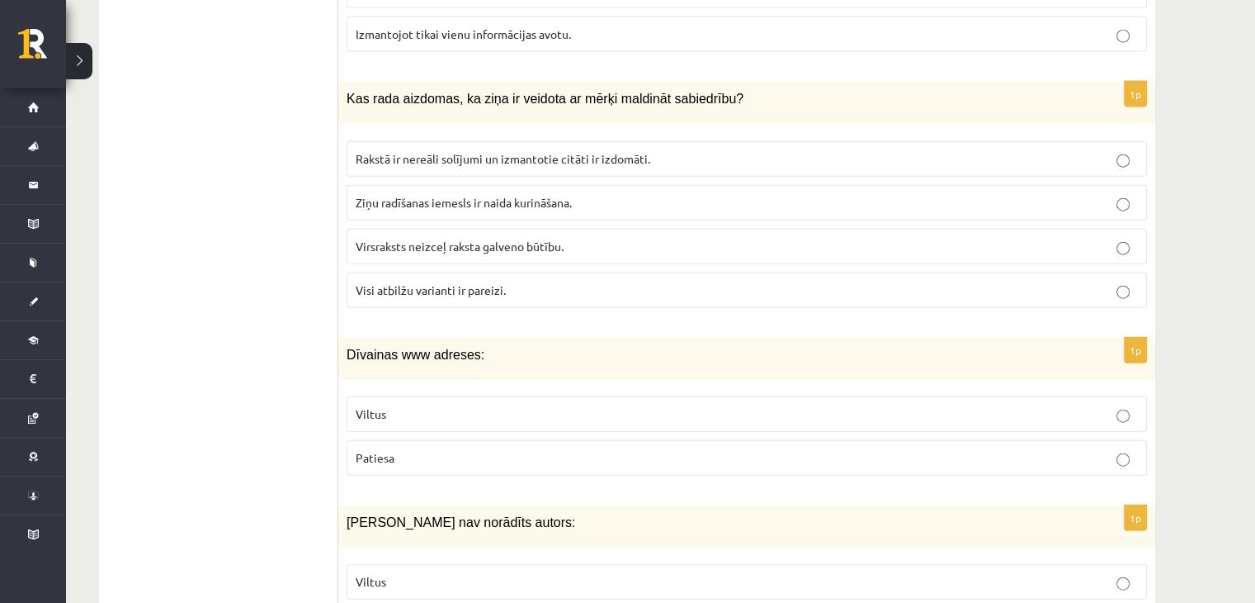
scroll to position [3856, 0]
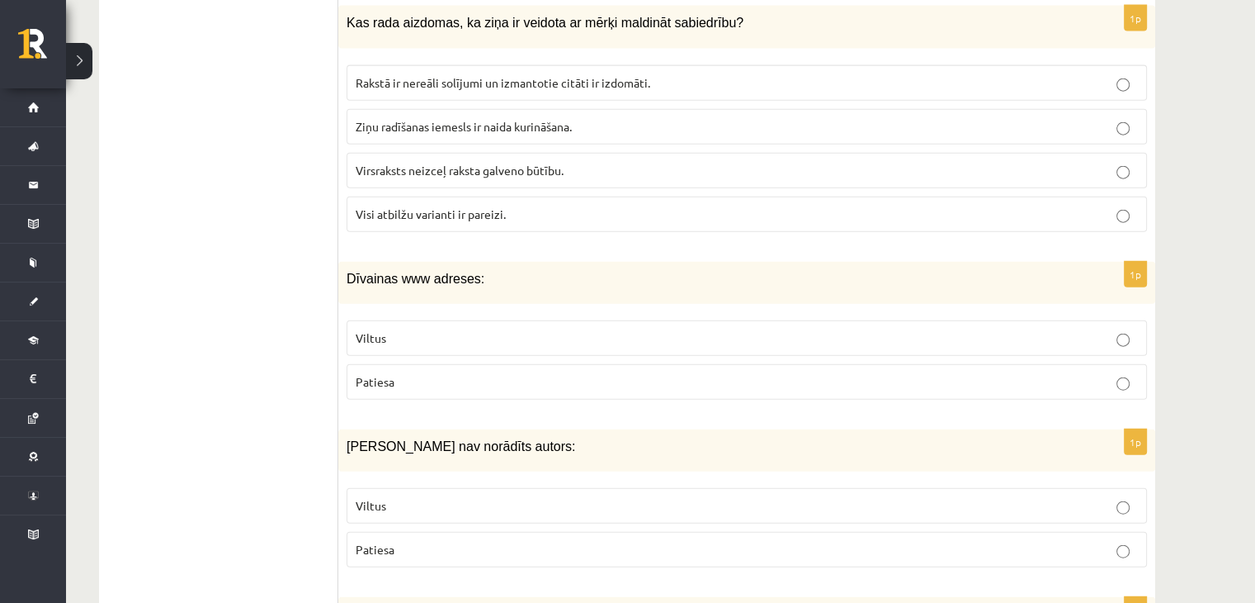
click at [447, 329] on p "Viltus" at bounding box center [747, 337] width 783 height 17
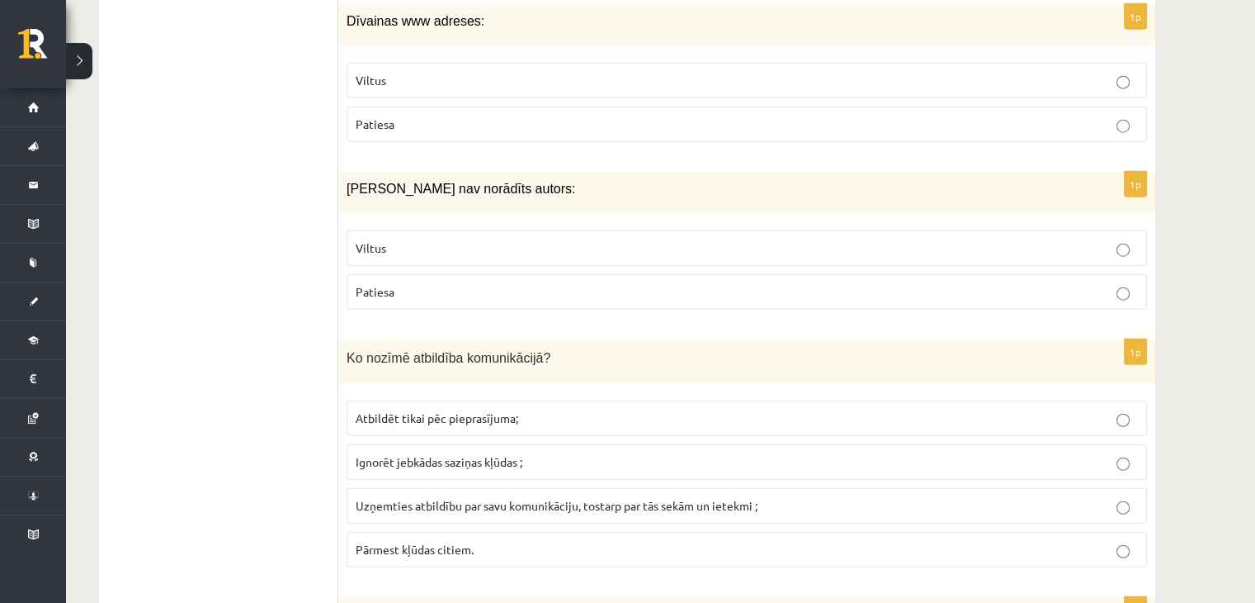
scroll to position [4116, 0]
click at [433, 238] on p "Viltus" at bounding box center [747, 246] width 783 height 17
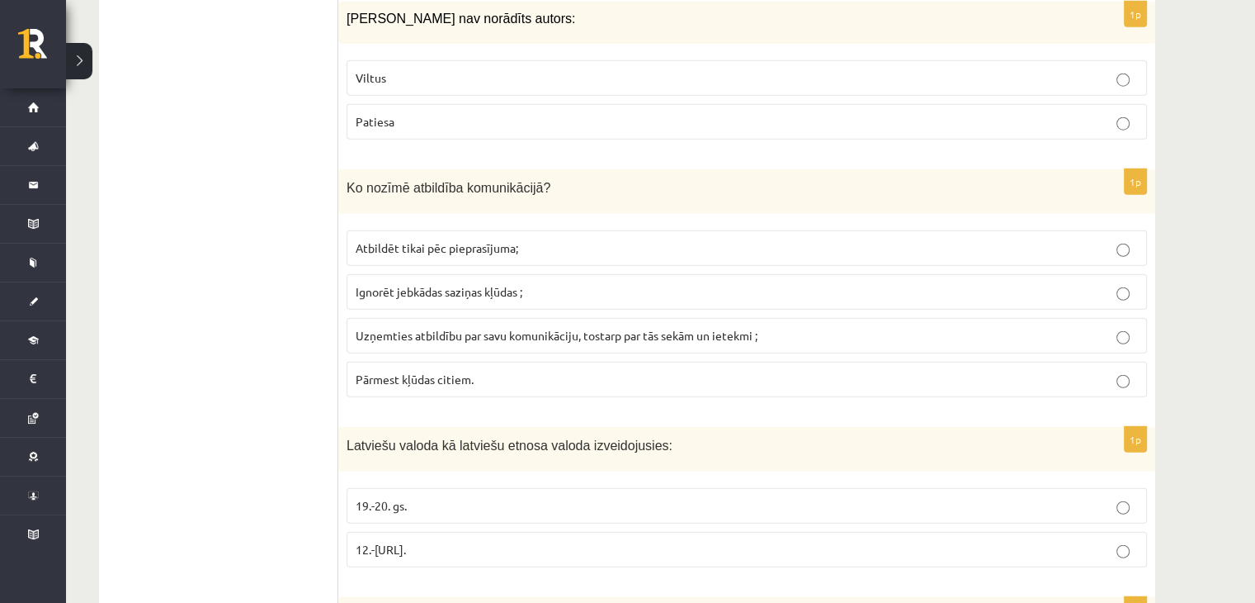
scroll to position [4286, 0]
click at [409, 326] on span "Uzņemties atbildību par savu komunikāciju, tostarp par tās sekām un ietekmi ;" at bounding box center [557, 333] width 402 height 15
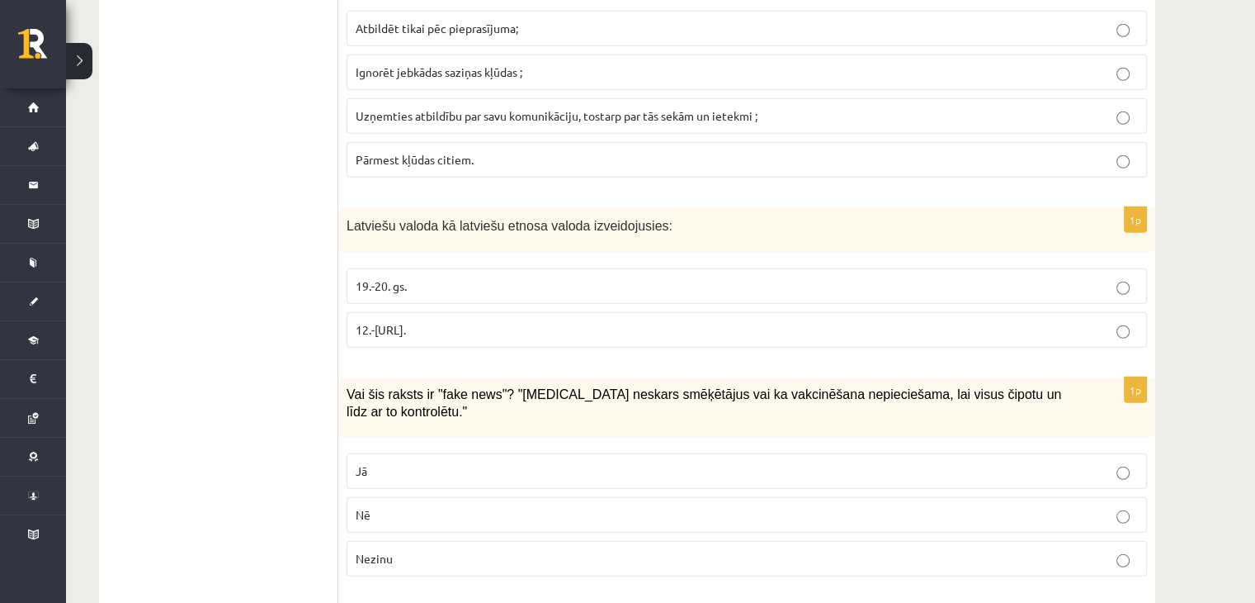
scroll to position [4505, 0]
click at [407, 319] on p "12.-16.gs." at bounding box center [747, 327] width 783 height 17
click at [380, 461] on p "Jā" at bounding box center [747, 469] width 783 height 17
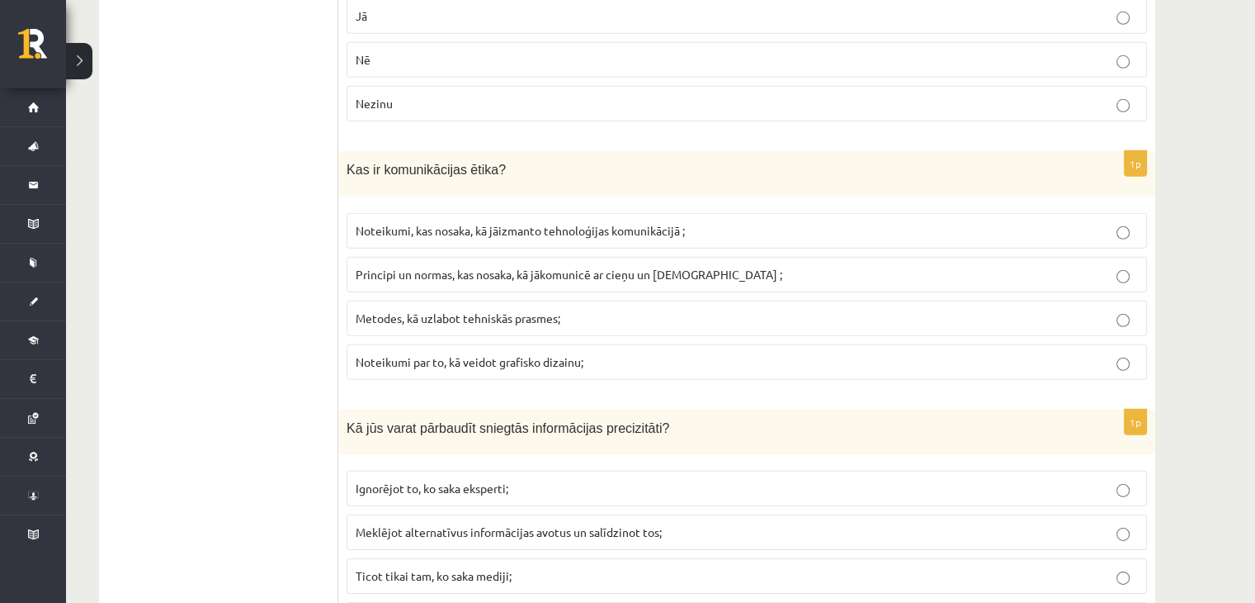
scroll to position [4961, 0]
click at [469, 264] on span "Principi un normas, kas nosaka, kā jākomunicē ar cieņu un godīgumu ;" at bounding box center [569, 271] width 427 height 15
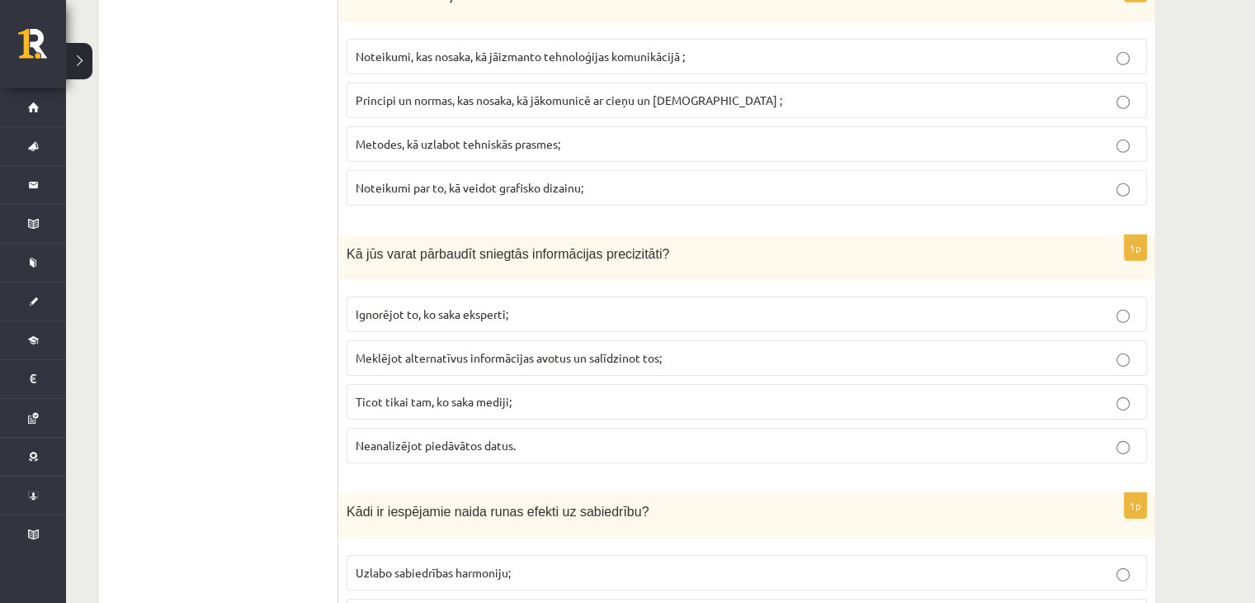
scroll to position [5144, 0]
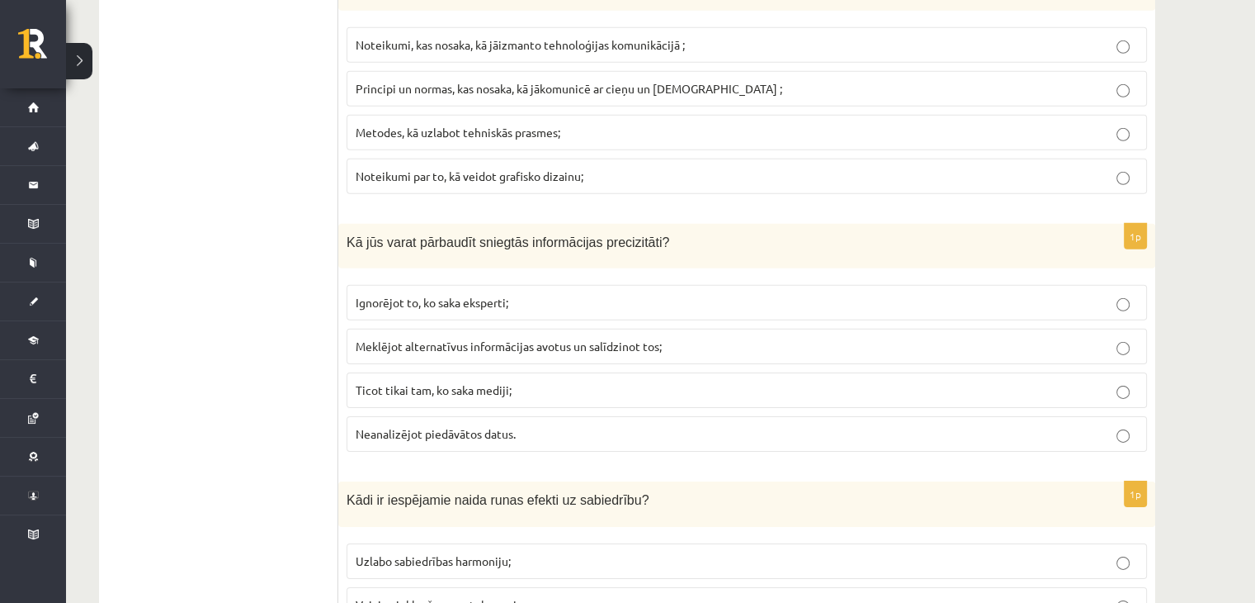
click at [498, 338] on span "Meklējot alternatīvus informācijas avotus un salīdzinot tos;" at bounding box center [509, 345] width 306 height 15
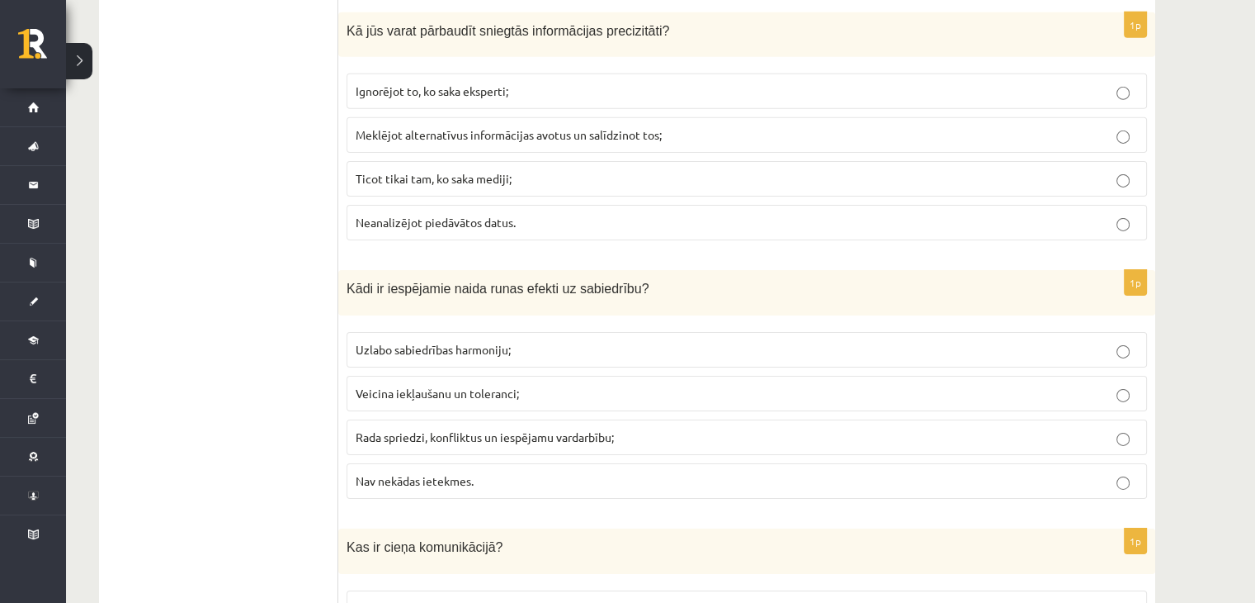
scroll to position [5359, 0]
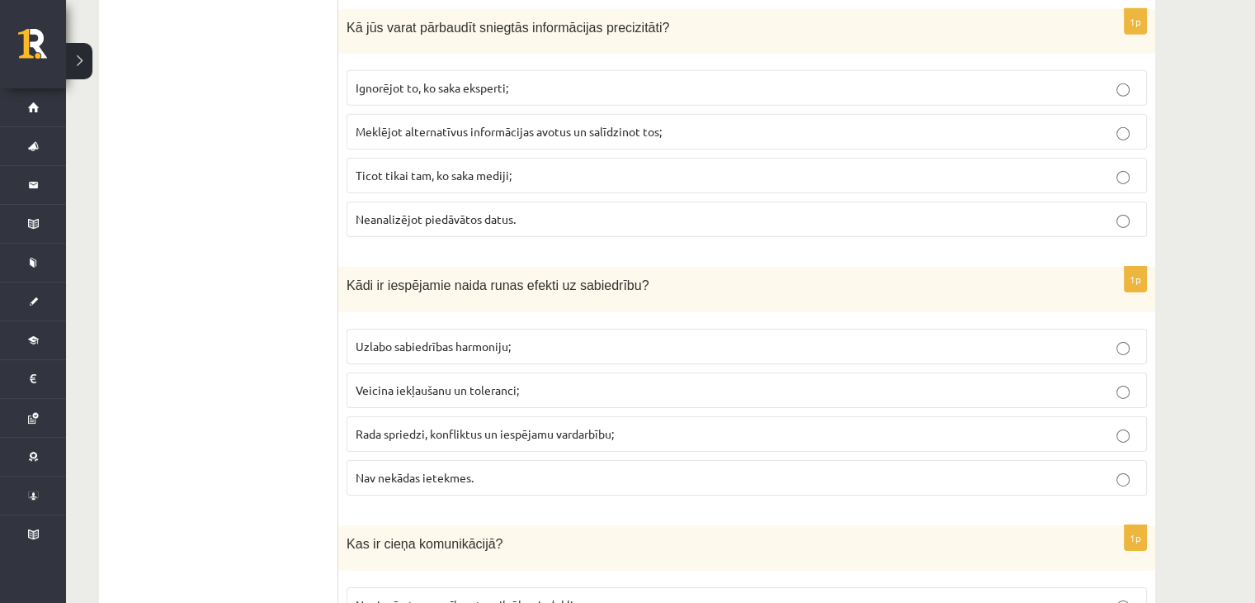
click at [456, 425] on p "Rada spriedzi, konfliktus un iespējamu vardarbību;" at bounding box center [747, 433] width 783 height 17
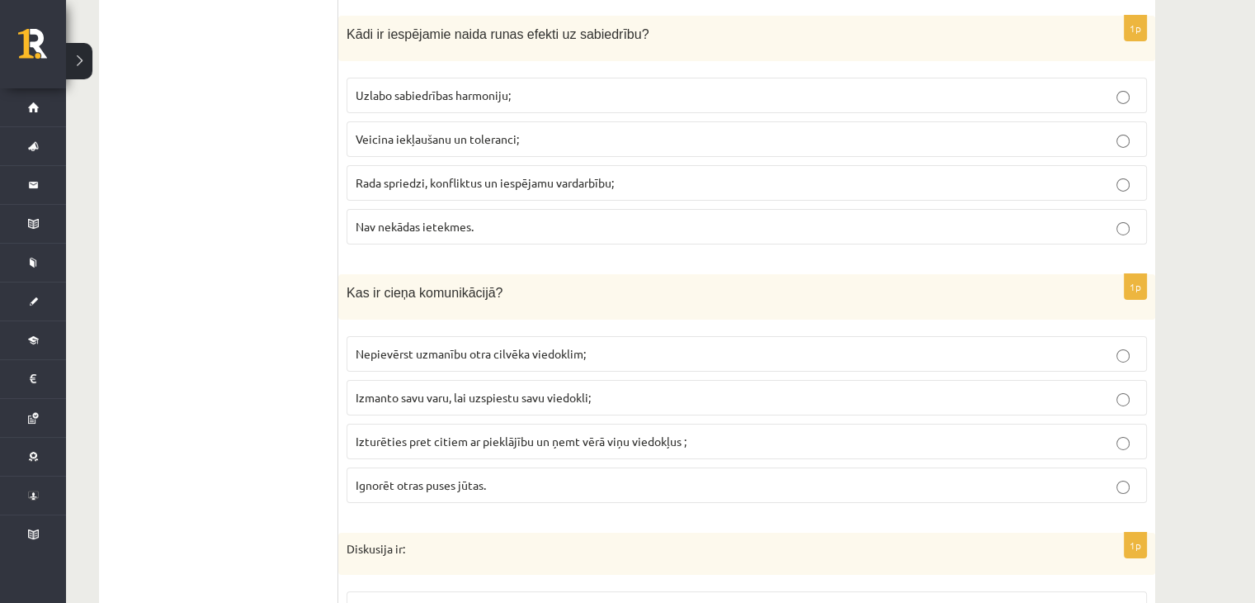
scroll to position [5613, 0]
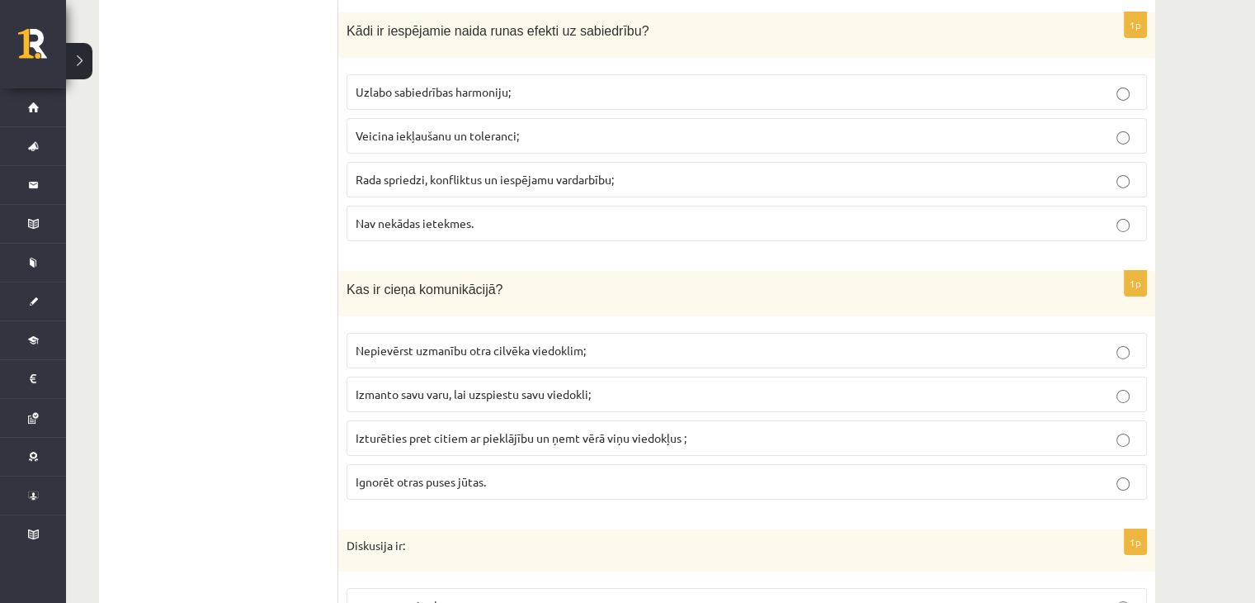
click at [454, 430] on span "Izturēties pret citiem ar pieklājību un ņemt vērā viņu viedokļus ;" at bounding box center [521, 437] width 331 height 15
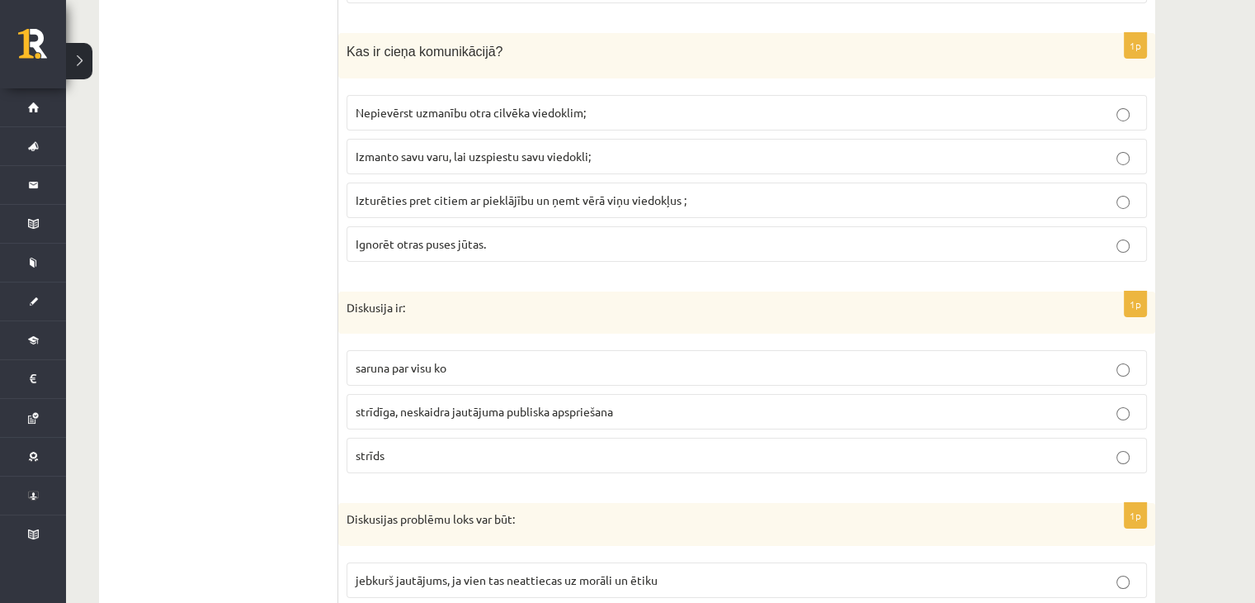
scroll to position [5877, 0]
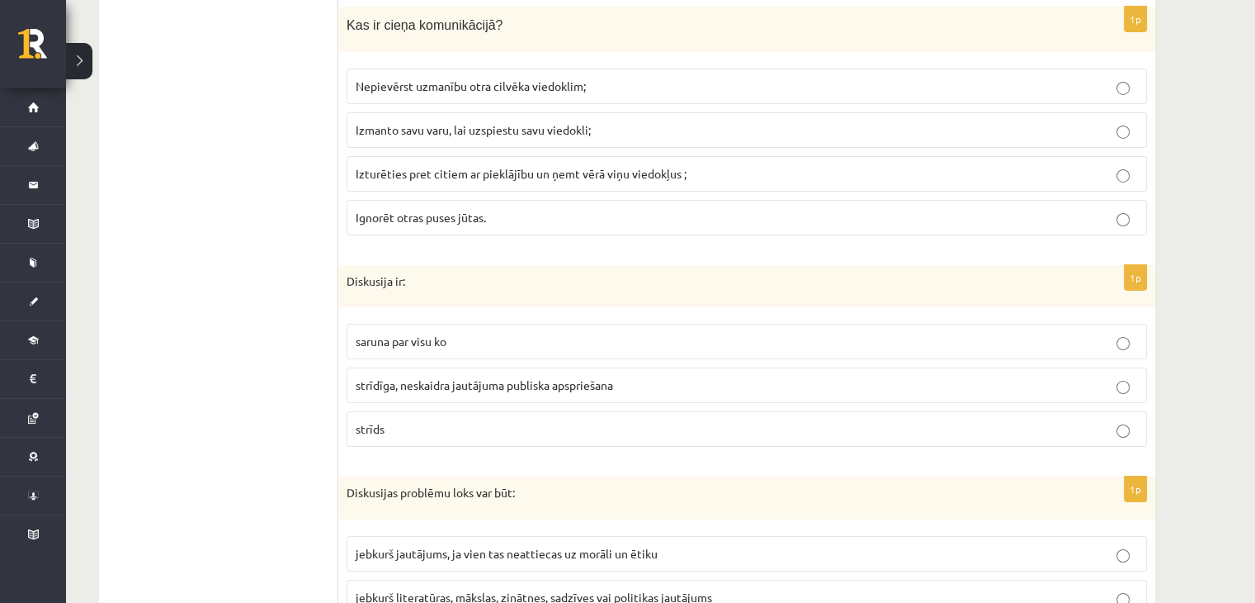
click at [469, 377] on span "strīdīga, neskaidra jautājuma publiska apspriešana" at bounding box center [485, 384] width 258 height 15
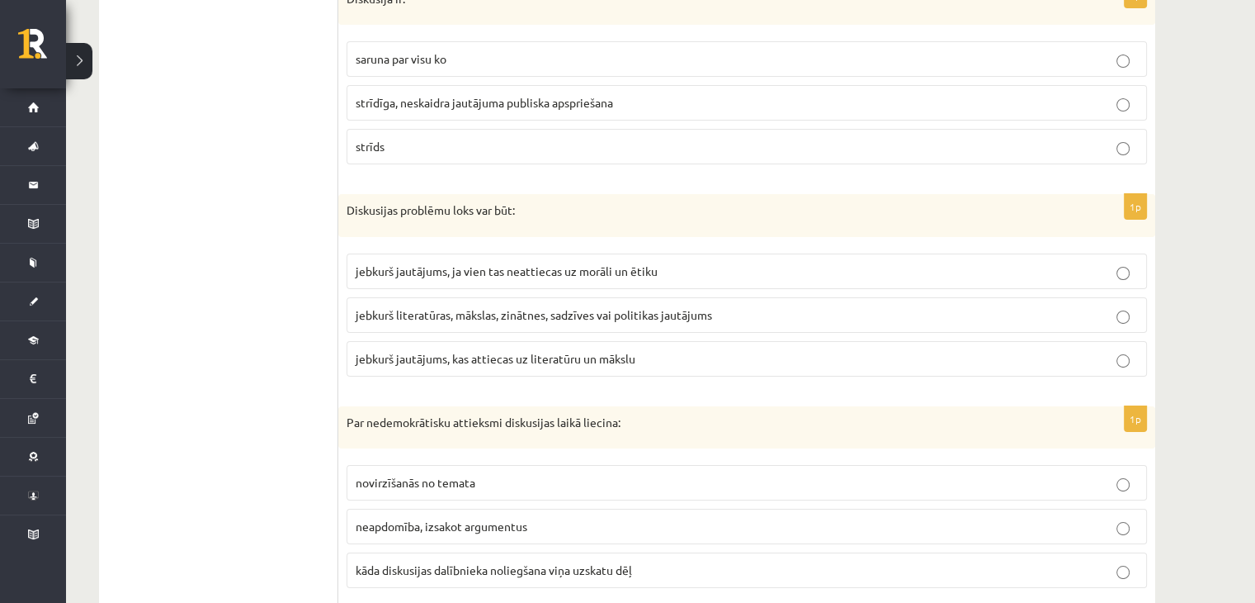
scroll to position [6160, 0]
click at [513, 306] on span "jebkurš literatūras, mākslas, zinātnes, sadzīves vai politikas jautājums" at bounding box center [534, 313] width 357 height 15
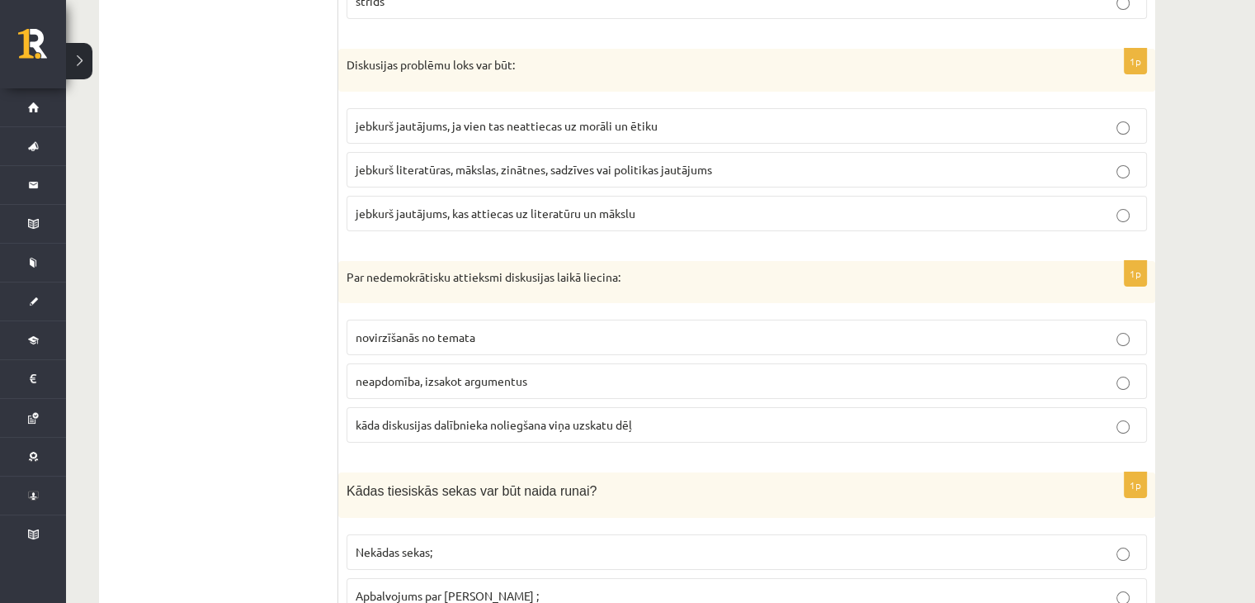
scroll to position [6303, 0]
click at [484, 418] on span "kāda diskusijas dalībnieka noliegšana viņa uzskatu dēļ" at bounding box center [494, 425] width 277 height 15
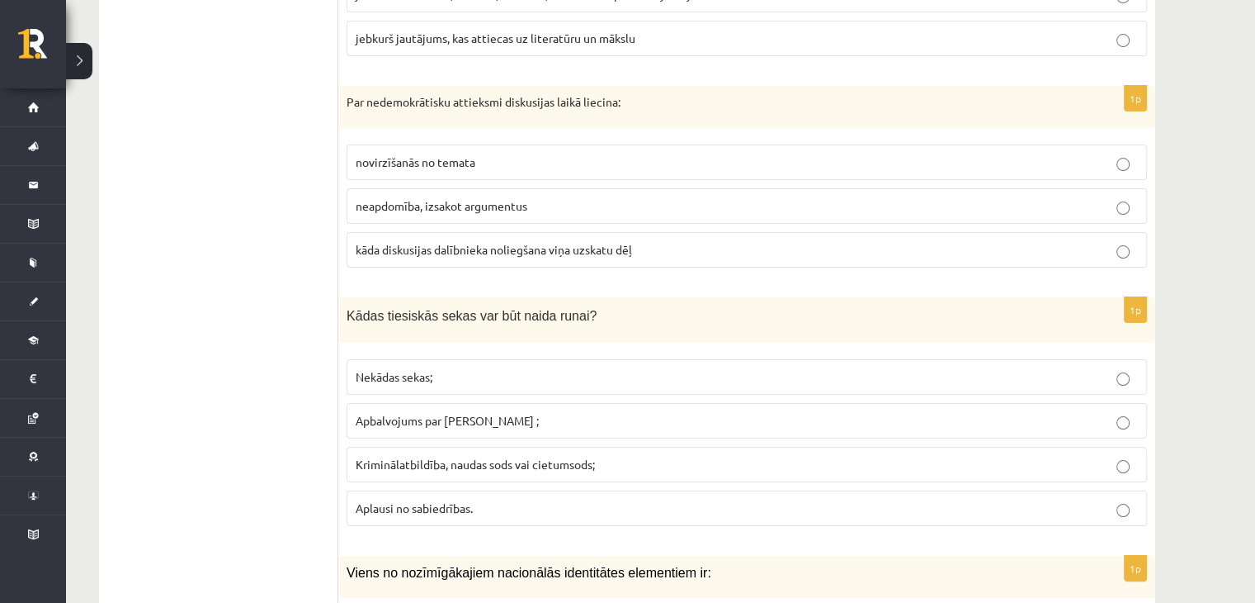
scroll to position [6481, 0]
click at [450, 445] on label "Kriminālatbildība, naudas sods vai cietumsods;" at bounding box center [747, 462] width 801 height 35
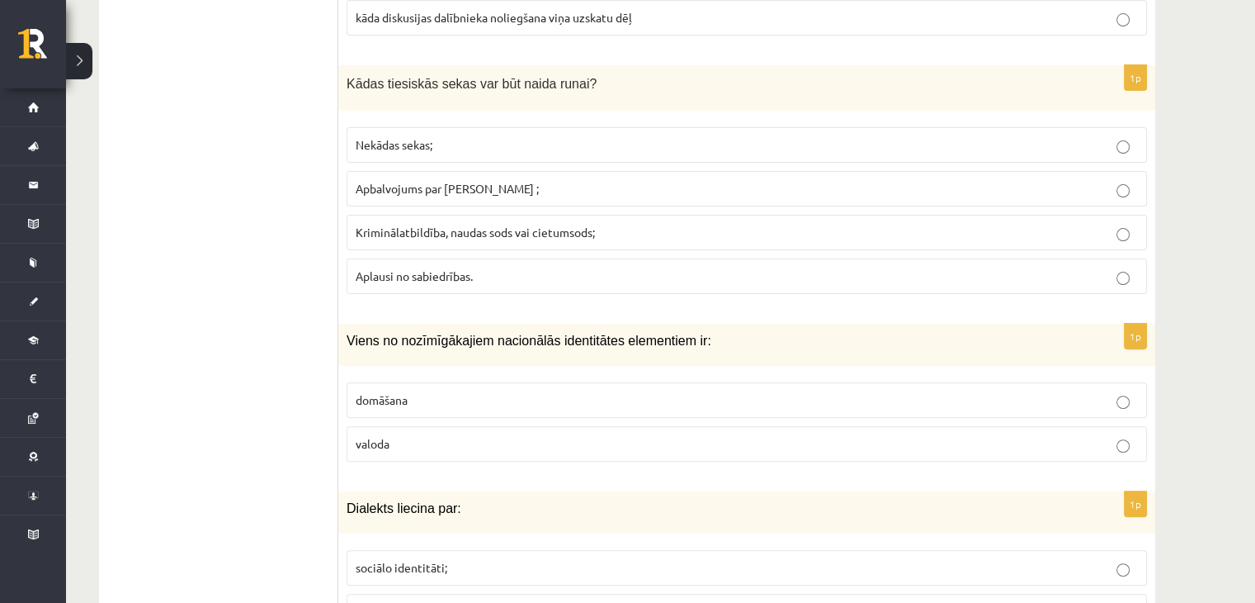
scroll to position [6714, 0]
click at [437, 433] on p "valoda" at bounding box center [747, 441] width 783 height 17
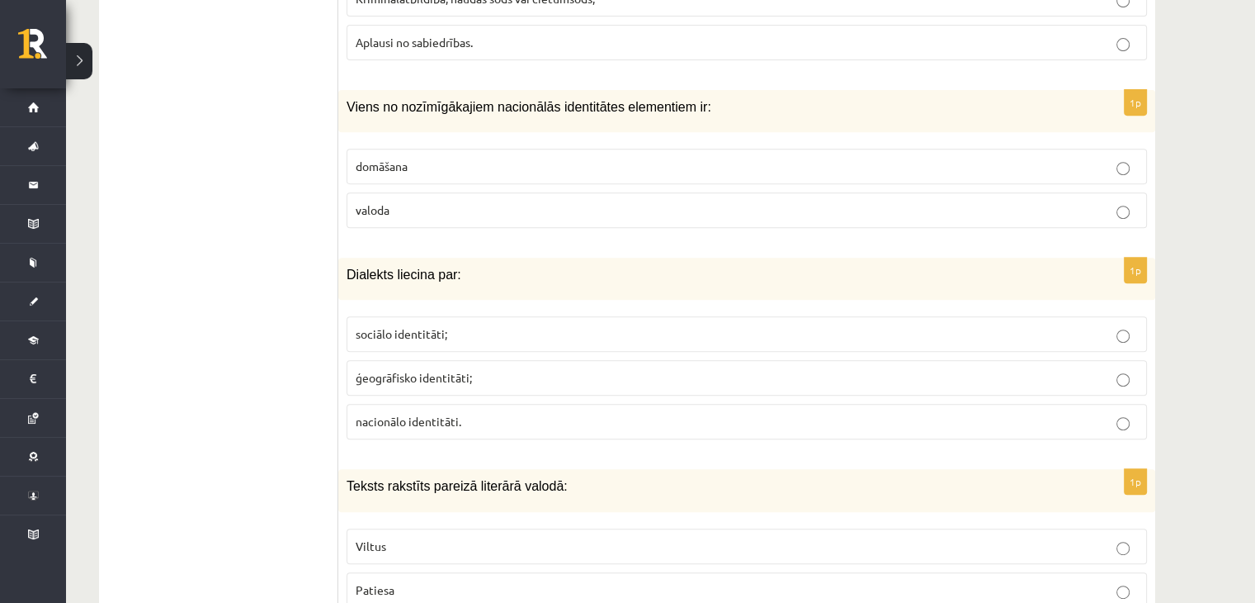
scroll to position [6947, 0]
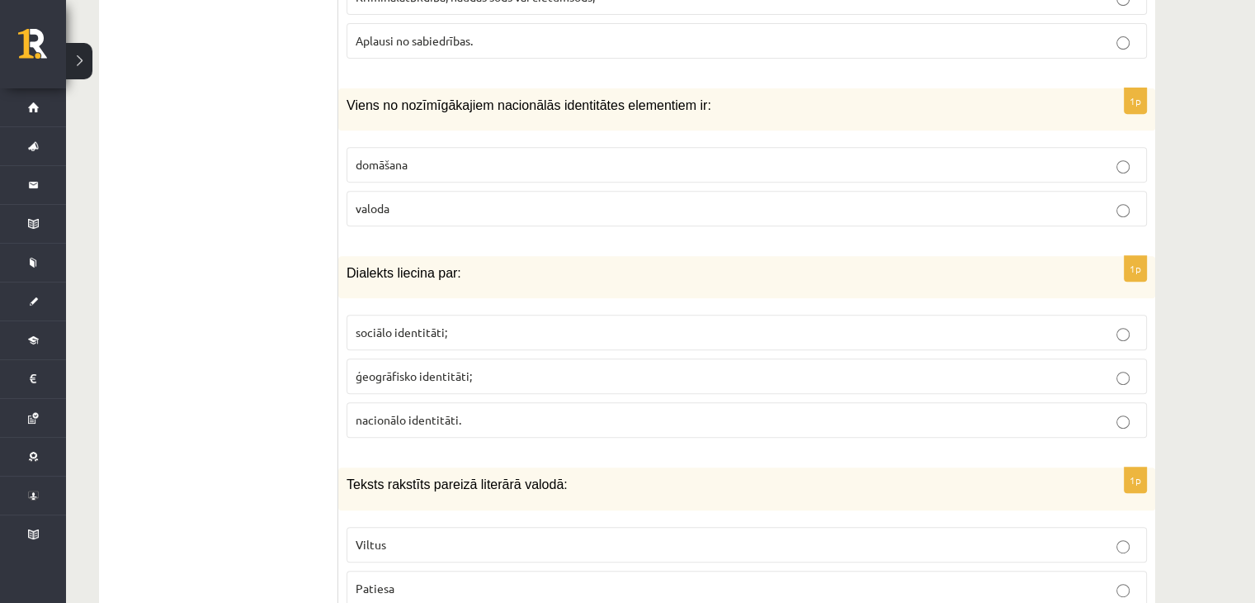
click at [456, 368] on span "ģeogrāfisko identitāti;" at bounding box center [414, 375] width 116 height 15
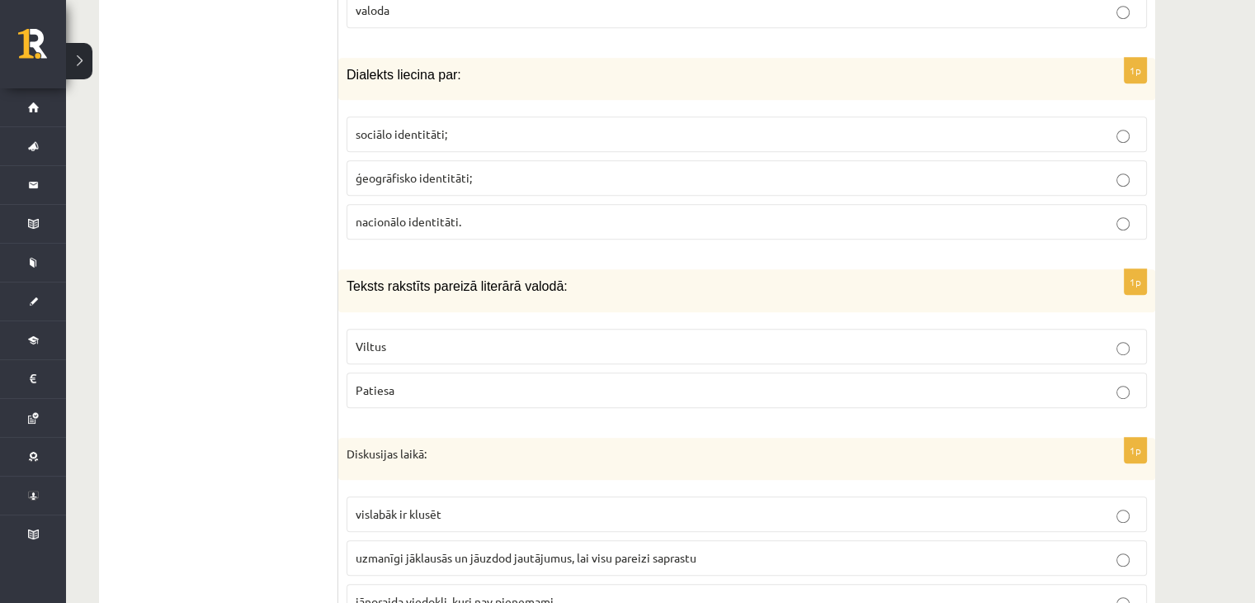
scroll to position [7148, 0]
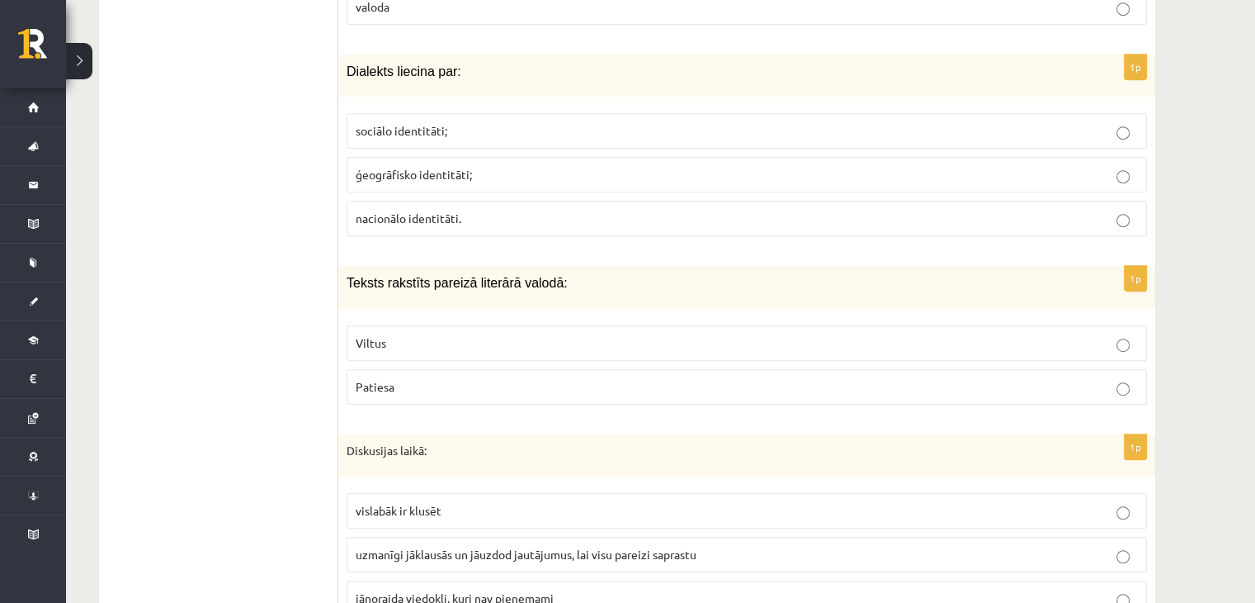
click at [432, 369] on label "Patiesa" at bounding box center [747, 386] width 801 height 35
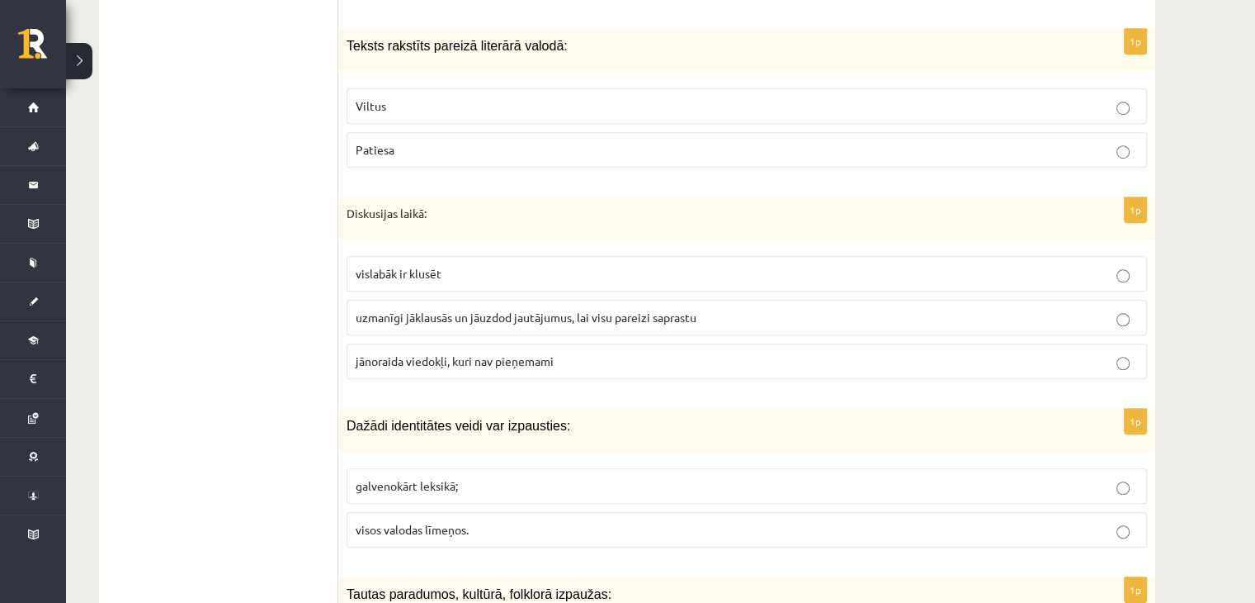
scroll to position [7386, 0]
click at [433, 299] on label "uzmanīgi jāklausās un jāuzdod jautājumus, lai visu pareizi saprastu" at bounding box center [747, 316] width 801 height 35
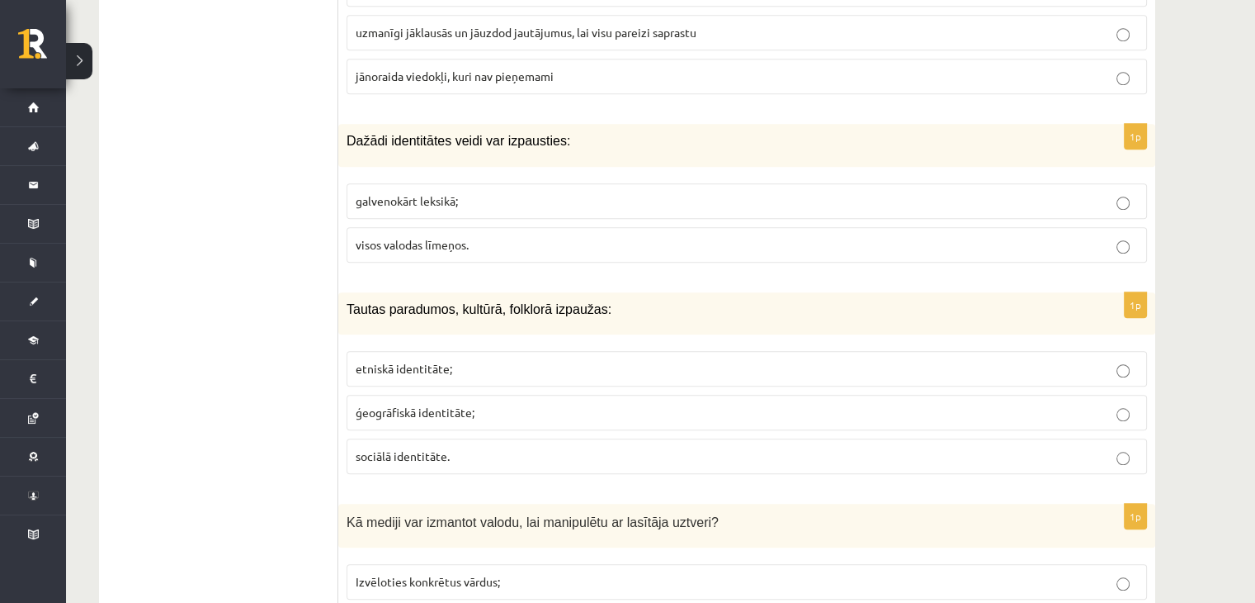
scroll to position [7675, 0]
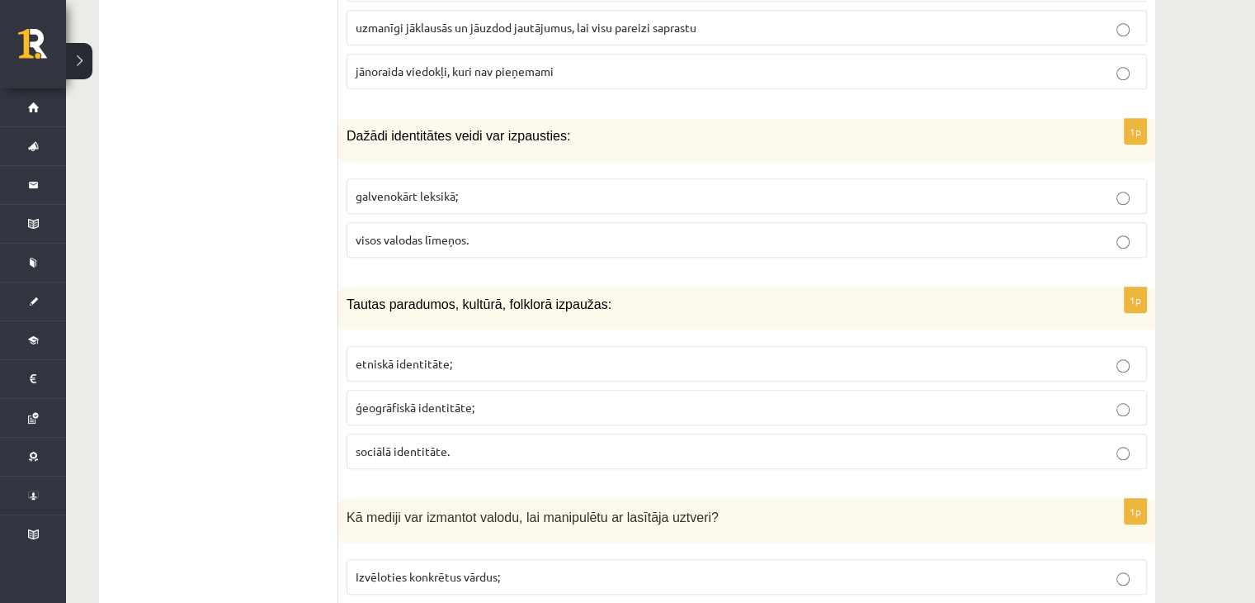
click at [390, 232] on span "visos valodas līmeņos." at bounding box center [412, 239] width 113 height 15
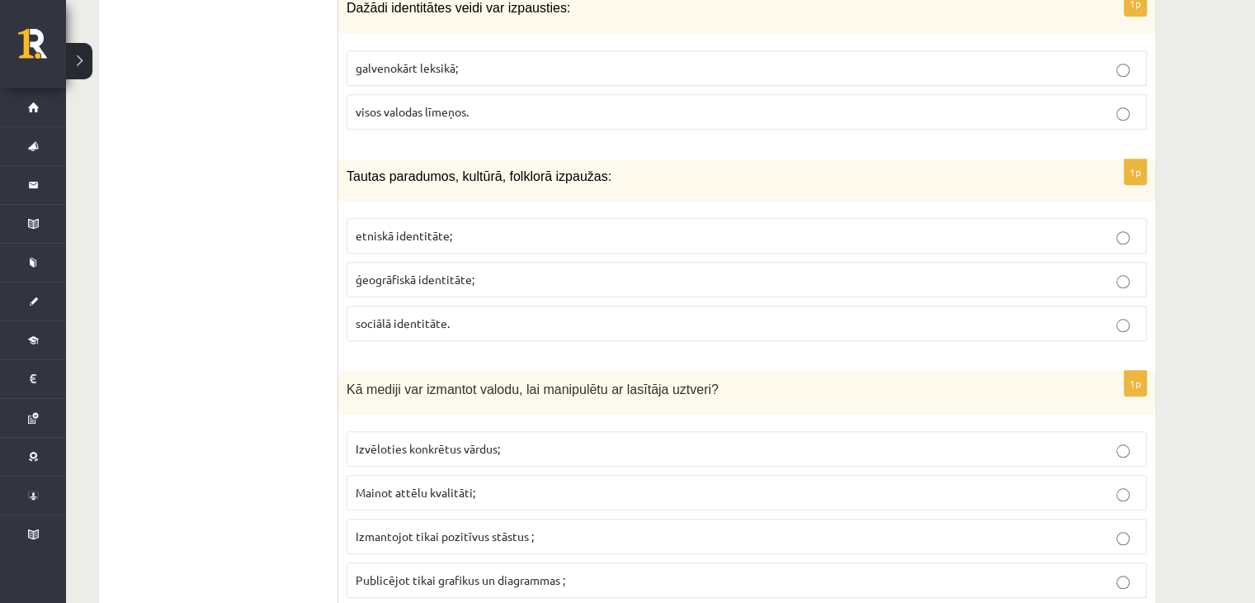
scroll to position [7805, 0]
click at [396, 225] on p "etniskā identitāte;" at bounding box center [747, 233] width 783 height 17
click at [419, 439] on span "Izvēloties konkrētus vārdus;" at bounding box center [428, 446] width 144 height 15
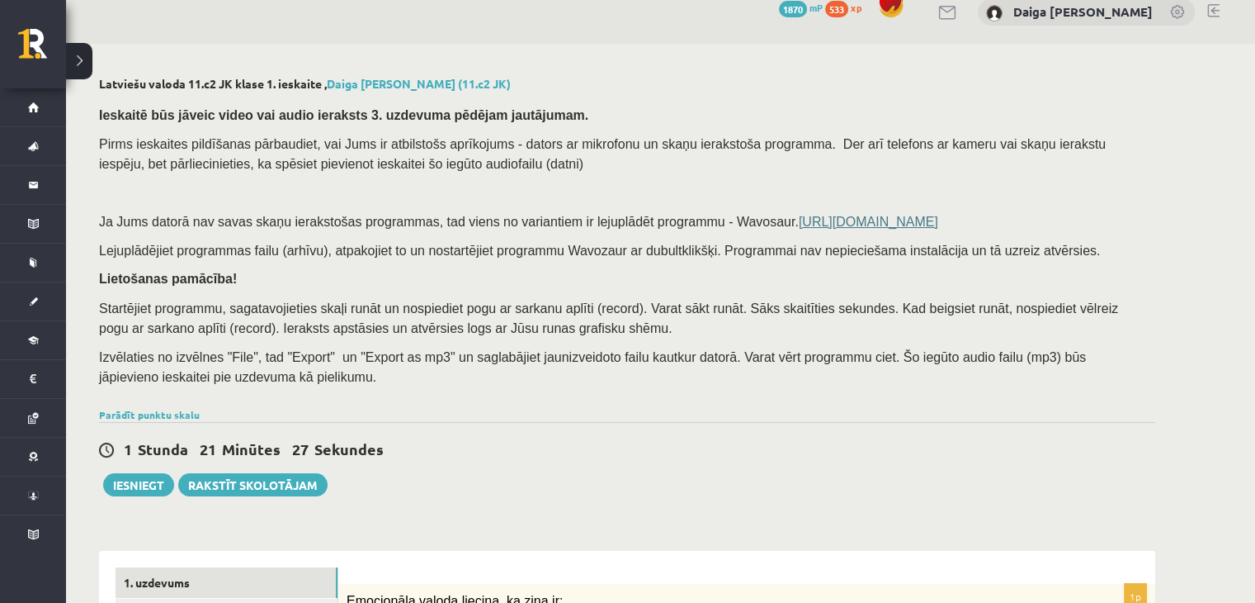
scroll to position [208, 0]
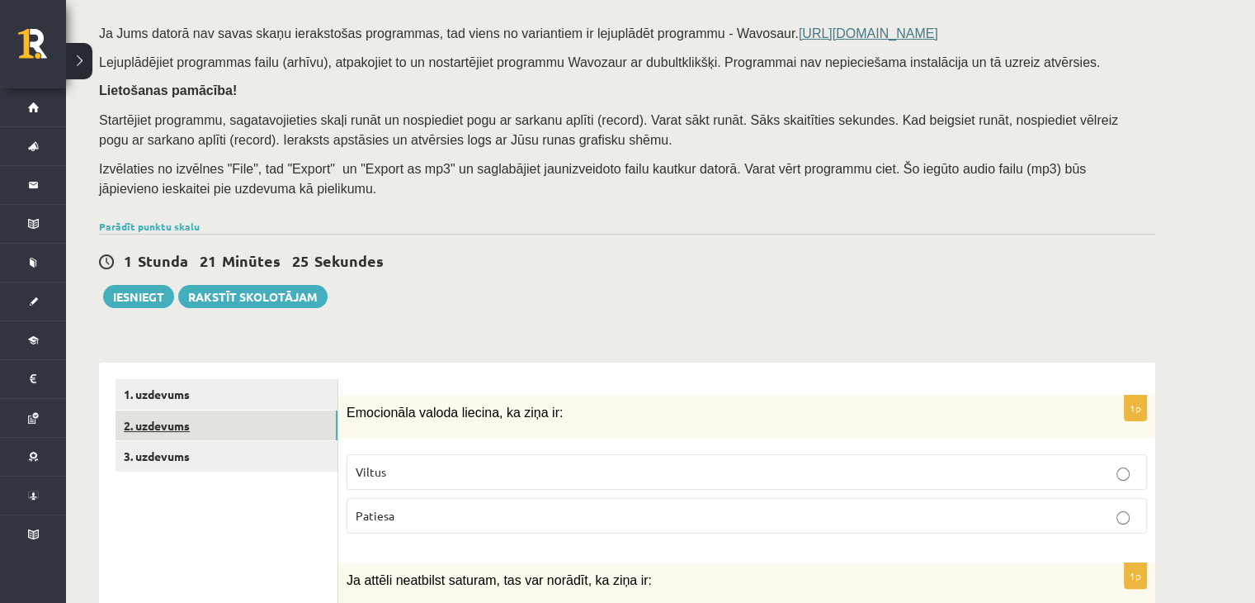
click at [175, 430] on link "2. uzdevums" at bounding box center [227, 425] width 222 height 31
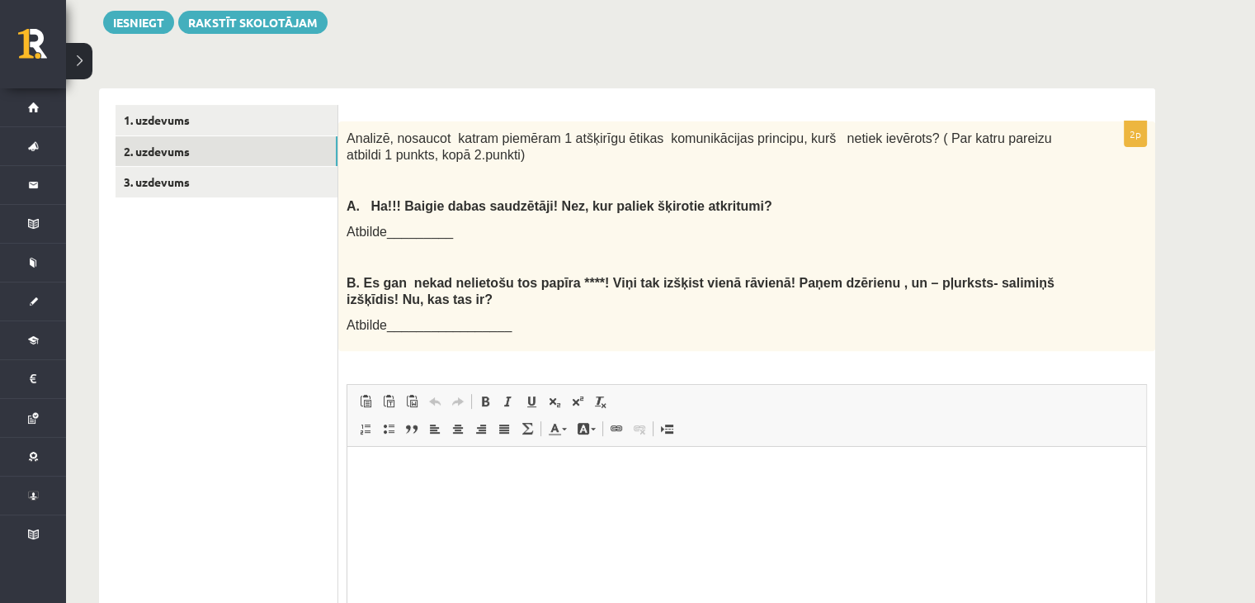
scroll to position [0, 0]
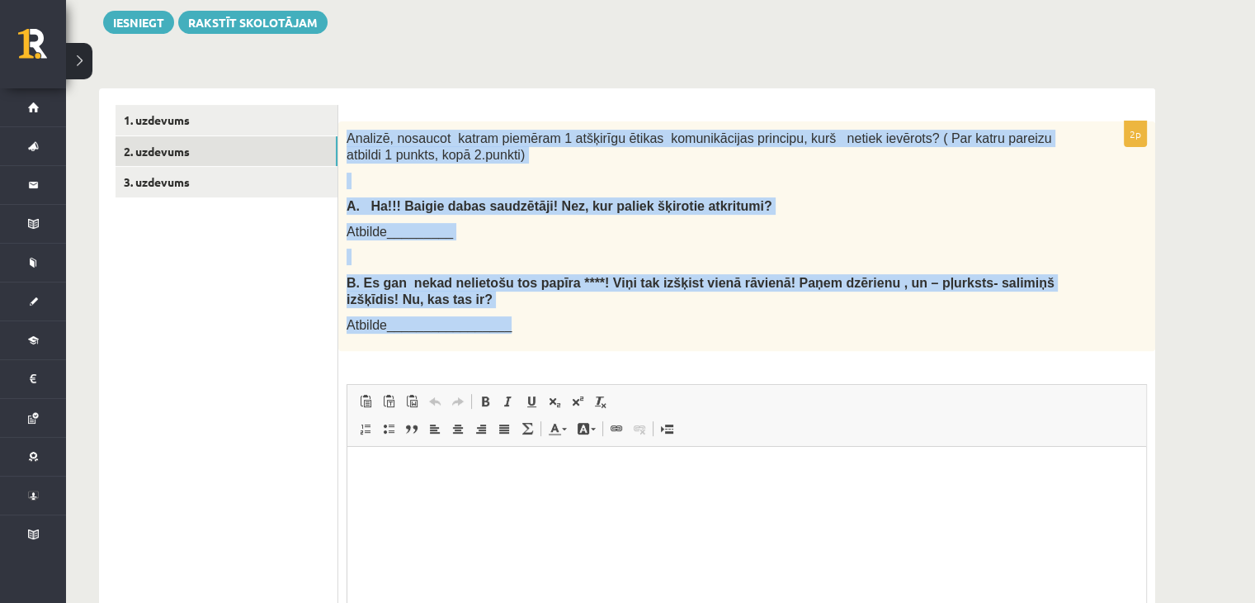
drag, startPoint x: 347, startPoint y: 144, endPoint x: 503, endPoint y: 333, distance: 244.5
click at [503, 333] on div "Analizē, nosaucot katram piemēram 1 atšķirīgu ētikas komunikācijas principu, ku…" at bounding box center [746, 235] width 817 height 229
copy div "Analizē, nosaucot katram piemēram 1 atšķirīgu ētikas komunikācijas principu, ku…"
click at [502, 332] on p "Atbilde_________________" at bounding box center [706, 324] width 718 height 17
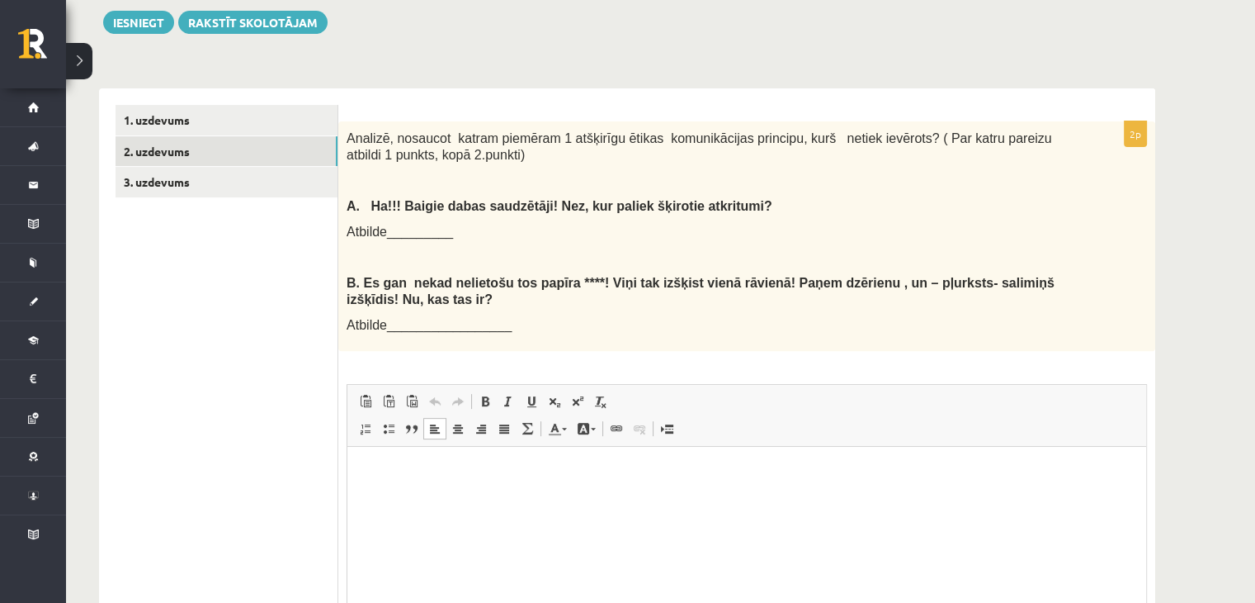
click at [462, 459] on html at bounding box center [747, 471] width 799 height 50
paste body "Bagātinātā teksta redaktors, wiswyg-editor-user-answer-47433910356580"
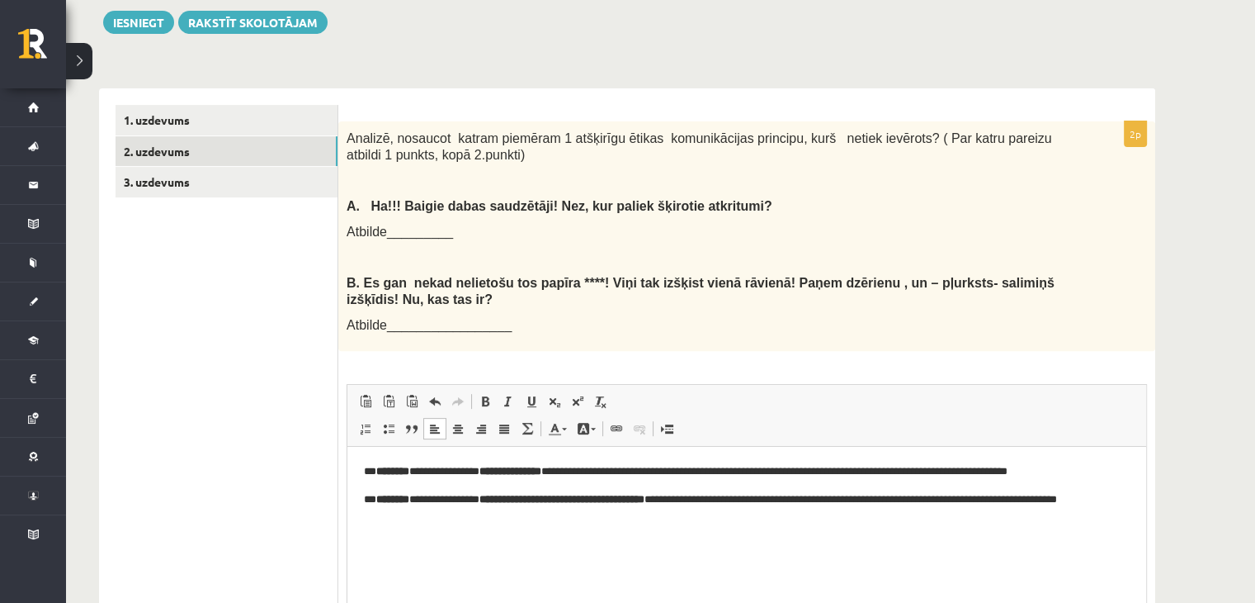
click at [418, 472] on p "**********" at bounding box center [747, 470] width 767 height 17
drag, startPoint x: 447, startPoint y: 472, endPoint x: 528, endPoint y: 469, distance: 81.8
click at [528, 469] on p "**********" at bounding box center [747, 470] width 767 height 17
click at [485, 404] on span at bounding box center [485, 401] width 13 height 13
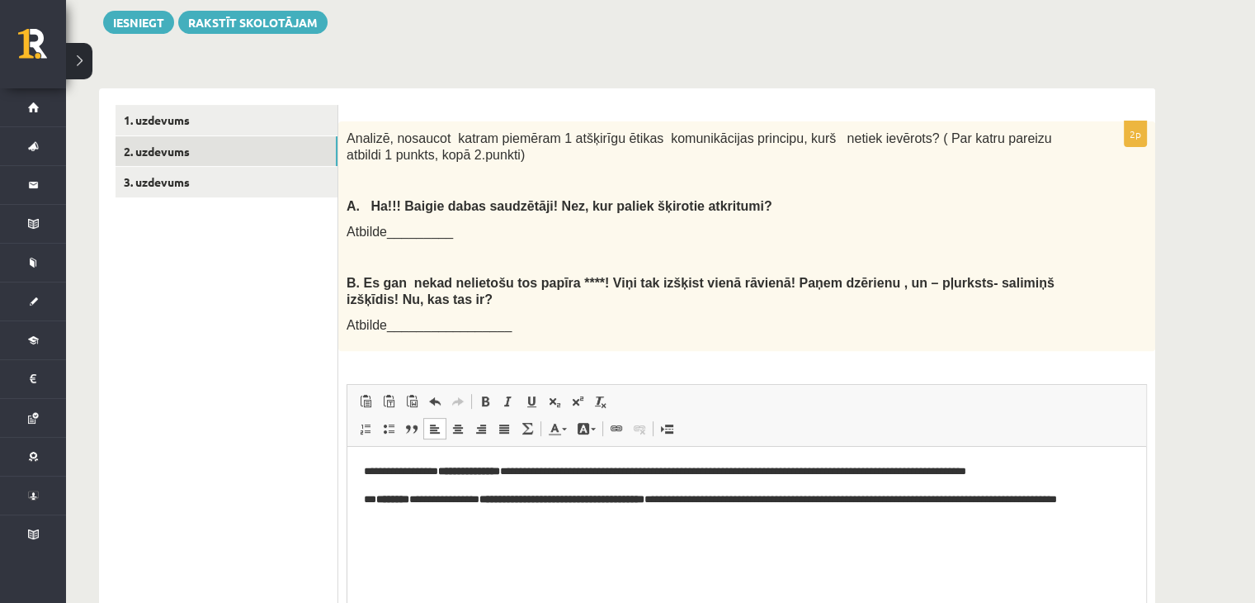
click at [481, 532] on html "**********" at bounding box center [747, 493] width 799 height 95
click at [493, 477] on p "**********" at bounding box center [747, 470] width 767 height 17
click at [483, 401] on span at bounding box center [485, 401] width 13 height 13
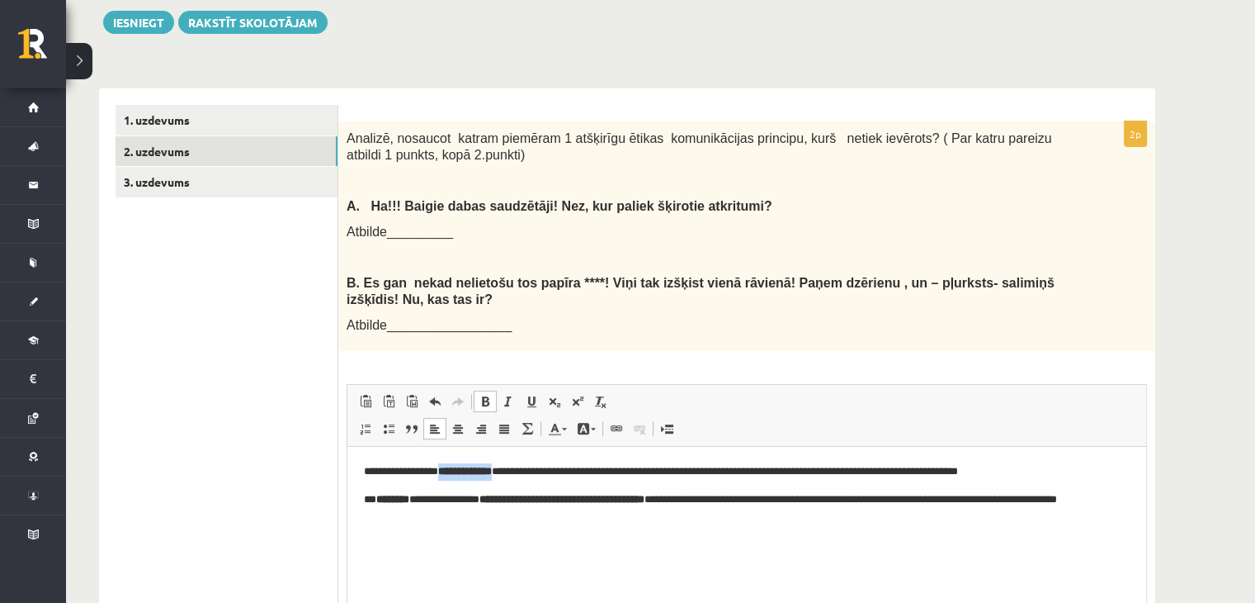
drag, startPoint x: 447, startPoint y: 476, endPoint x: 514, endPoint y: 469, distance: 68.1
click at [514, 469] on p "**********" at bounding box center [747, 470] width 767 height 17
click at [481, 397] on span at bounding box center [485, 401] width 13 height 13
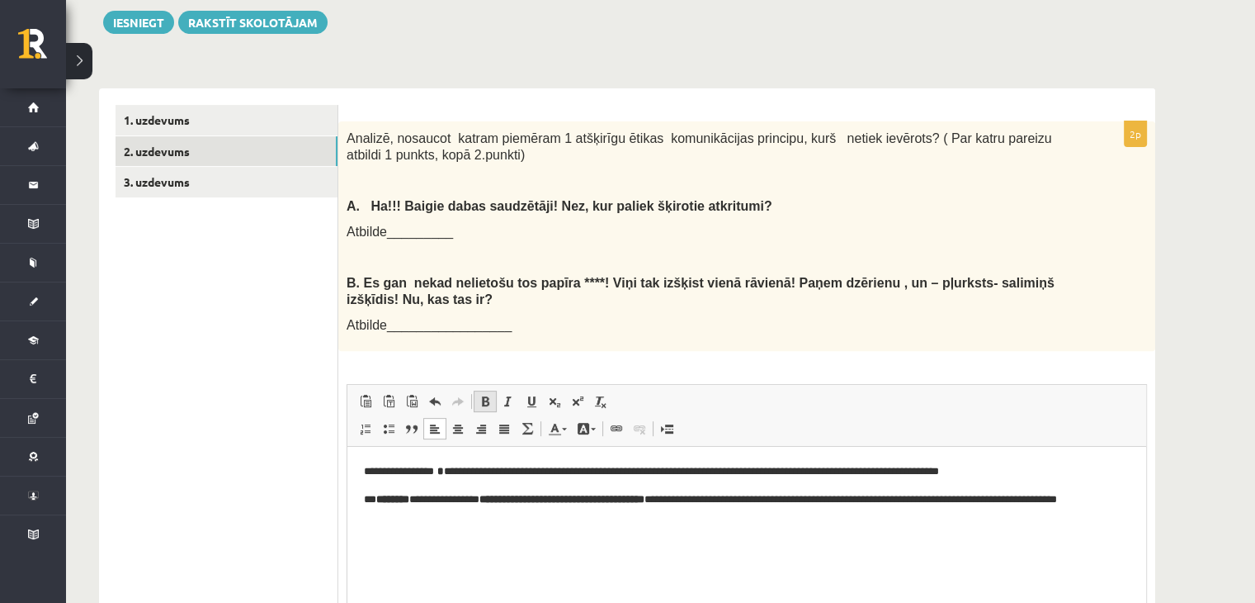
click at [481, 397] on span at bounding box center [485, 401] width 13 height 13
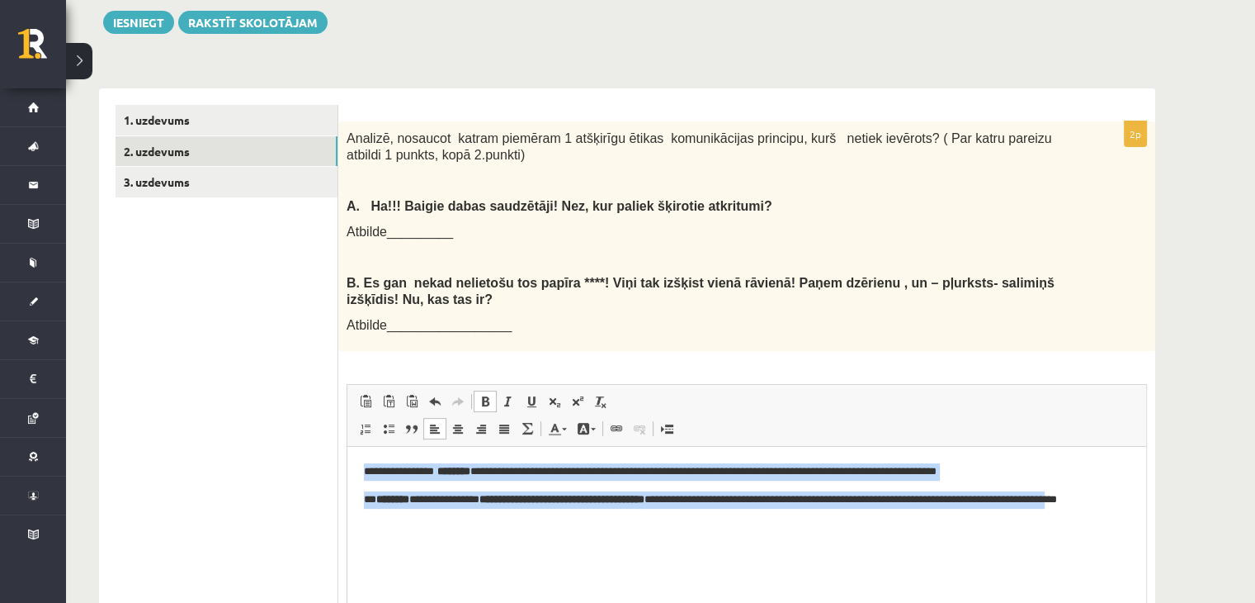
drag, startPoint x: 366, startPoint y: 475, endPoint x: 422, endPoint y: 541, distance: 86.1
click at [422, 541] on html "**********" at bounding box center [747, 493] width 799 height 95
drag, startPoint x: 351, startPoint y: 466, endPoint x: 452, endPoint y: 528, distance: 119.3
click at [452, 528] on html "**********" at bounding box center [747, 493] width 799 height 95
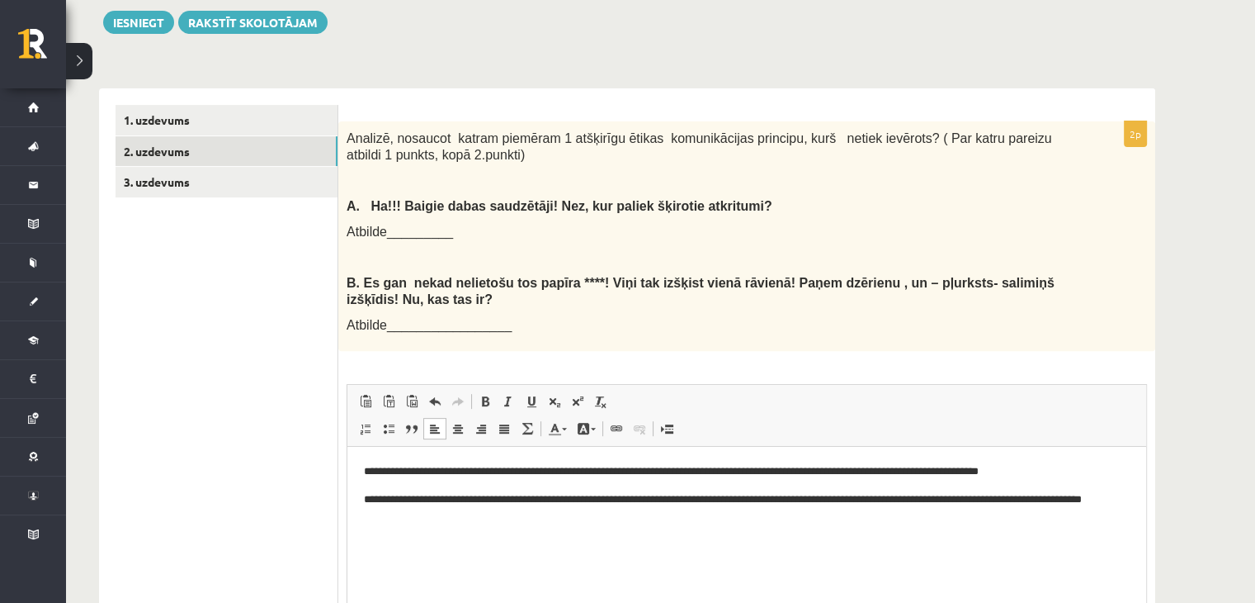
click at [656, 499] on p "**********" at bounding box center [747, 507] width 767 height 35
click at [542, 474] on p "**********" at bounding box center [747, 470] width 767 height 17
click at [189, 184] on link "3. uzdevums" at bounding box center [227, 182] width 222 height 31
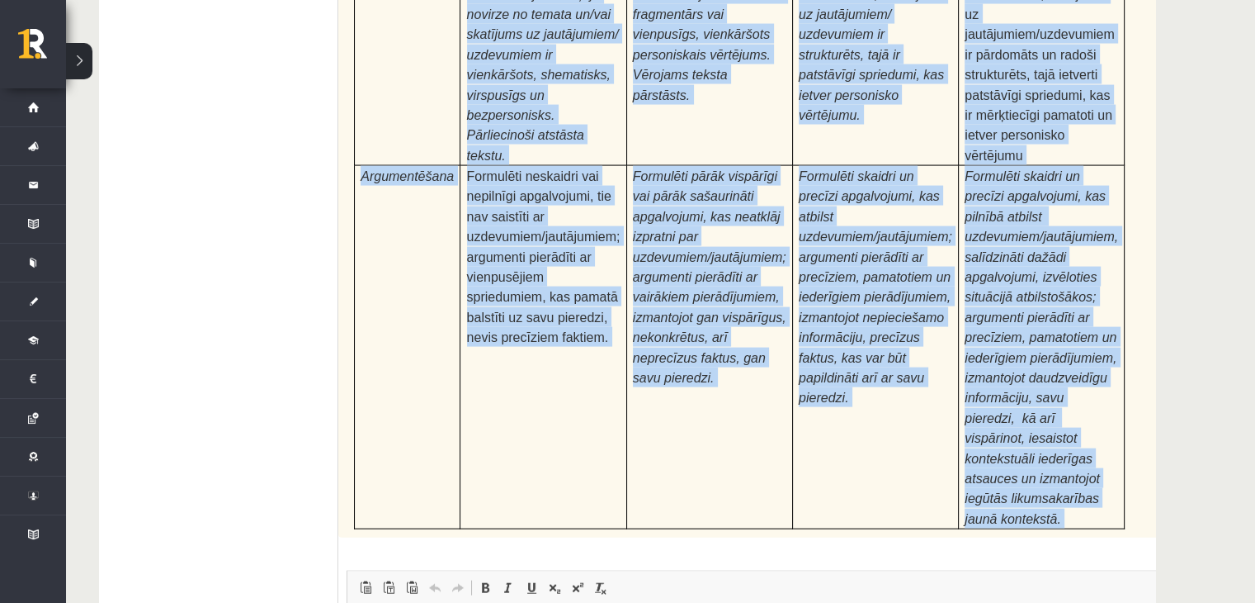
scroll to position [4187, 0]
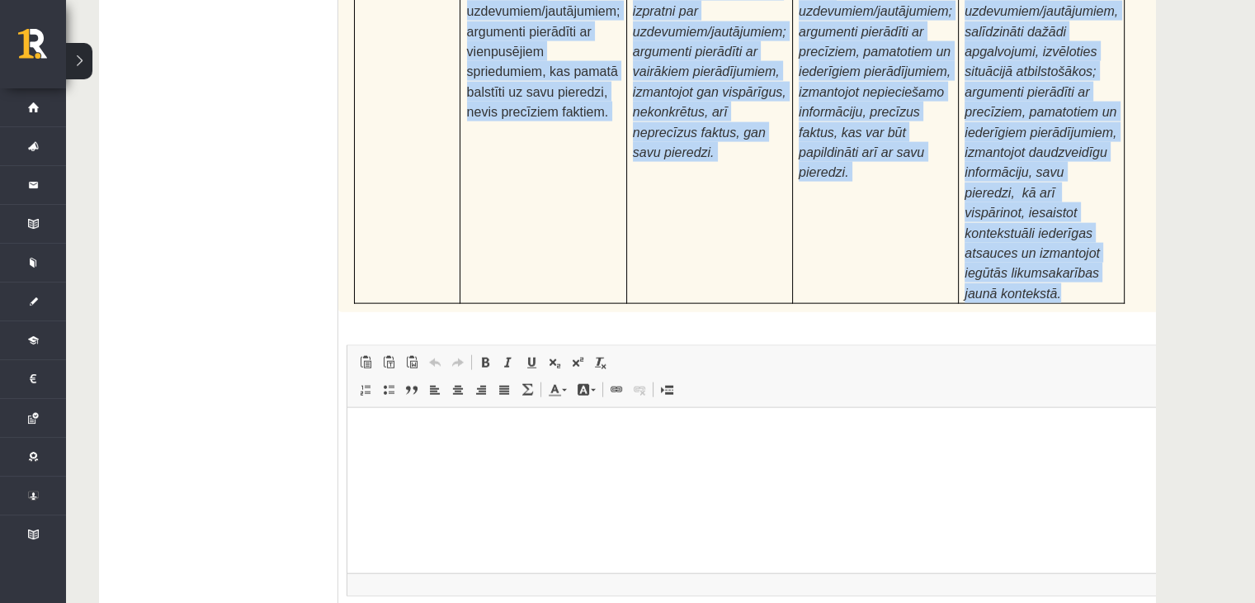
drag, startPoint x: 352, startPoint y: 40, endPoint x: 1080, endPoint y: 140, distance: 734.0
copy form "Izlasi tekstu! Atbildi uz dotajiem jautājumiem! Kopā 45 punkti 0p Fragments no …"
click at [1080, 140] on td "Formulēti skaidri un precīzi apgalvojumi, kas pilnībā atbilst uzdevumiem/jautāj…" at bounding box center [1042, 122] width 166 height 363
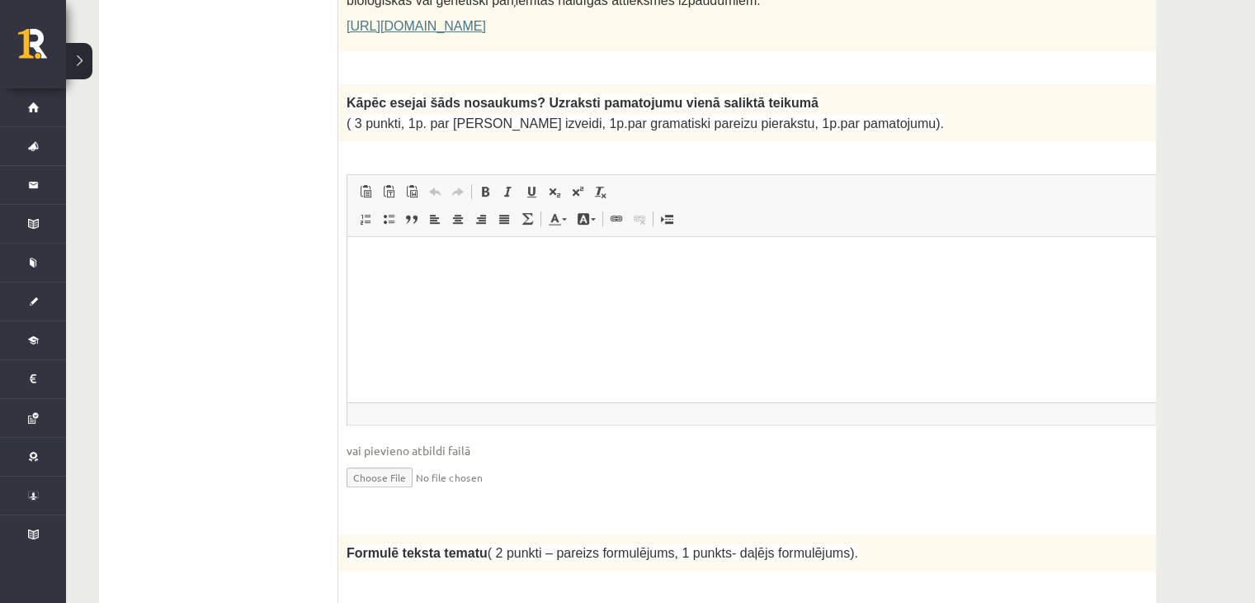
scroll to position [1364, 0]
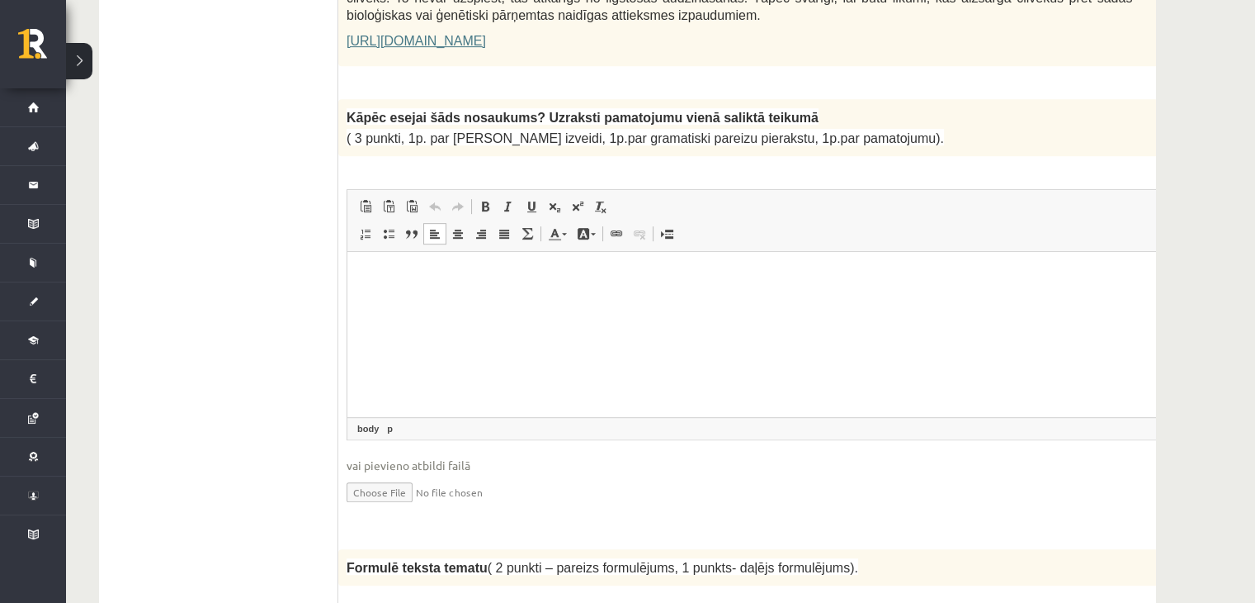
click at [407, 290] on html at bounding box center [781, 277] width 867 height 50
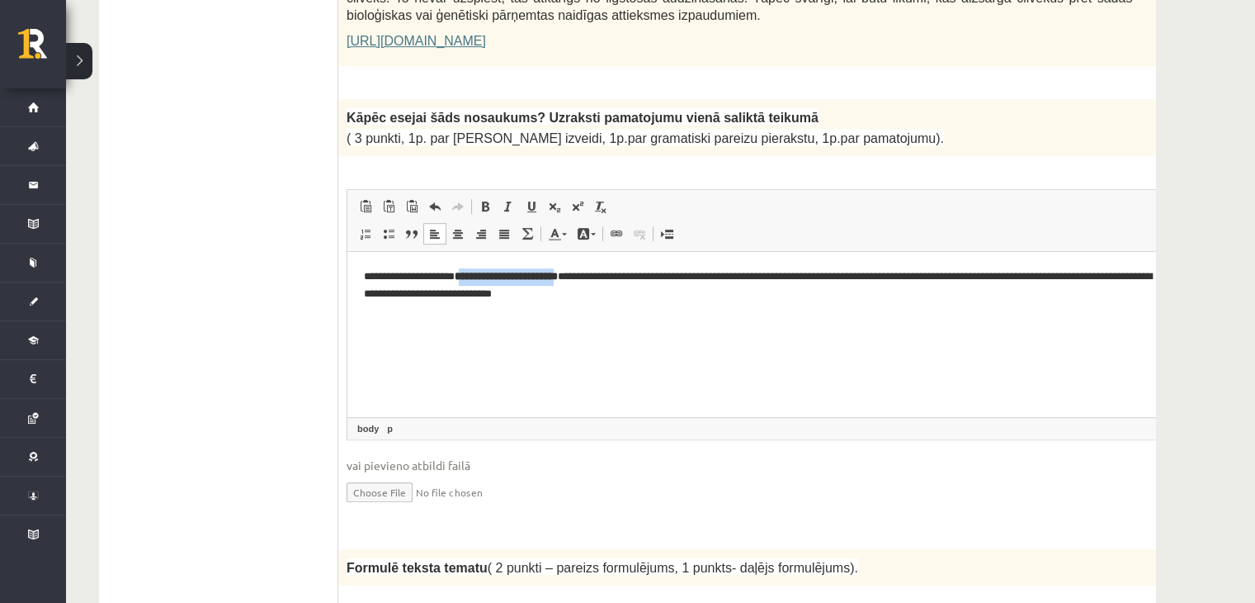
drag, startPoint x: 483, startPoint y: 279, endPoint x: 614, endPoint y: 280, distance: 131.2
click at [558, 280] on strong "**********" at bounding box center [506, 276] width 103 height 11
click at [484, 200] on span at bounding box center [485, 206] width 13 height 13
click at [529, 319] on html "**********" at bounding box center [781, 286] width 867 height 68
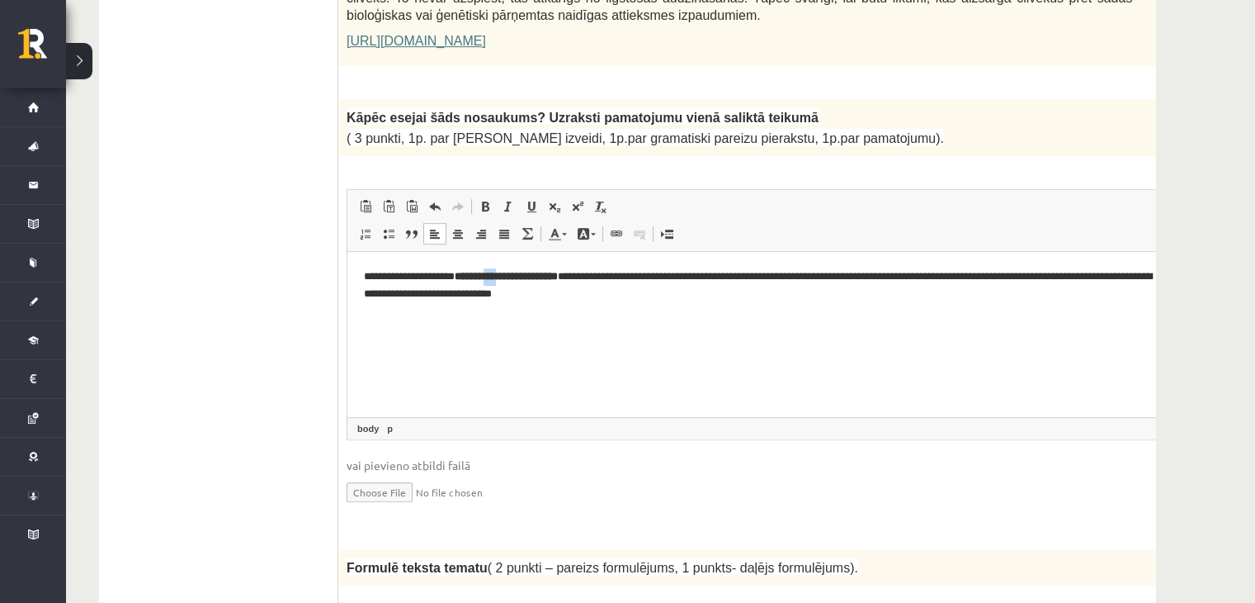
drag, startPoint x: 519, startPoint y: 273, endPoint x: 546, endPoint y: 277, distance: 26.7
click at [546, 277] on strong "**********" at bounding box center [510, 276] width 95 height 11
click at [486, 200] on span at bounding box center [485, 206] width 13 height 13
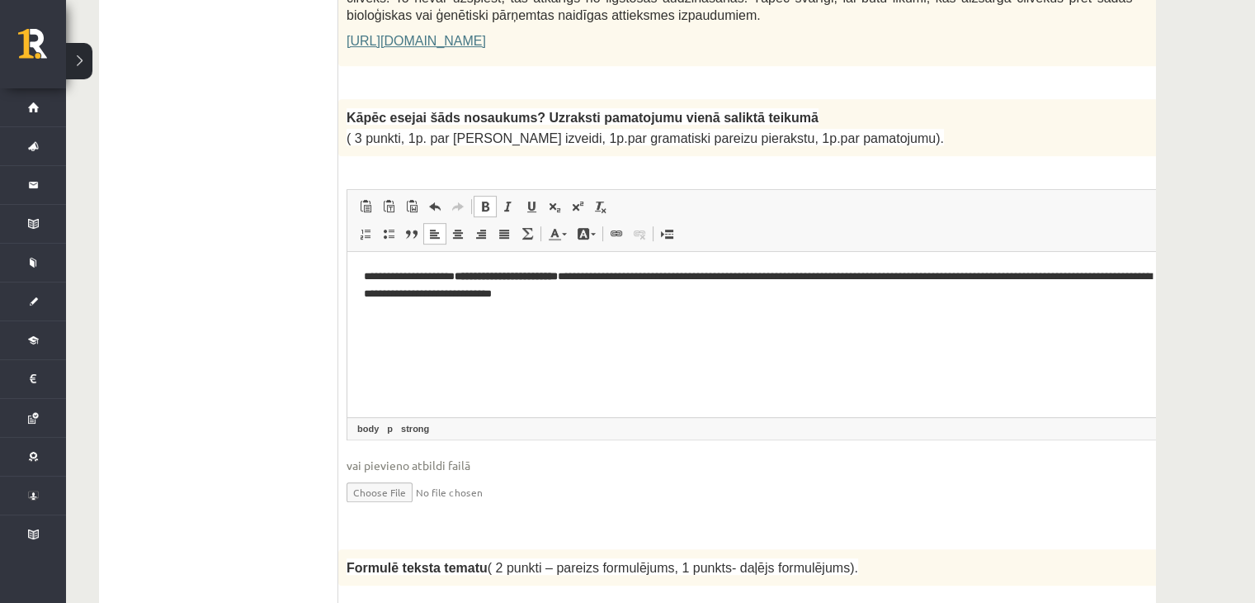
click at [486, 200] on span at bounding box center [485, 206] width 13 height 13
click at [433, 227] on span at bounding box center [434, 233] width 13 height 13
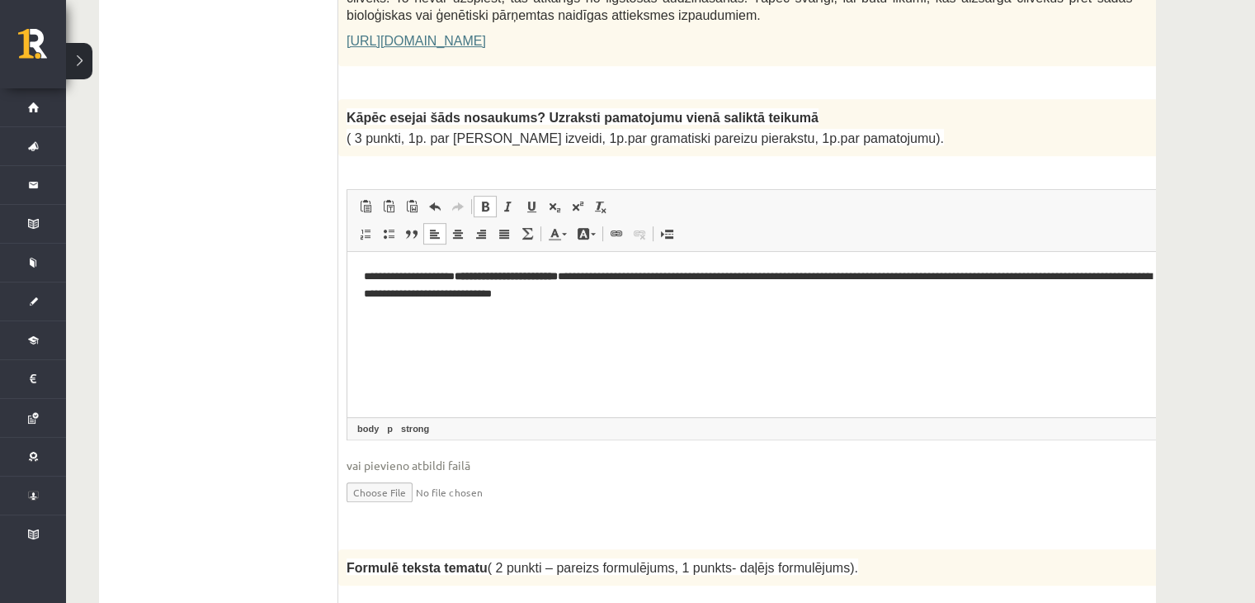
click at [433, 227] on span at bounding box center [434, 233] width 13 height 13
click at [508, 319] on html "**********" at bounding box center [781, 286] width 867 height 68
click at [635, 280] on p "**********" at bounding box center [759, 285] width 790 height 35
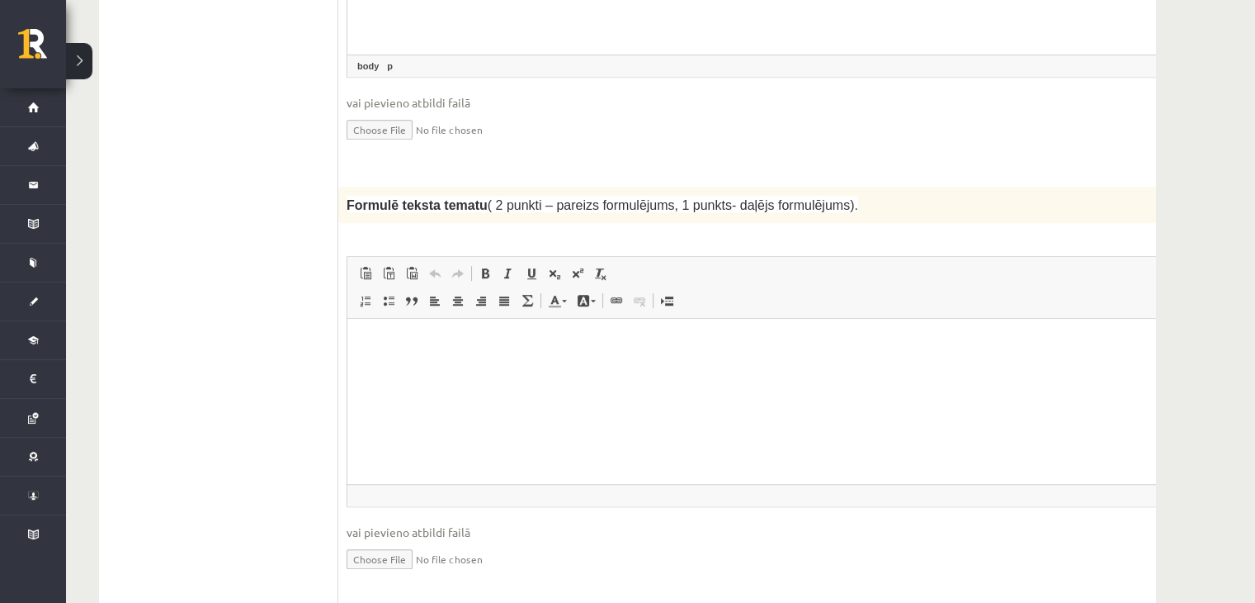
scroll to position [1727, 0]
click at [372, 325] on html at bounding box center [781, 343] width 867 height 50
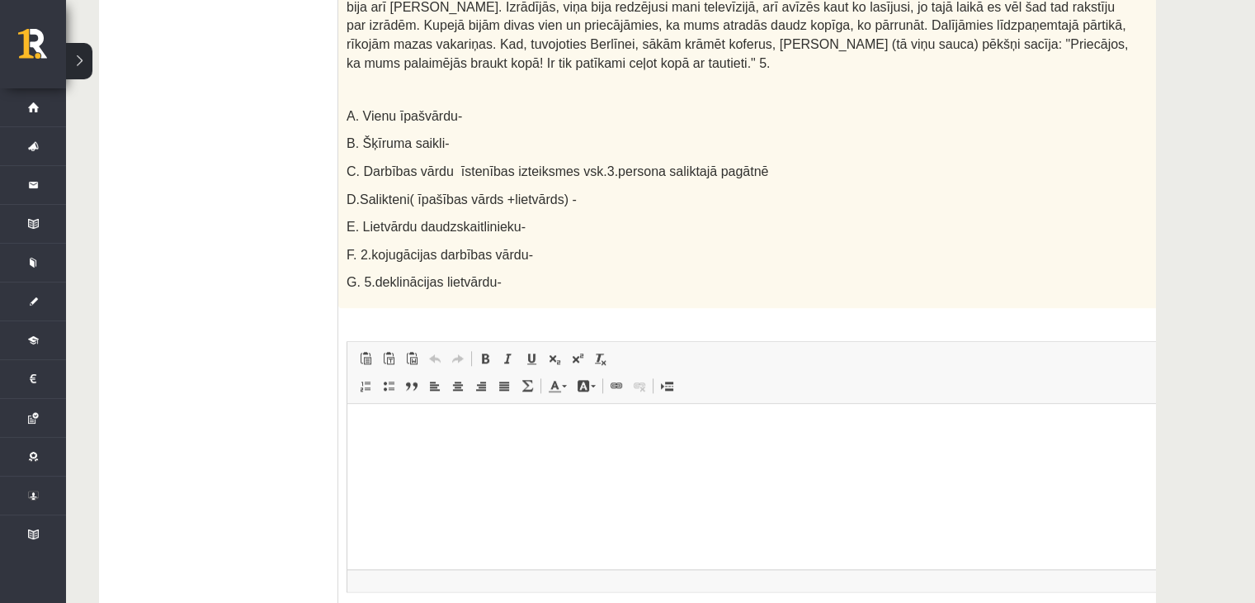
scroll to position [2447, 0]
click at [414, 437] on html at bounding box center [781, 428] width 867 height 50
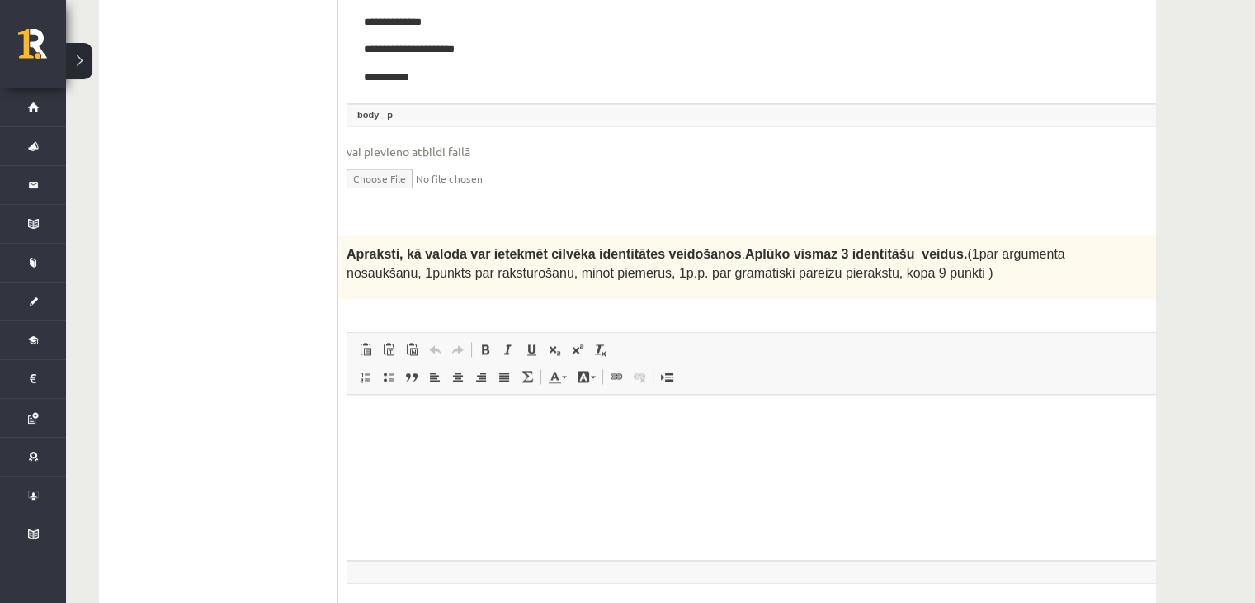
scroll to position [2915, 0]
drag, startPoint x: 569, startPoint y: 134, endPoint x: 514, endPoint y: 132, distance: 54.5
click at [514, 158] on input "file" at bounding box center [781, 175] width 868 height 34
click at [480, 438] on html at bounding box center [781, 417] width 867 height 50
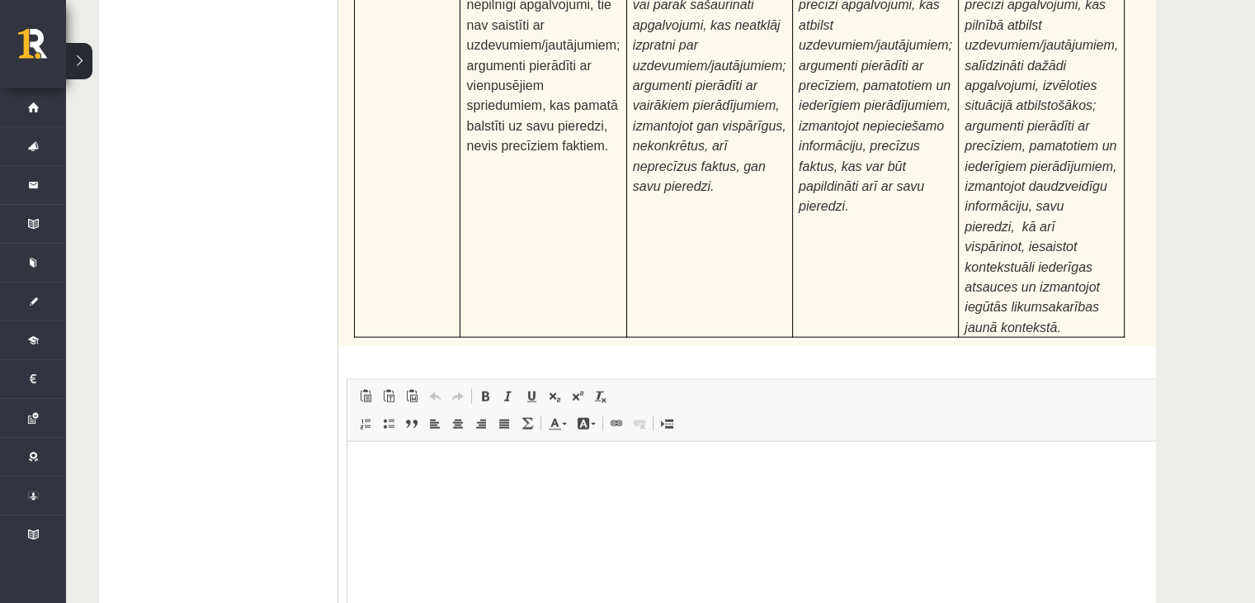
scroll to position [4187, 0]
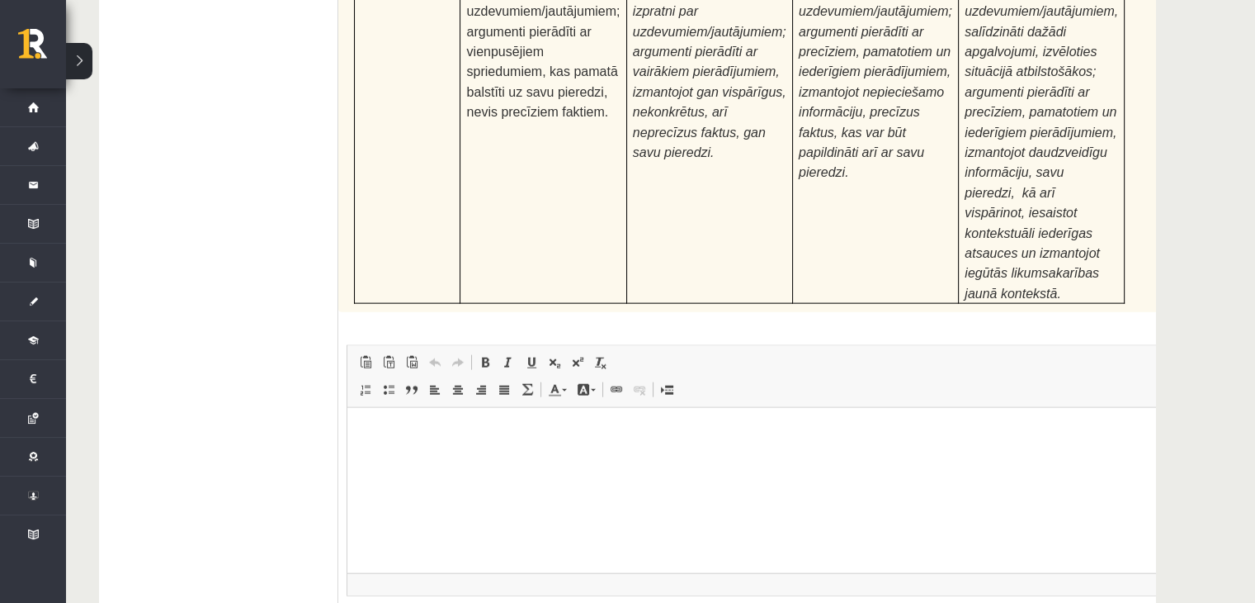
type input "**********"
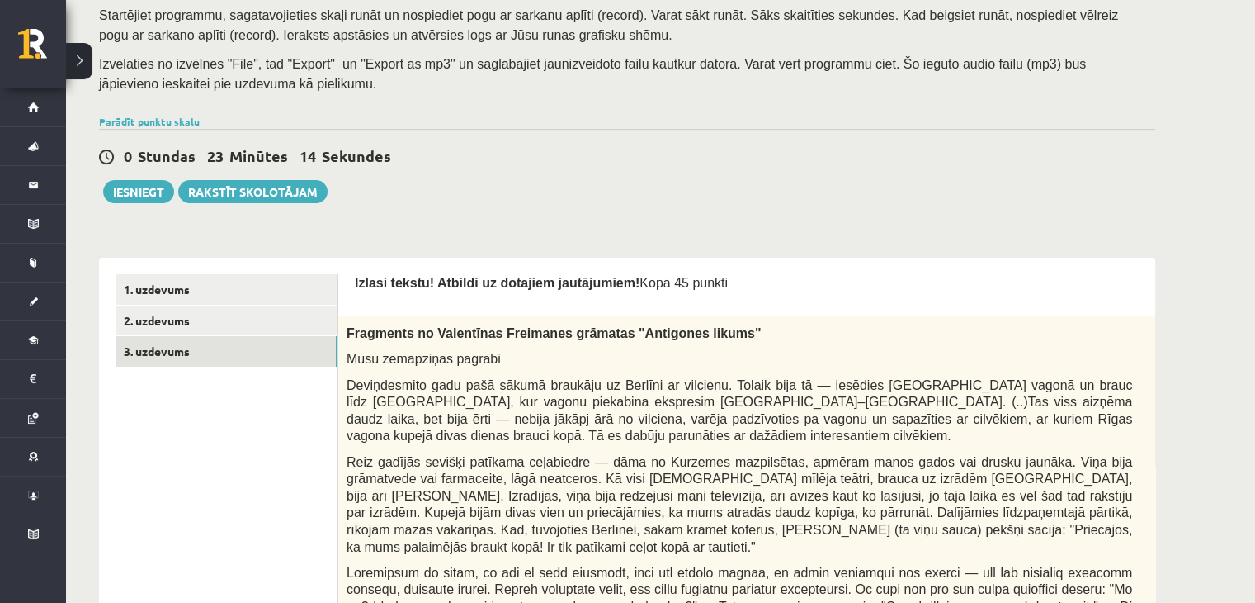
scroll to position [345, 0]
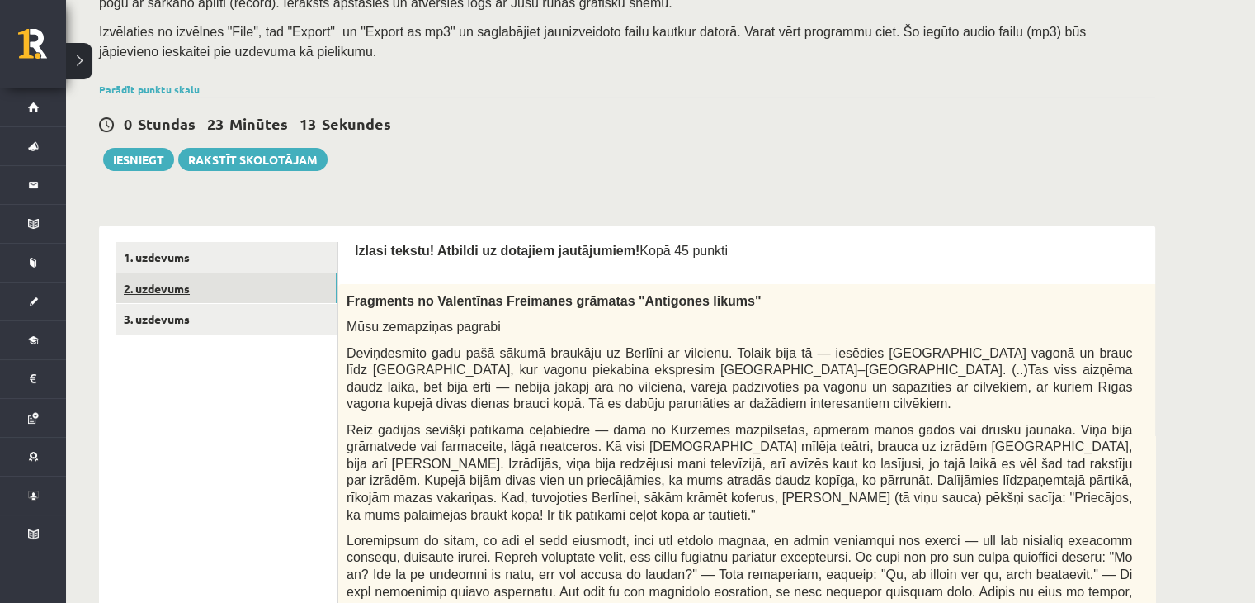
click at [148, 289] on link "2. uzdevums" at bounding box center [227, 288] width 222 height 31
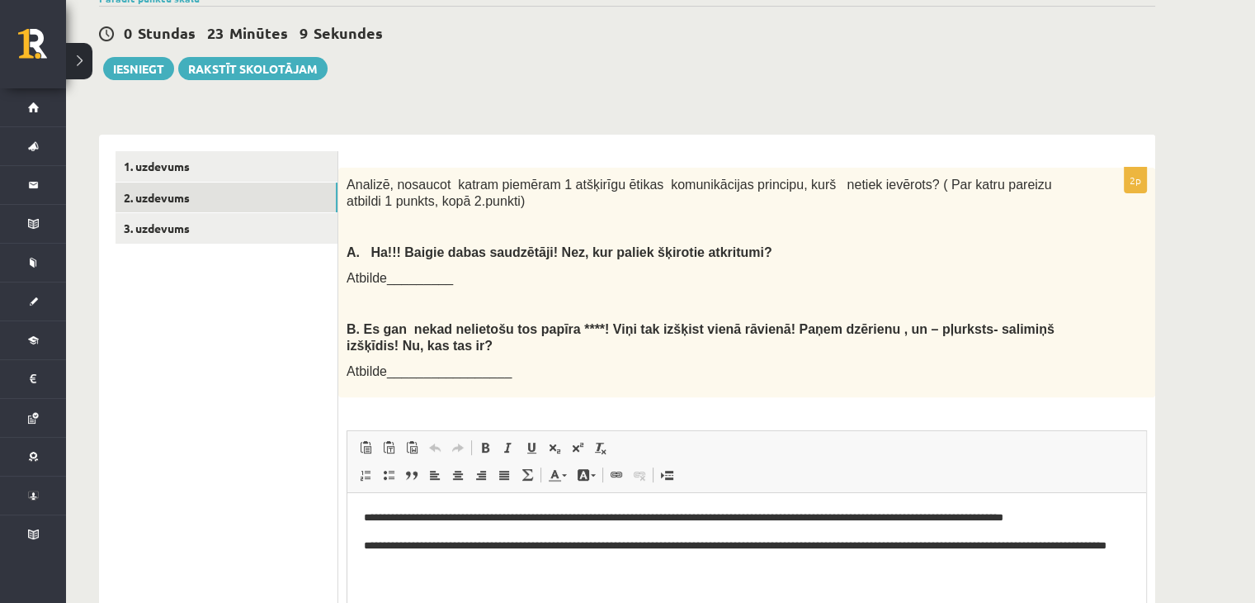
scroll to position [433, 0]
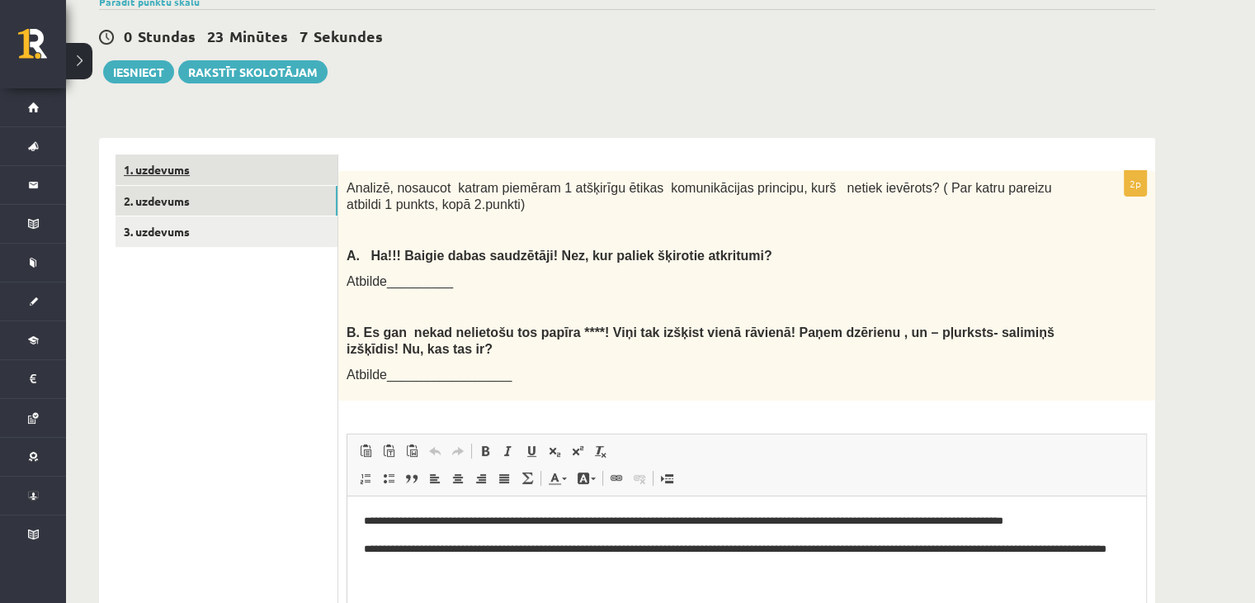
click at [186, 177] on link "1. uzdevums" at bounding box center [227, 169] width 222 height 31
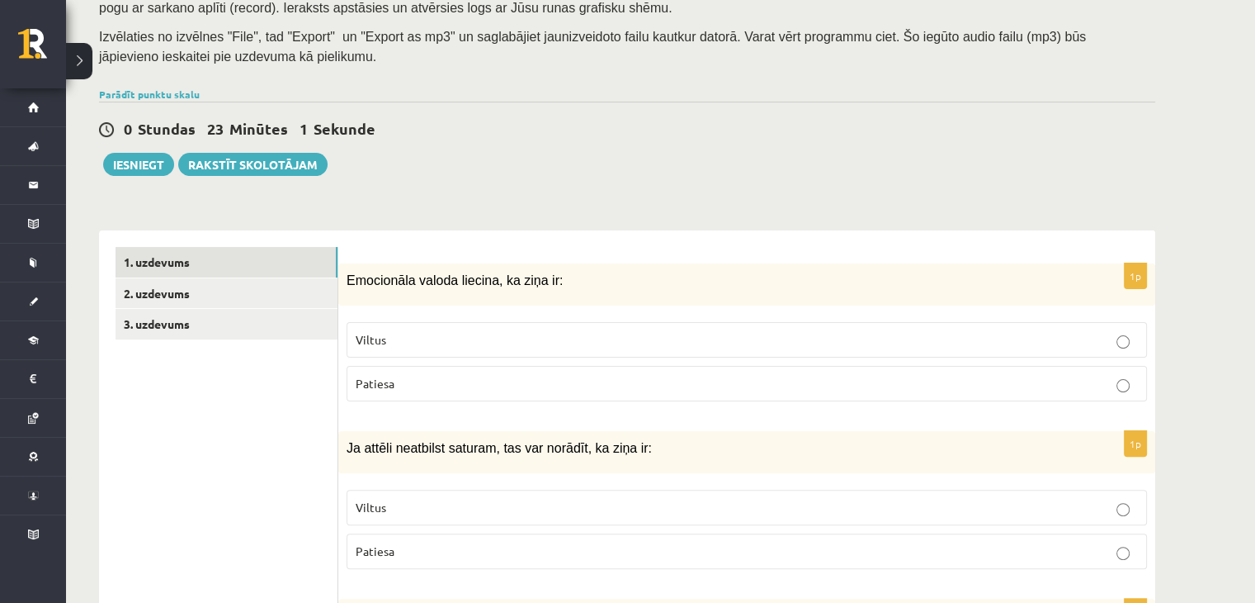
scroll to position [0, 0]
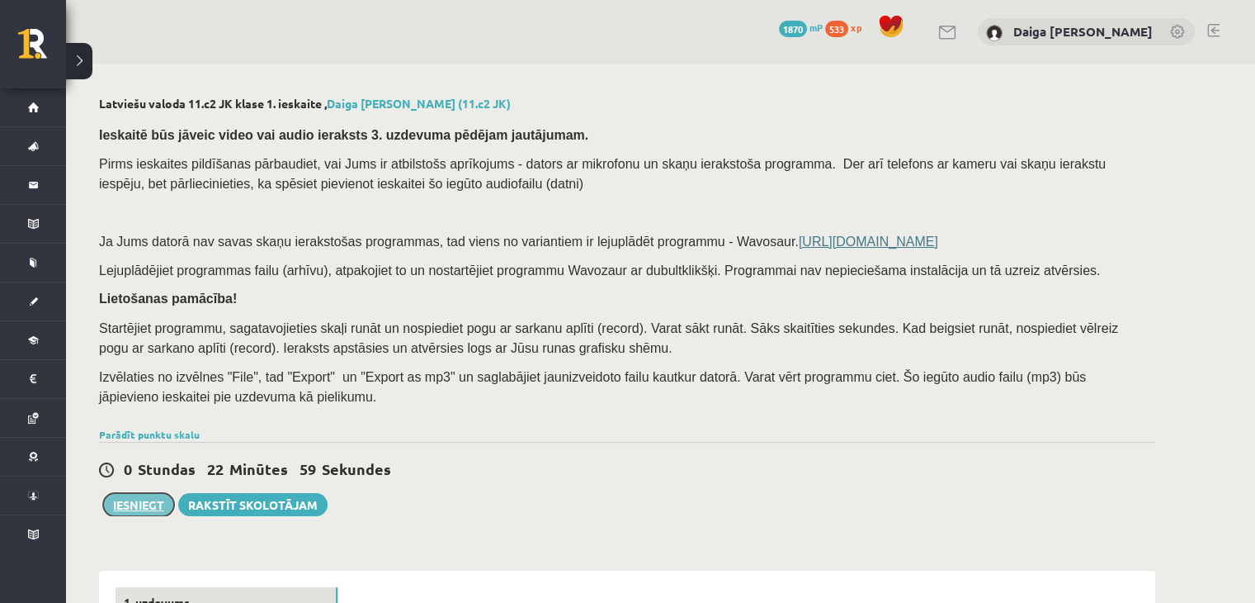
click at [155, 513] on button "Iesniegt" at bounding box center [138, 504] width 71 height 23
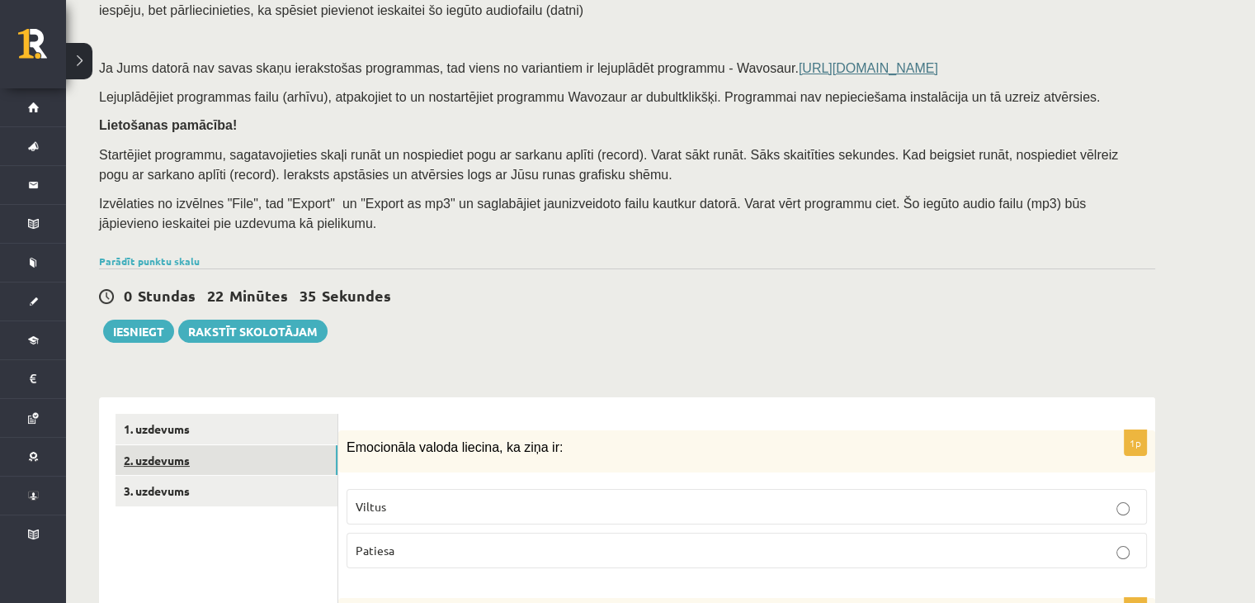
click at [173, 471] on link "2. uzdevums" at bounding box center [227, 460] width 222 height 31
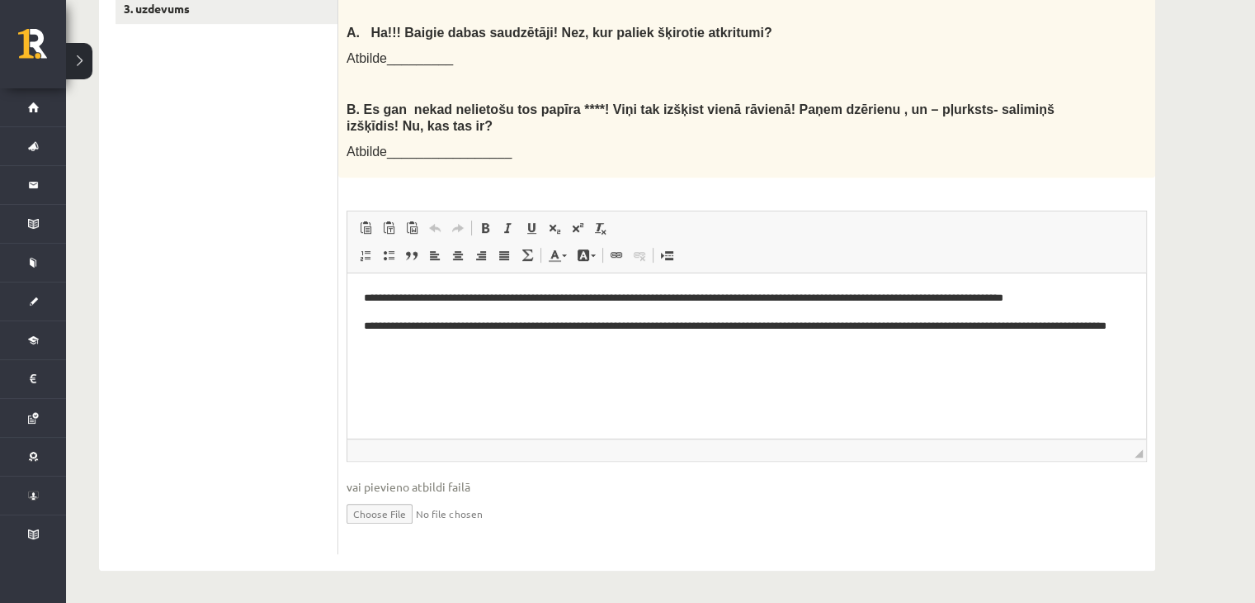
scroll to position [259, 0]
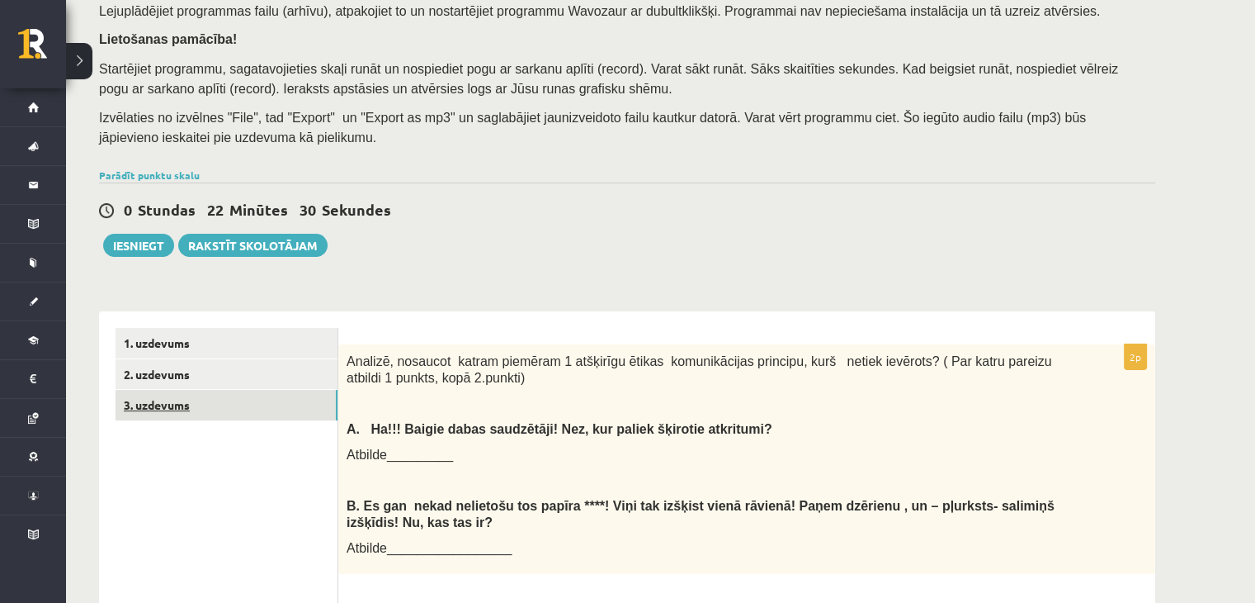
click at [177, 404] on link "3. uzdevums" at bounding box center [227, 405] width 222 height 31
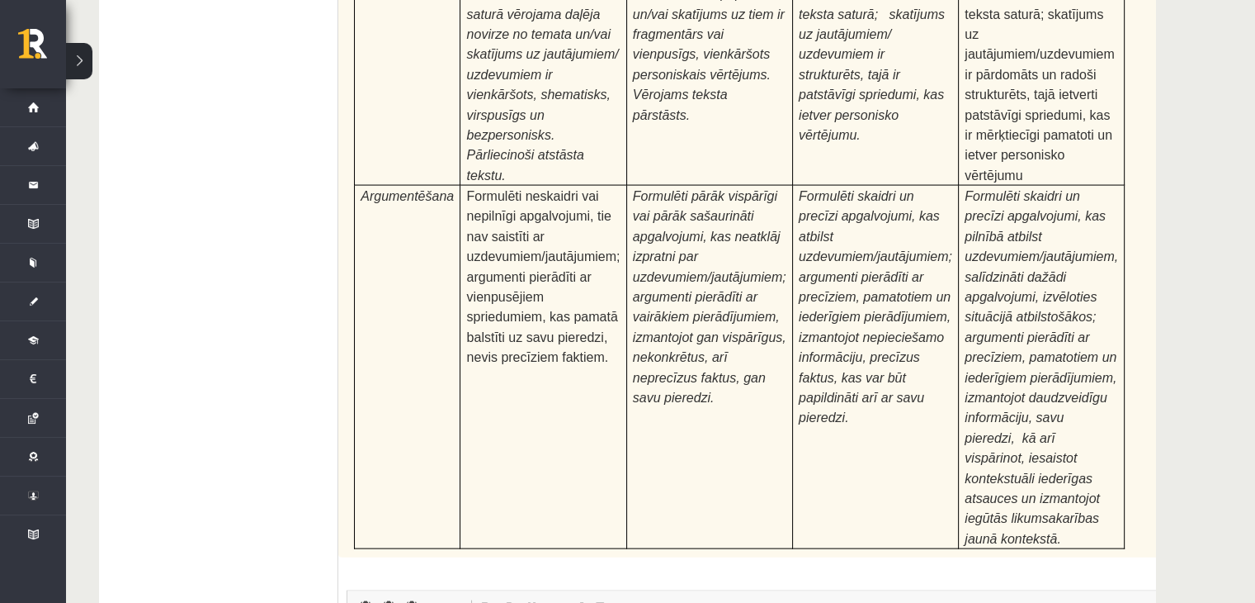
scroll to position [4205, 0]
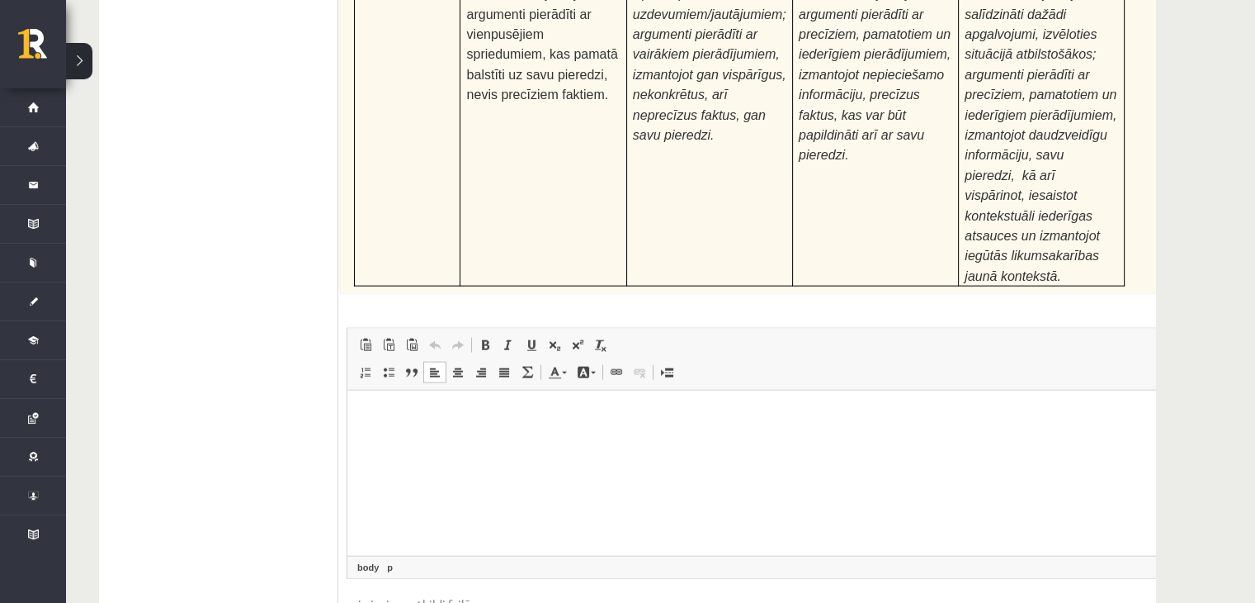
click at [477, 441] on html at bounding box center [781, 415] width 867 height 50
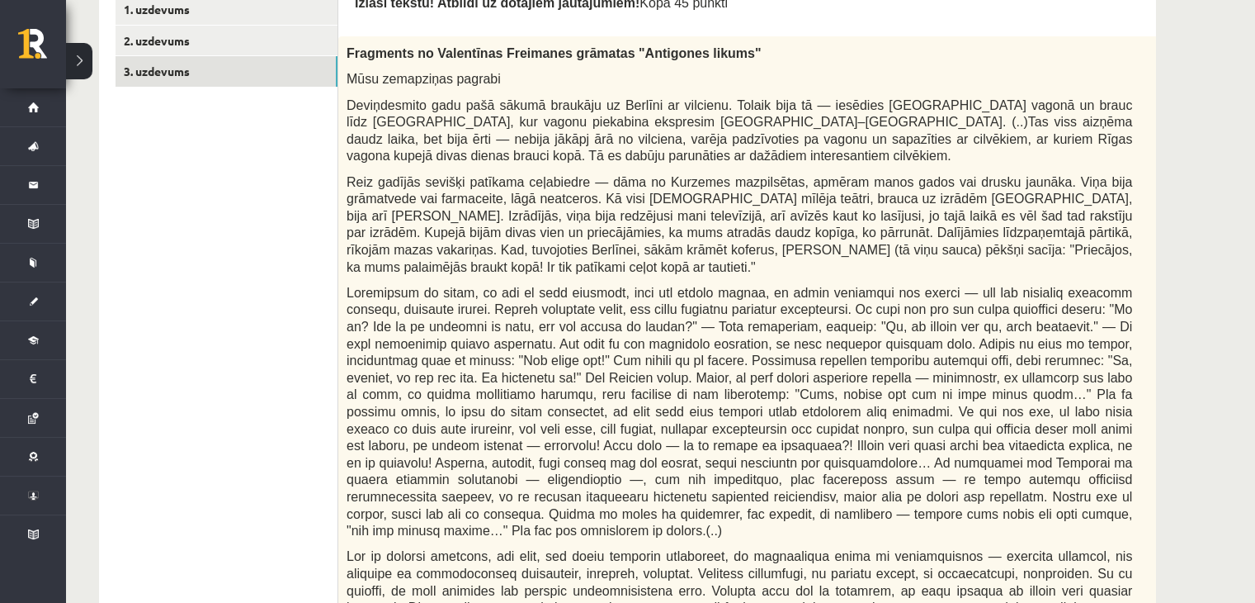
scroll to position [0, 0]
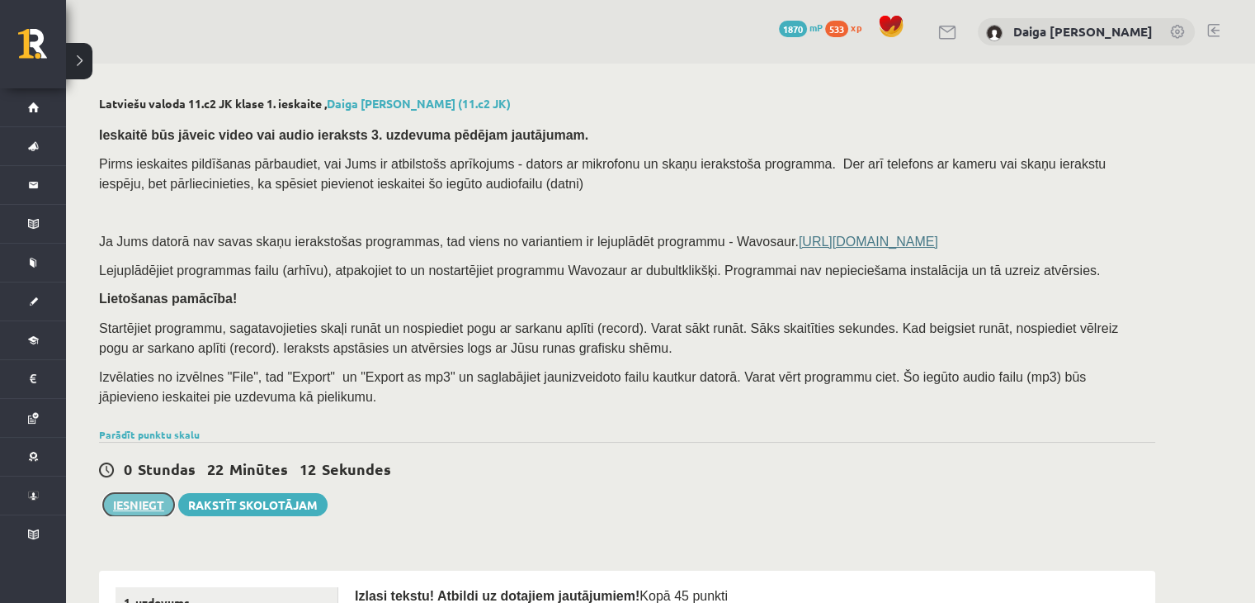
click at [127, 508] on button "Iesniegt" at bounding box center [138, 504] width 71 height 23
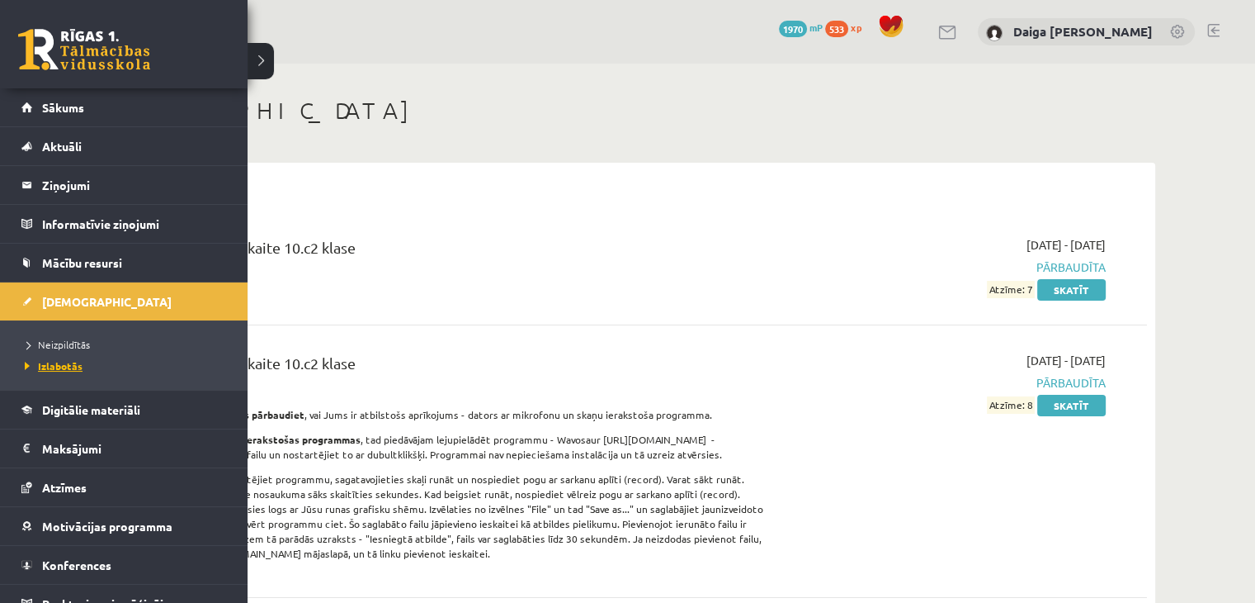
click at [59, 363] on span "Izlabotās" at bounding box center [52, 365] width 62 height 13
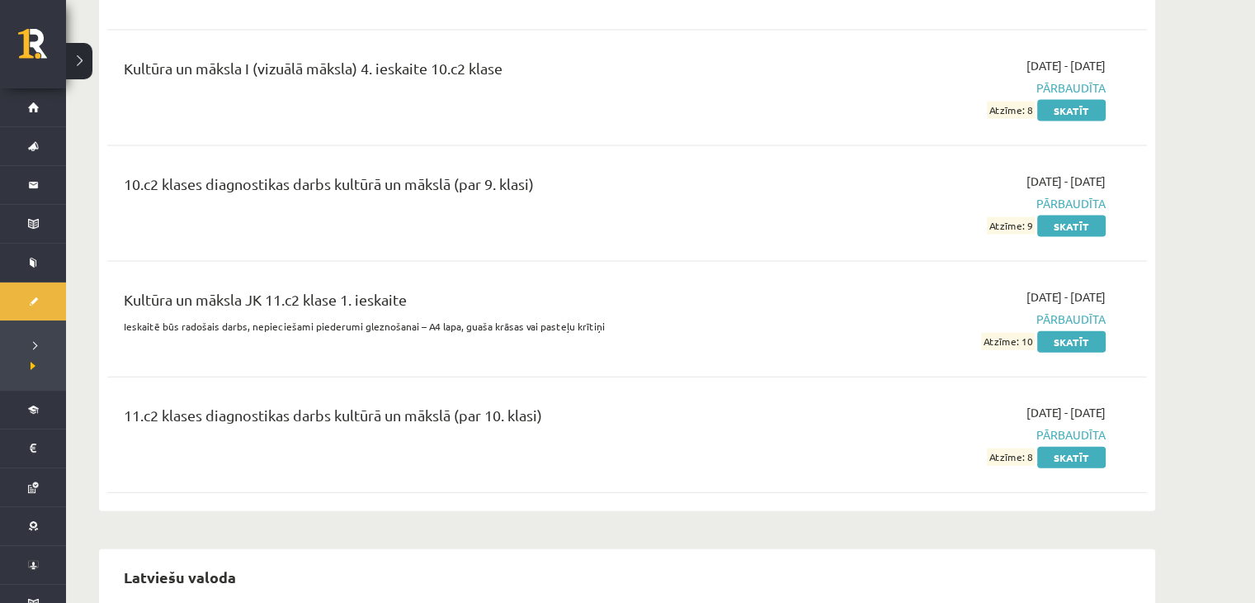
scroll to position [3619, 0]
click at [1077, 330] on link "Skatīt" at bounding box center [1072, 340] width 69 height 21
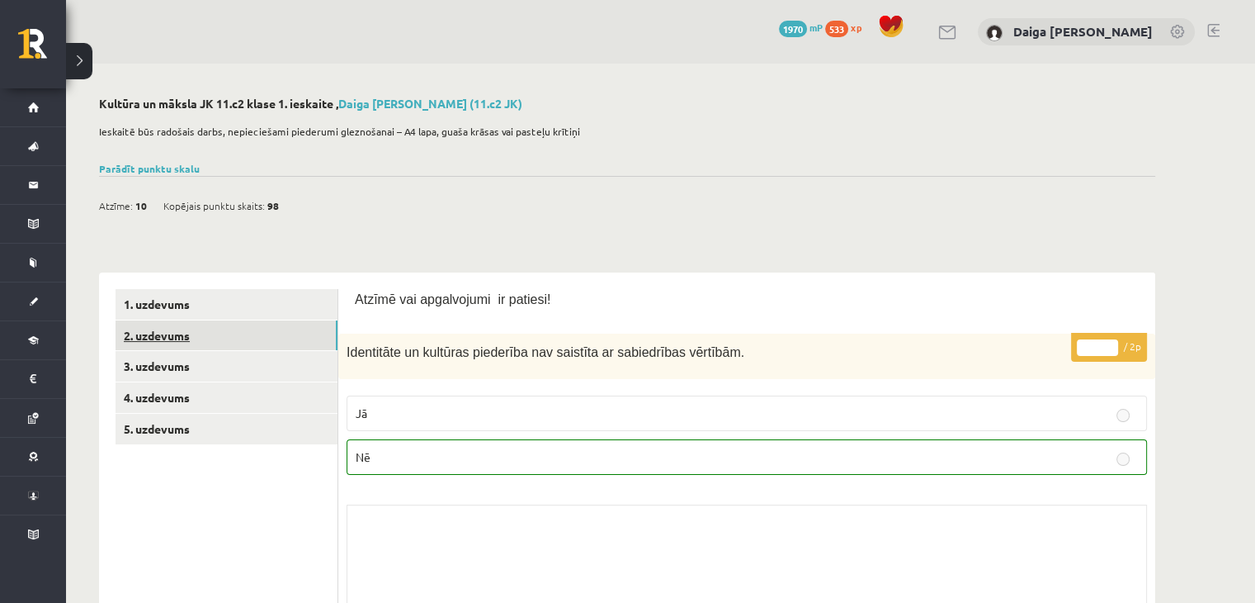
click at [165, 335] on link "2. uzdevums" at bounding box center [227, 335] width 222 height 31
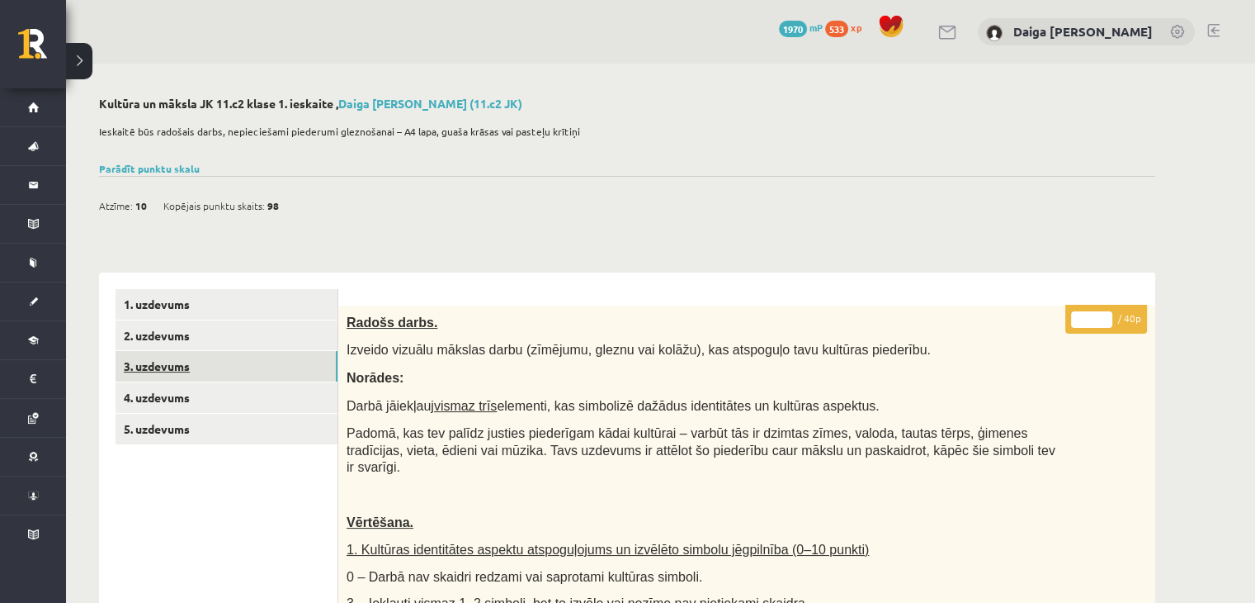
click at [192, 364] on link "3. uzdevums" at bounding box center [227, 366] width 222 height 31
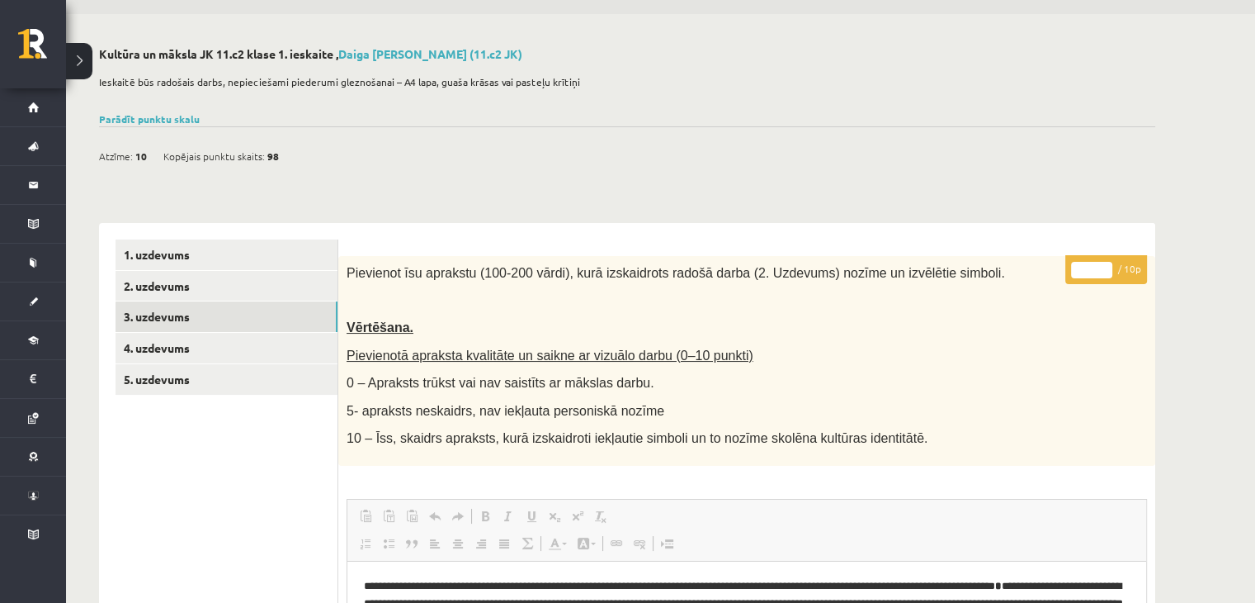
scroll to position [36, 0]
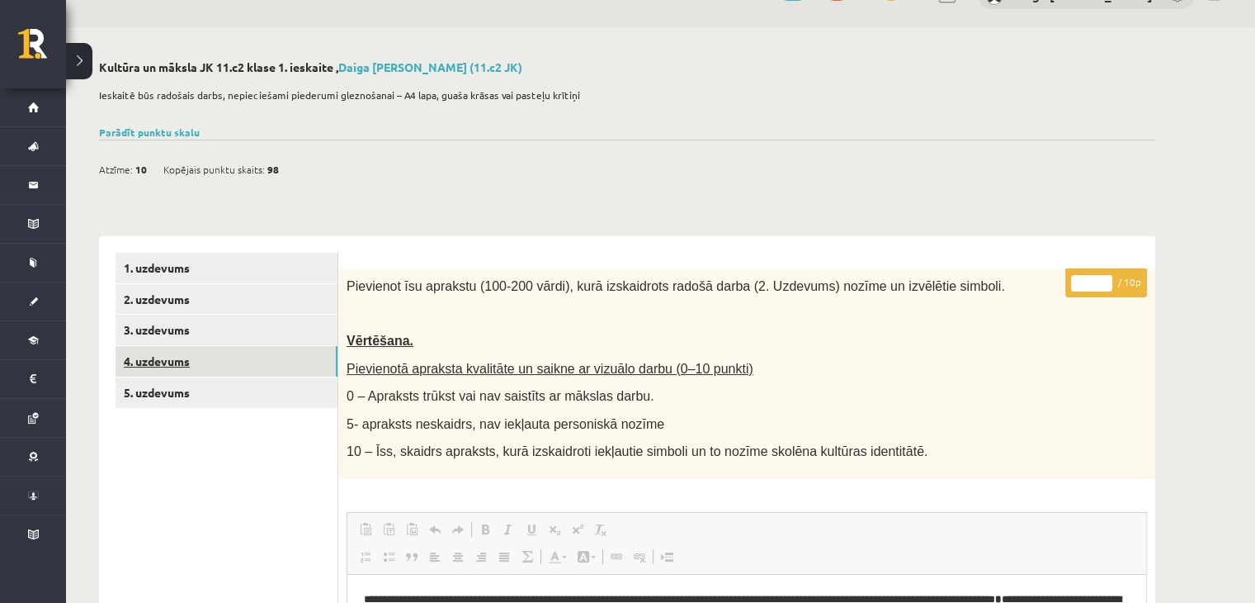
click at [172, 365] on link "4. uzdevums" at bounding box center [227, 361] width 222 height 31
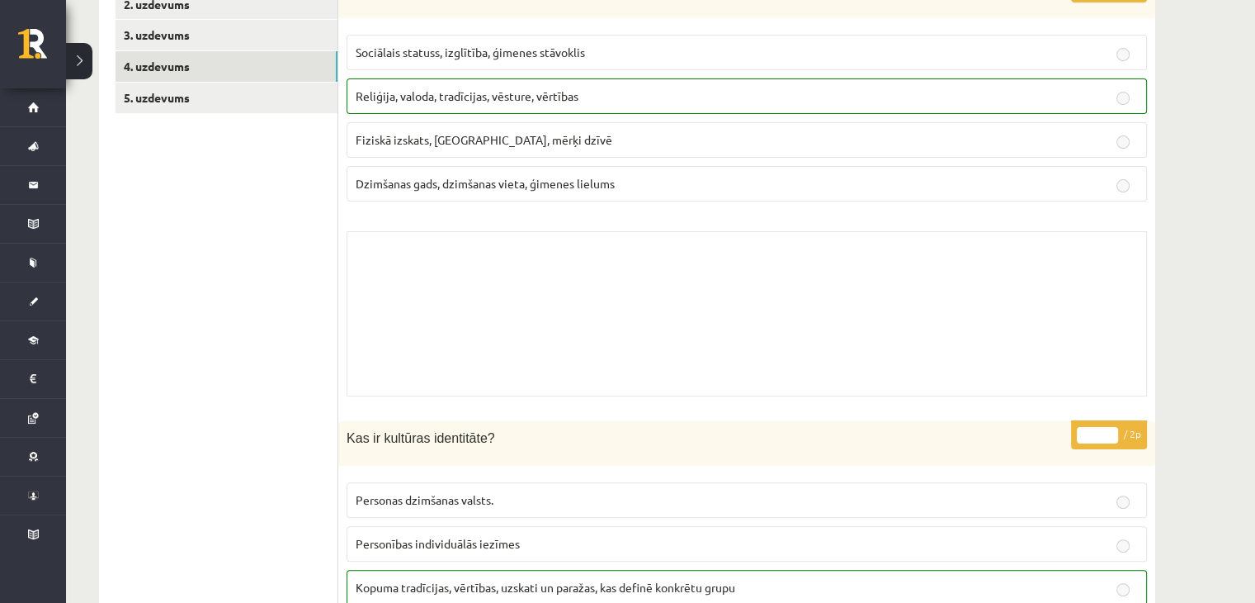
scroll to position [0, 0]
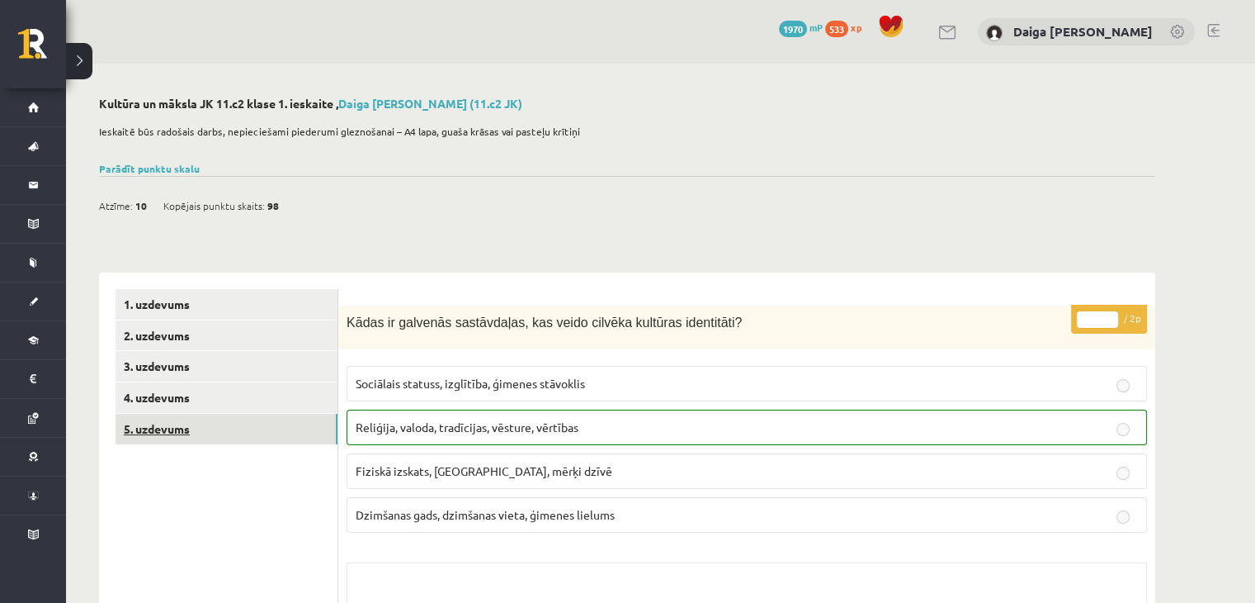
click at [162, 436] on link "5. uzdevums" at bounding box center [227, 429] width 222 height 31
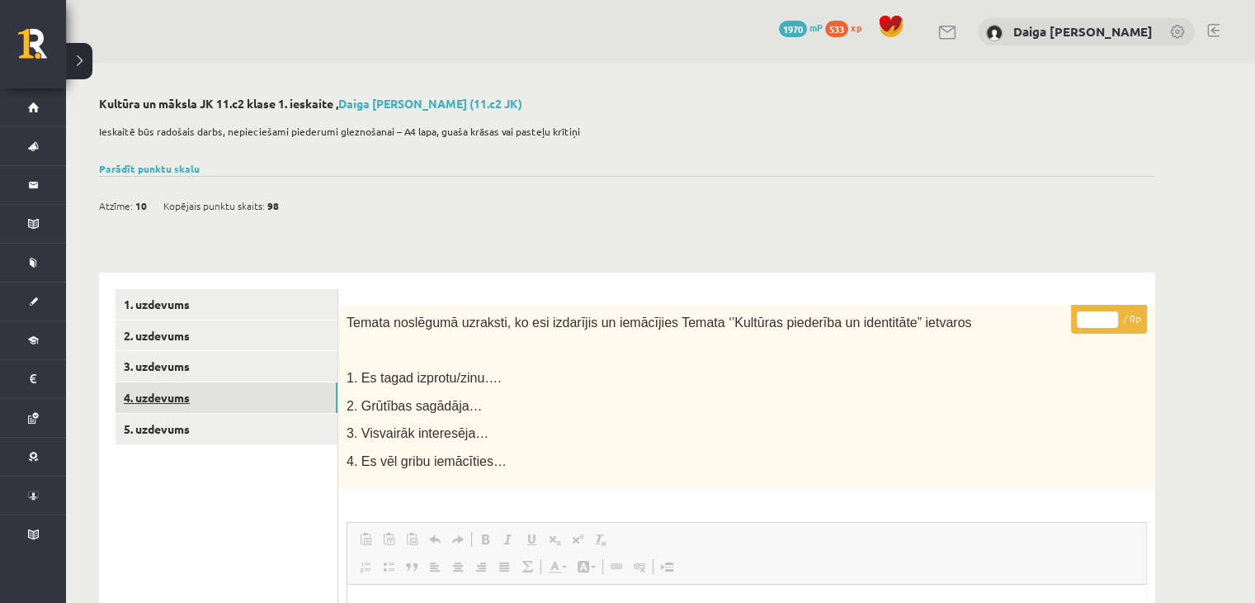
click at [175, 399] on link "4. uzdevums" at bounding box center [227, 397] width 222 height 31
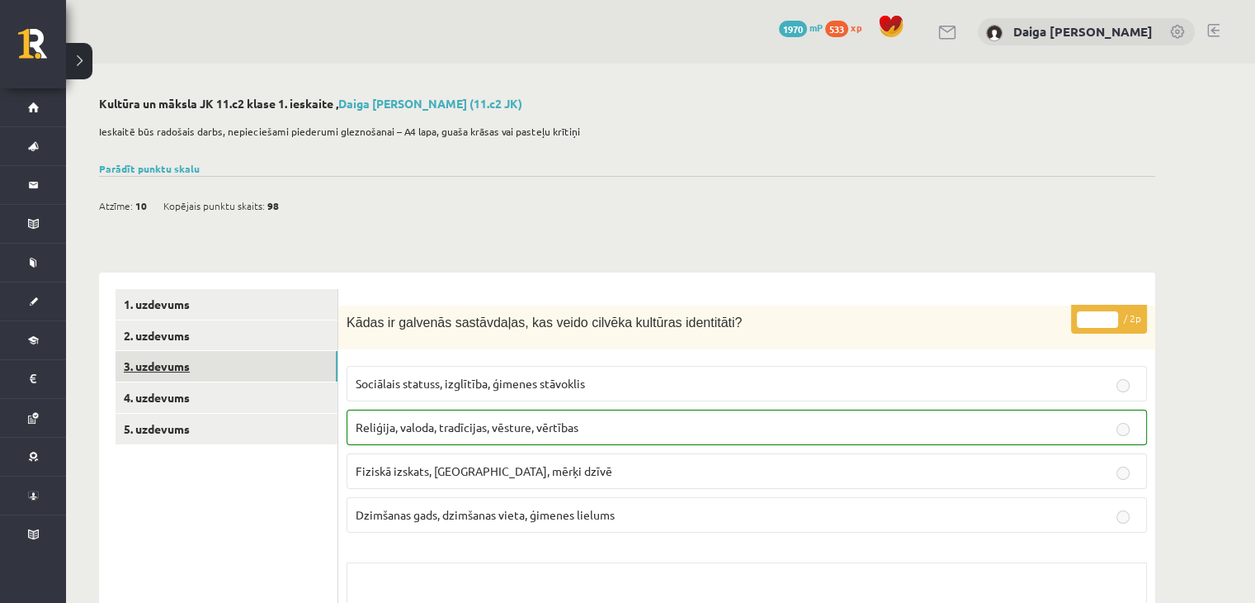
click at [170, 361] on link "3. uzdevums" at bounding box center [227, 366] width 222 height 31
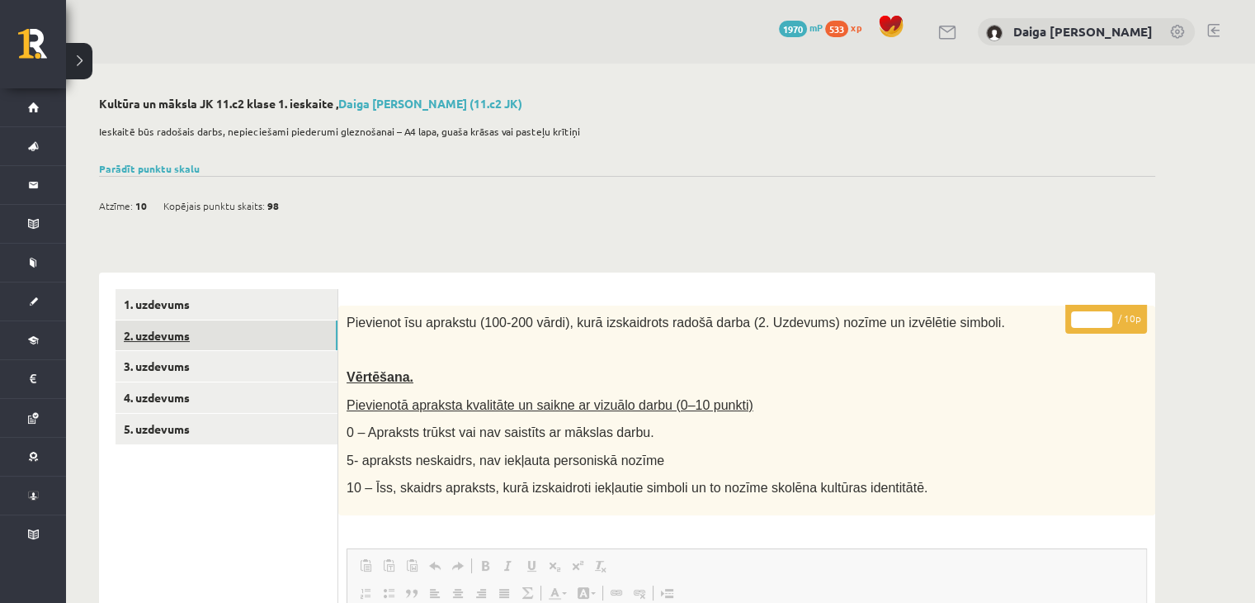
click at [162, 339] on link "2. uzdevums" at bounding box center [227, 335] width 222 height 31
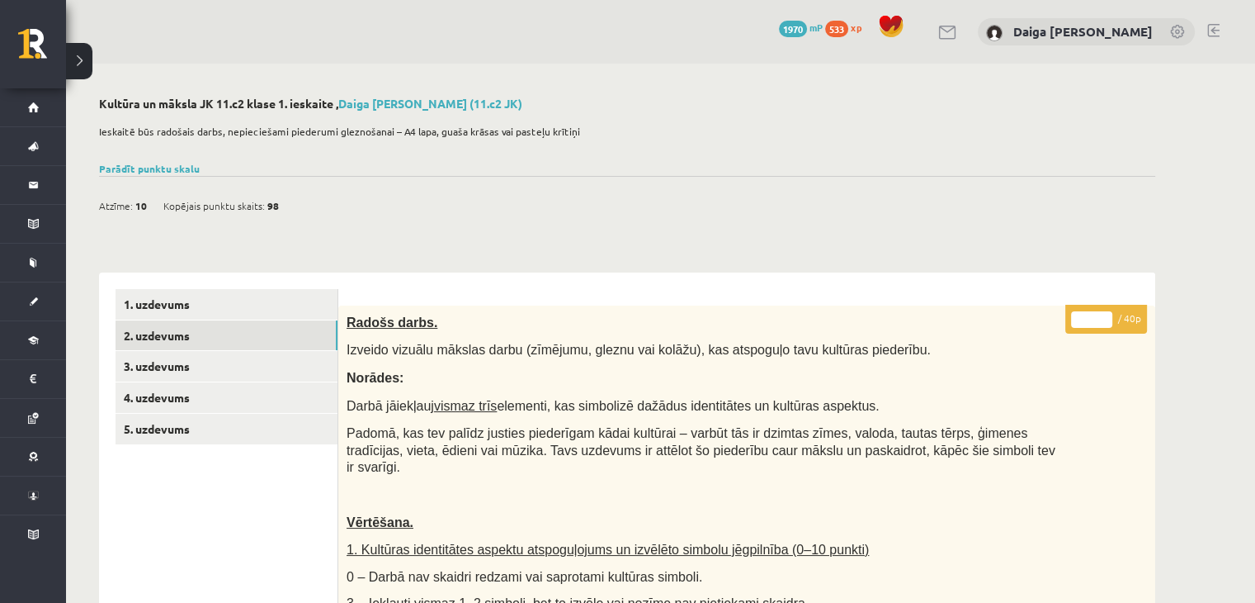
click at [802, 33] on span "1970" at bounding box center [793, 29] width 28 height 17
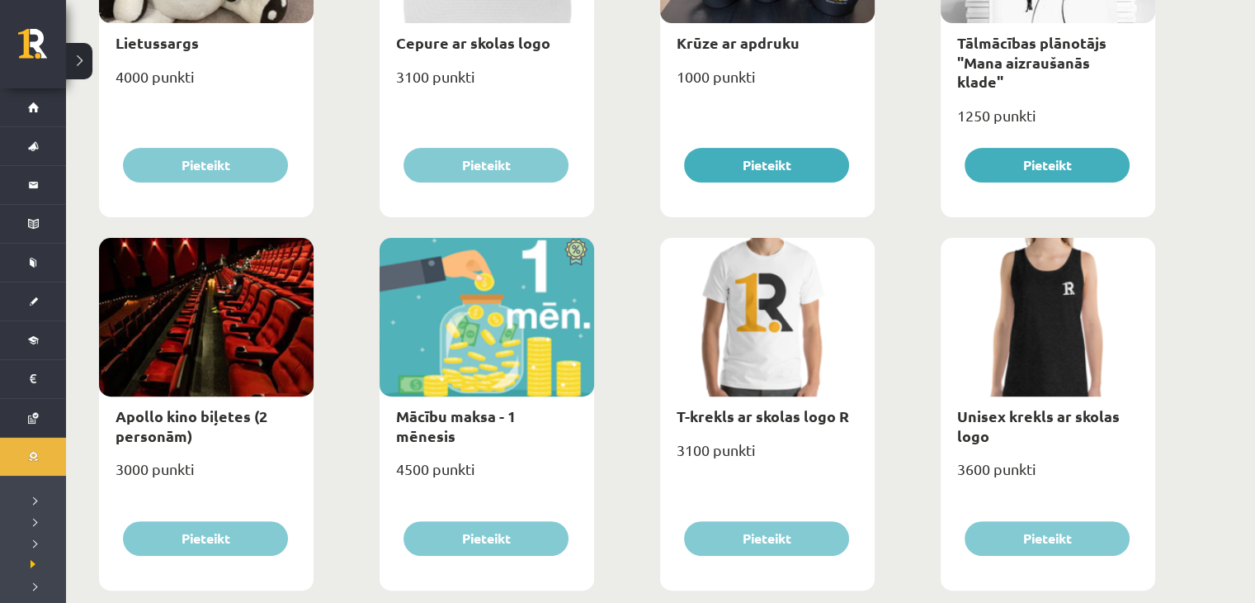
scroll to position [409, 0]
